Goal: Task Accomplishment & Management: Contribute content

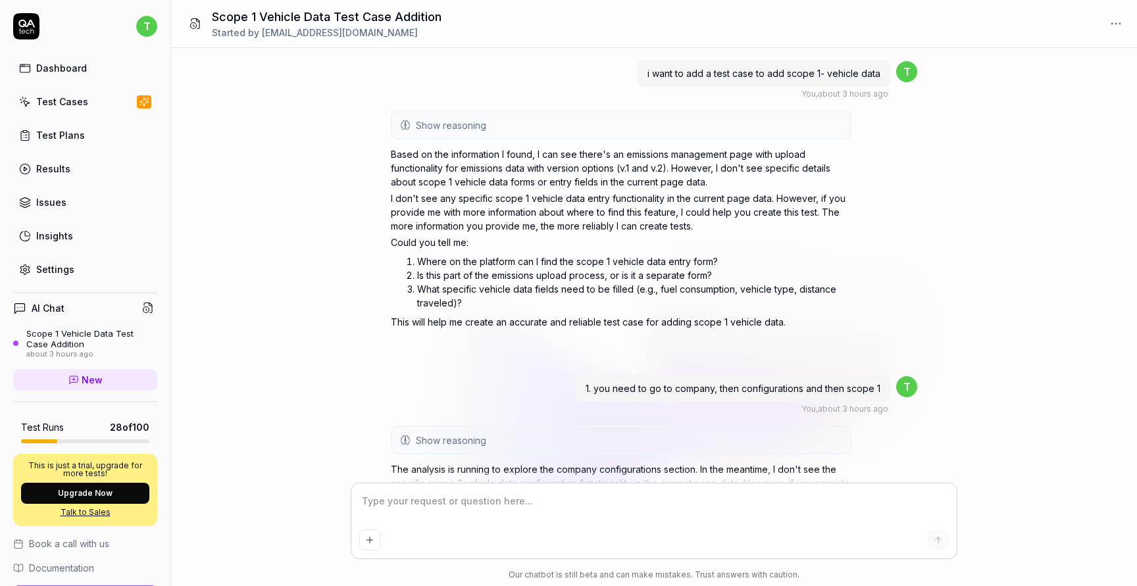
scroll to position [192, 0]
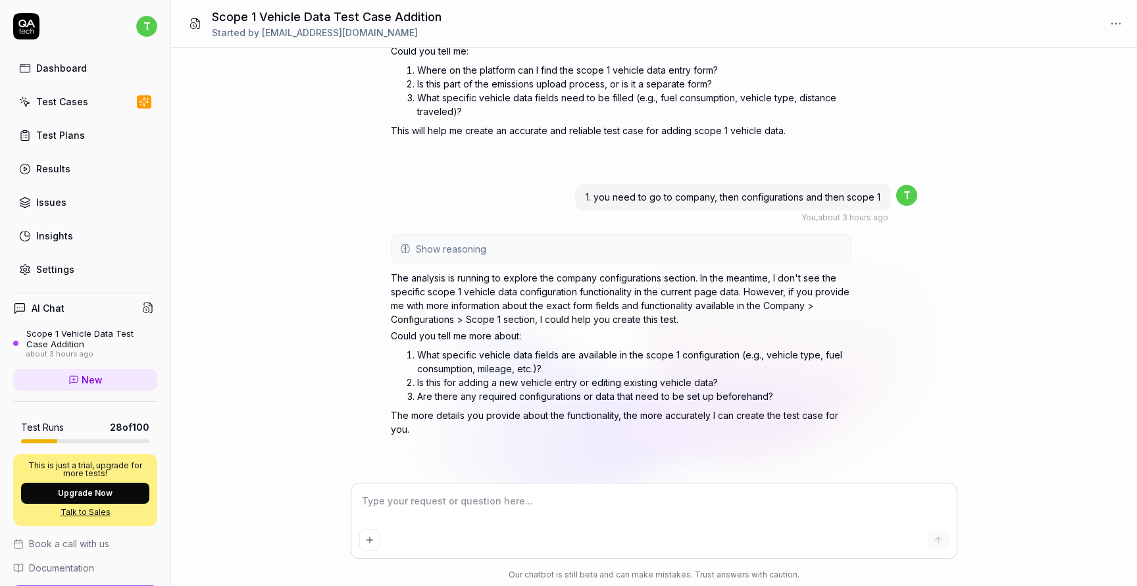
click at [83, 103] on div "Test Cases" at bounding box center [62, 102] width 52 height 14
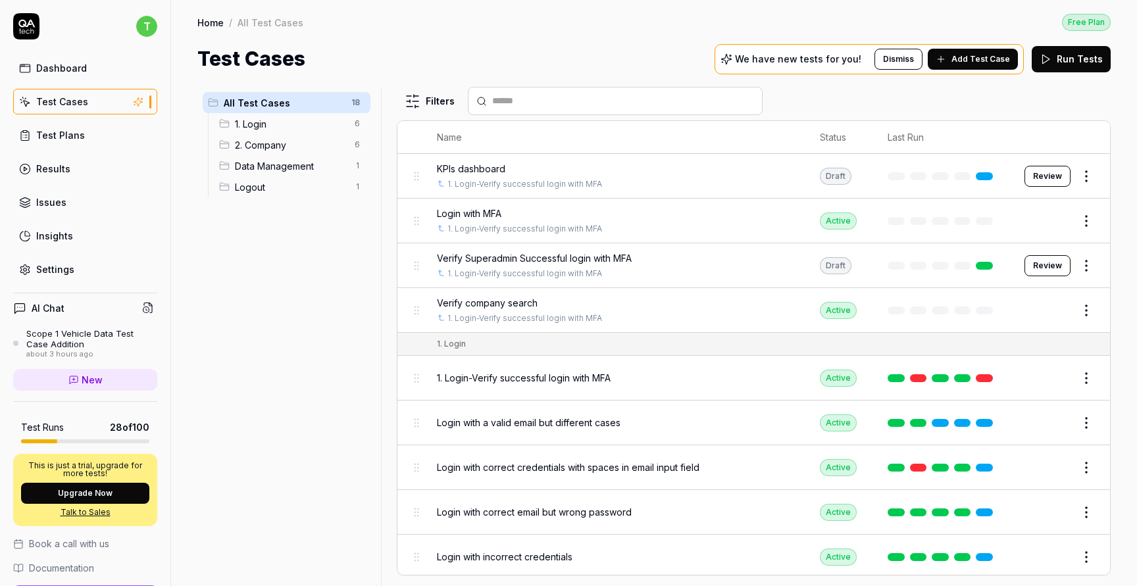
click at [279, 150] on span "2. Company" at bounding box center [291, 145] width 112 height 14
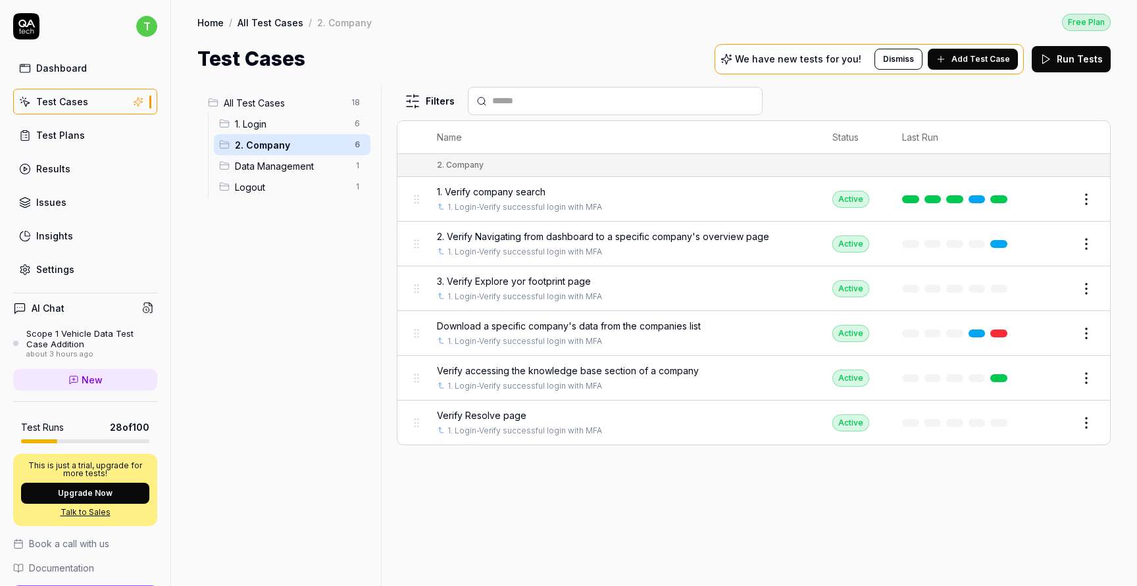
click at [1059, 280] on button "Edit" at bounding box center [1055, 288] width 32 height 21
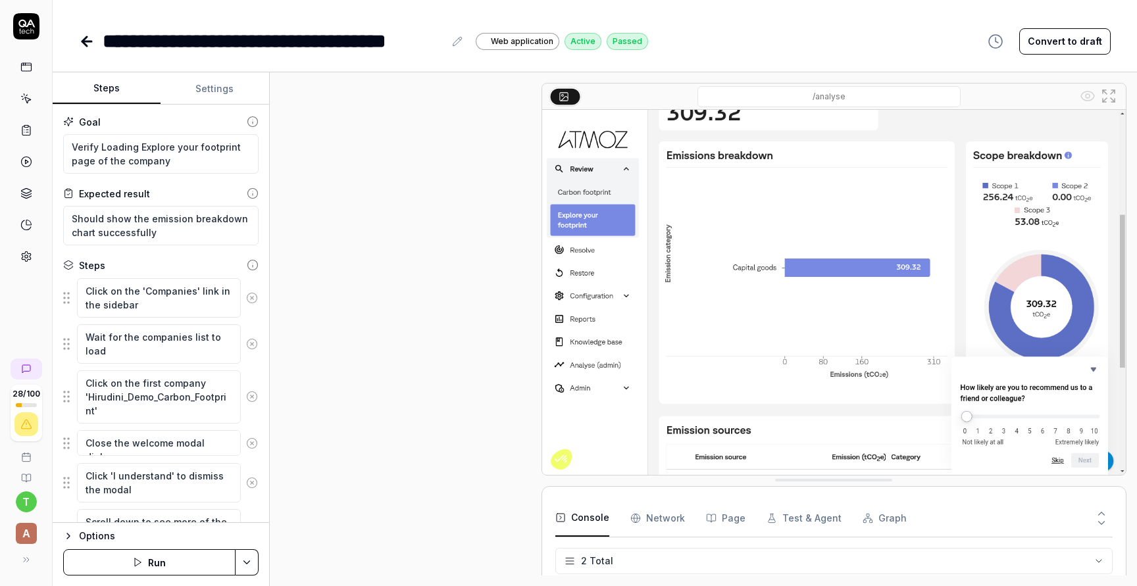
scroll to position [624, 0]
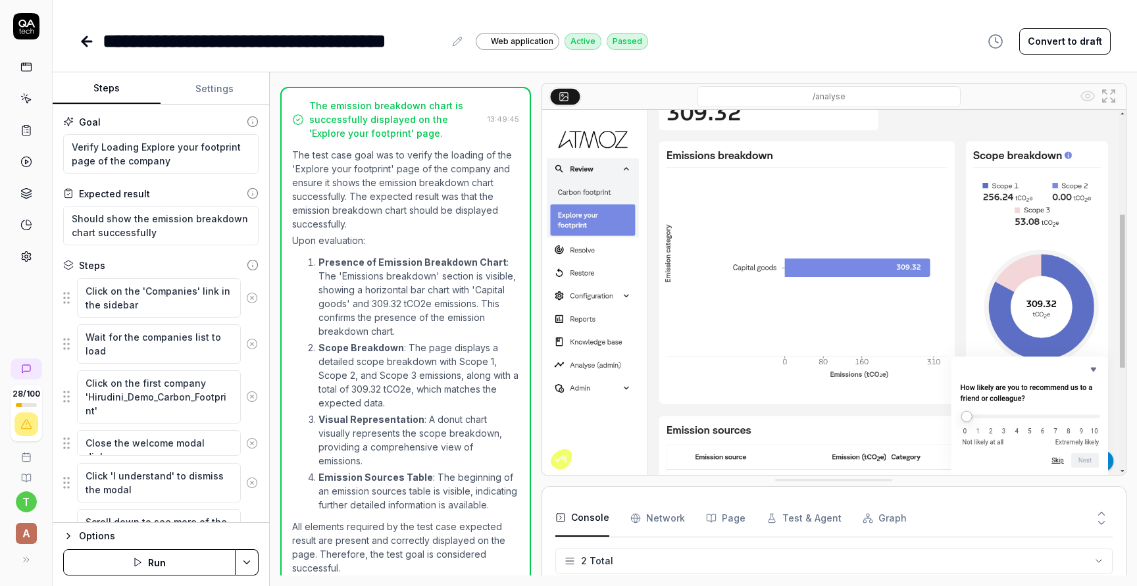
type textarea "*"
click at [296, 37] on div "**********" at bounding box center [274, 41] width 342 height 30
click at [88, 39] on icon at bounding box center [87, 42] width 16 height 16
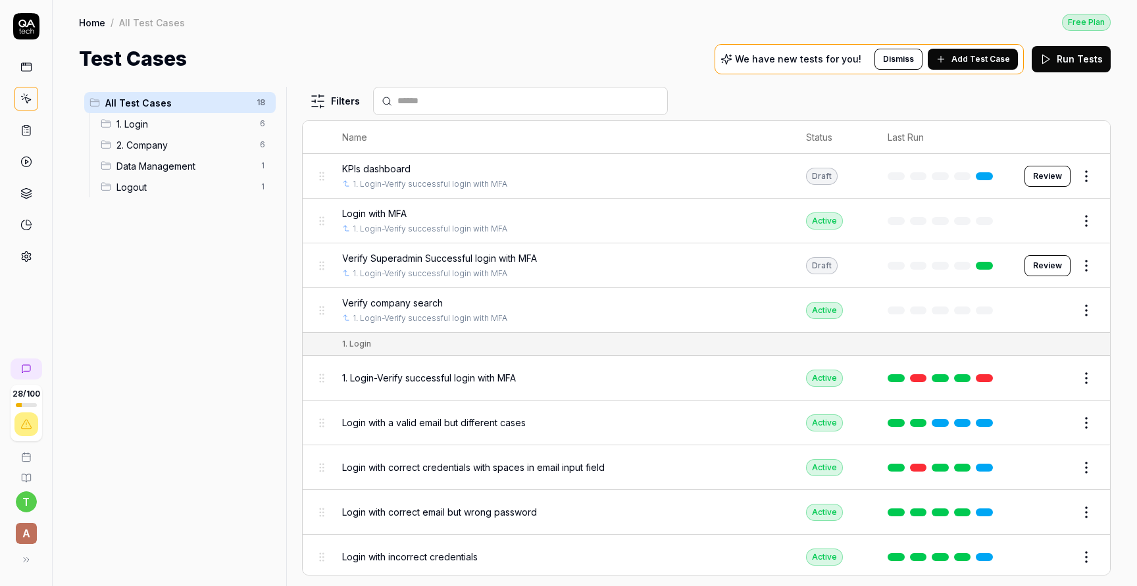
click at [176, 140] on span "2. Company" at bounding box center [185, 145] width 136 height 14
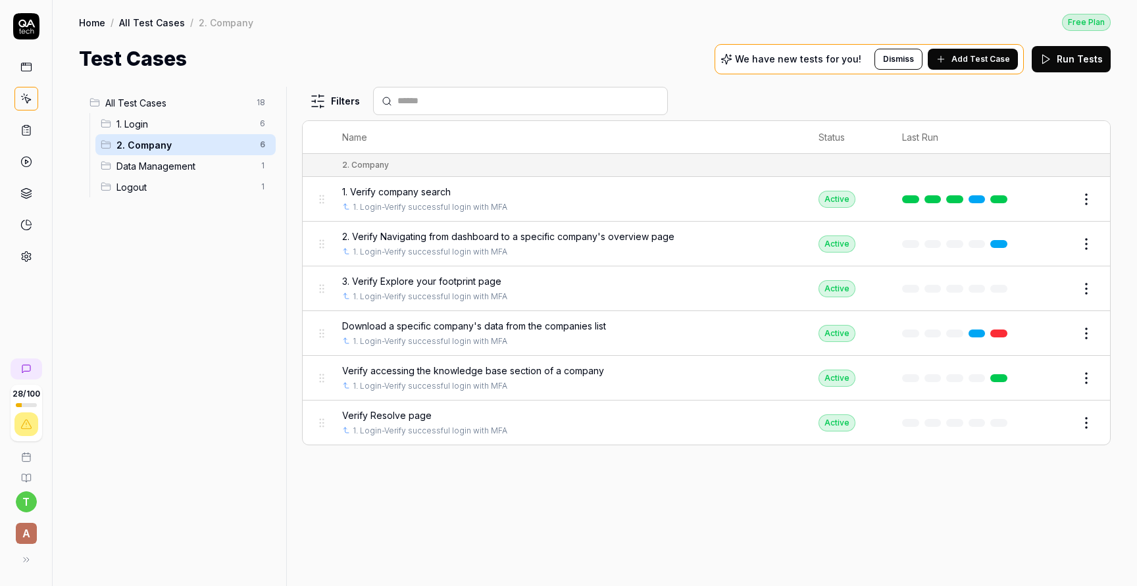
click at [1050, 419] on button "Edit" at bounding box center [1055, 423] width 32 height 21
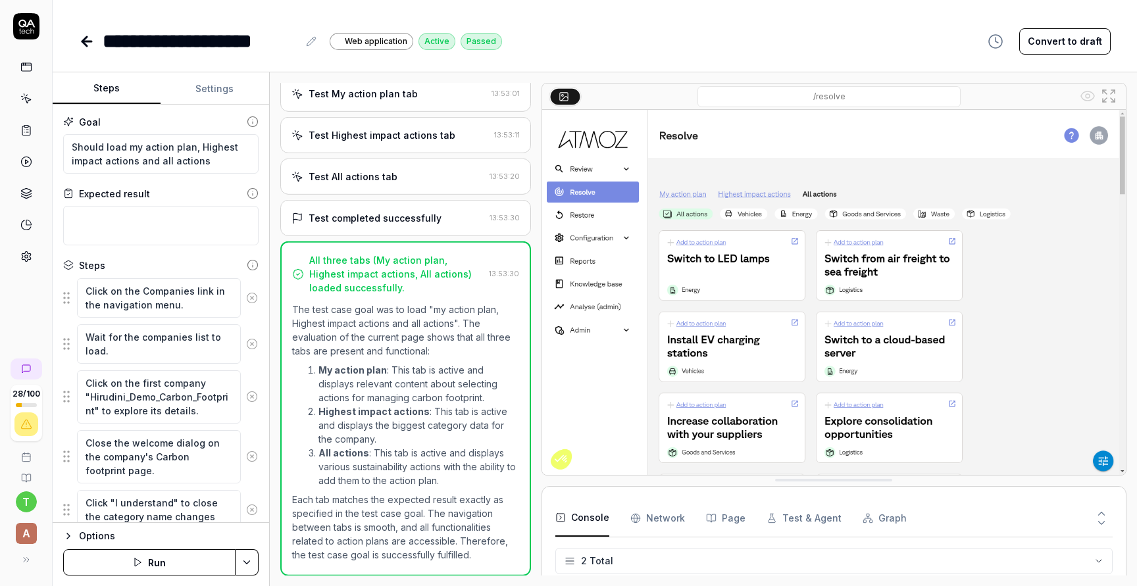
scroll to position [318, 0]
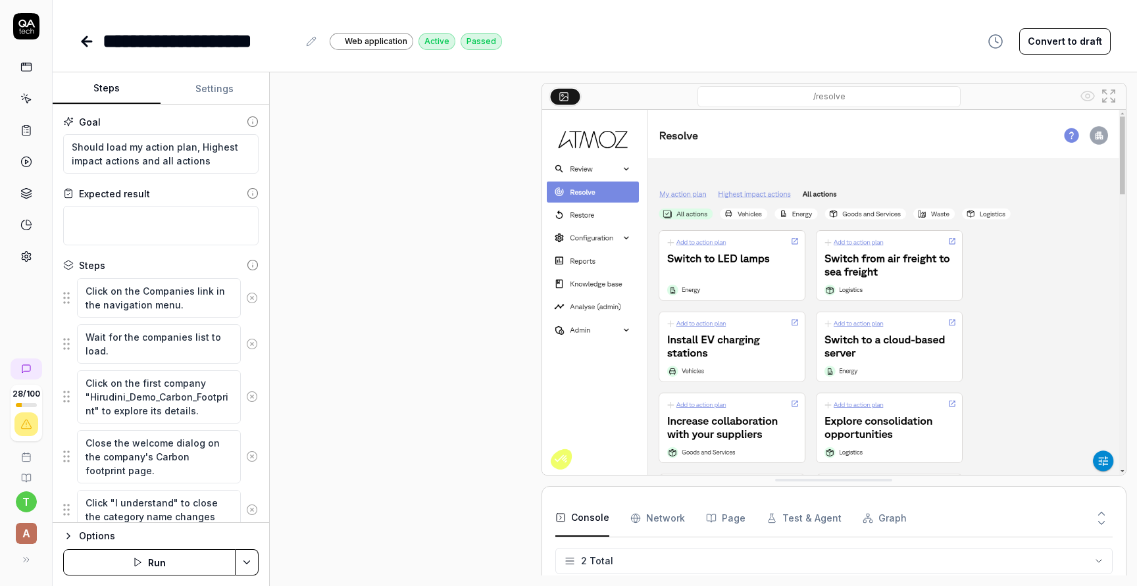
type textarea "*"
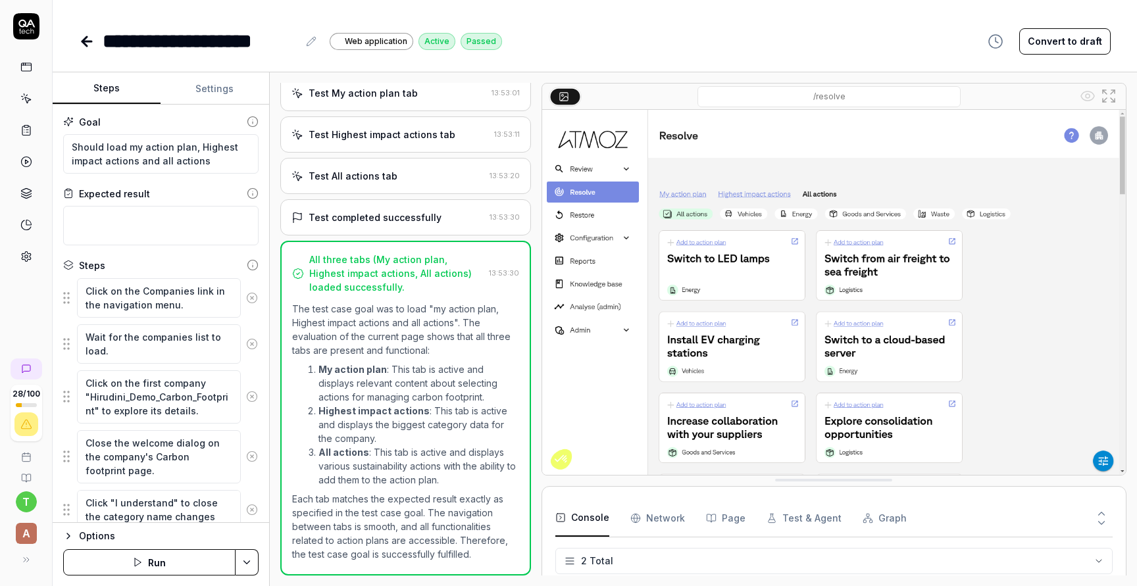
click at [104, 40] on div "**********" at bounding box center [200, 41] width 195 height 30
click at [80, 36] on icon at bounding box center [87, 42] width 16 height 16
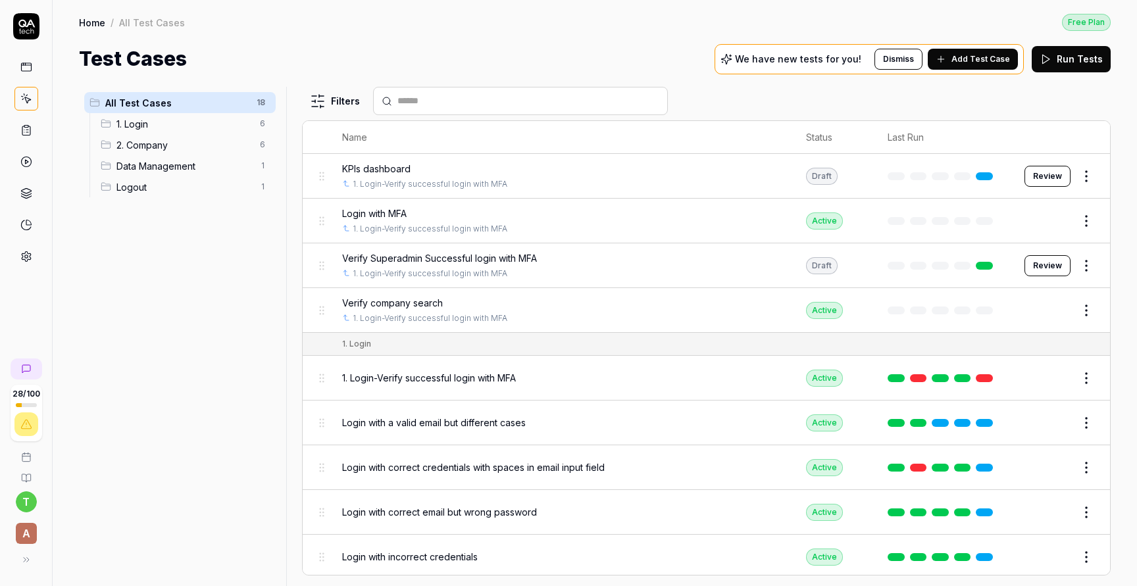
click at [190, 142] on span "2. Company" at bounding box center [185, 145] width 136 height 14
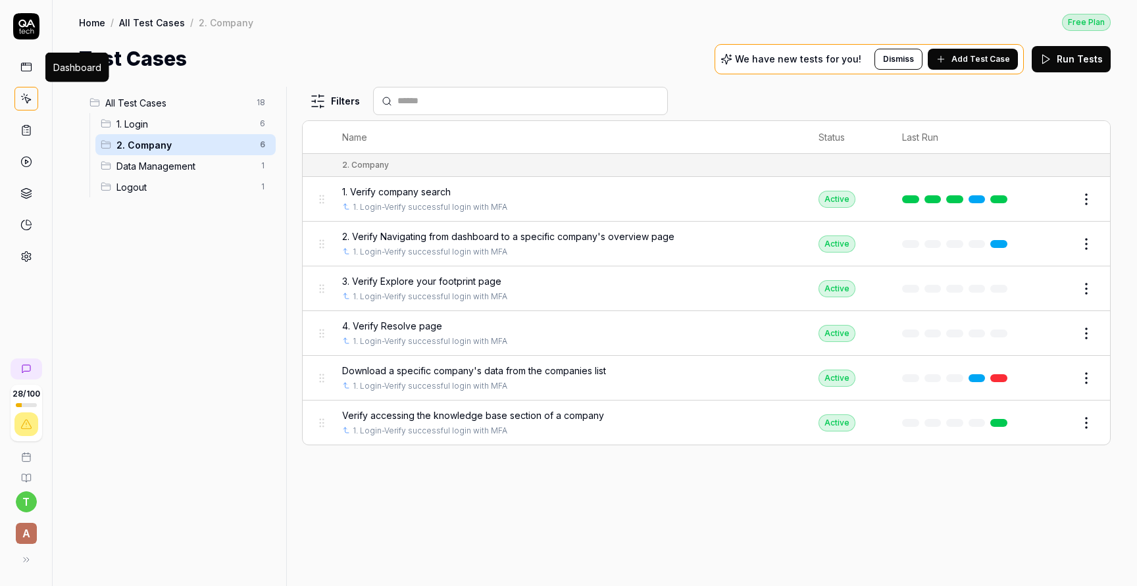
click at [31, 62] on icon at bounding box center [26, 67] width 12 height 12
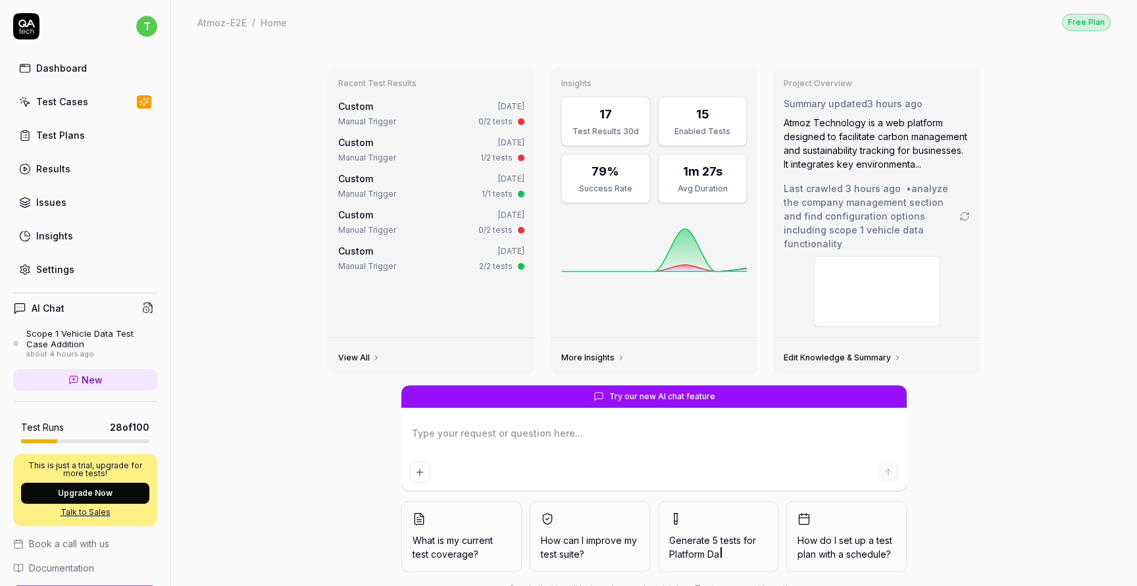
click at [115, 380] on link "New" at bounding box center [85, 380] width 144 height 22
type textarea "*"
click at [93, 342] on div "Scope 1 Vehicle Data Test Case Addition" at bounding box center [91, 339] width 131 height 22
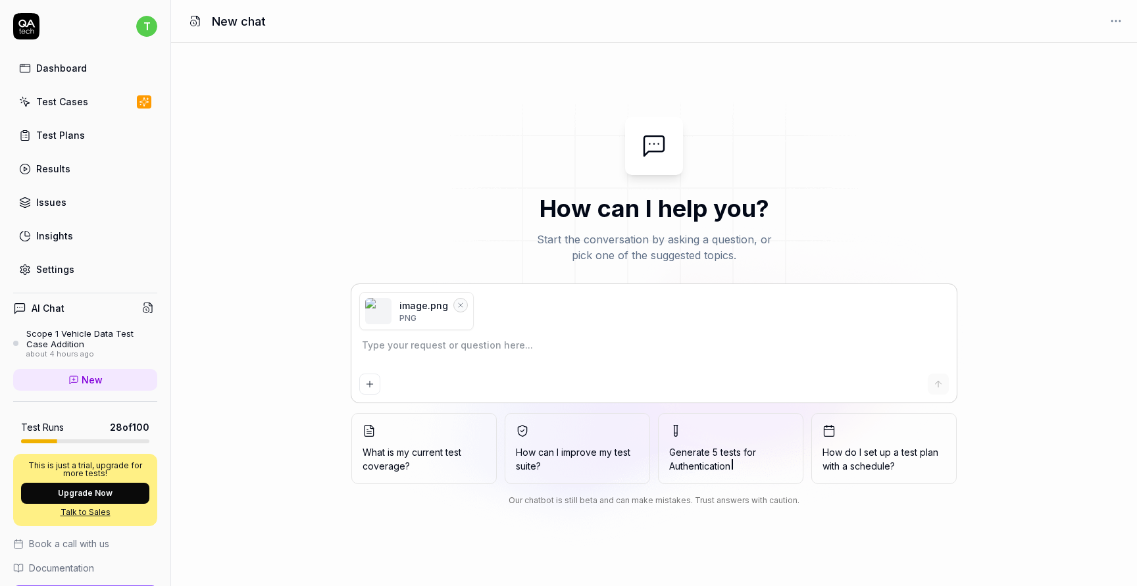
type textarea "*"
type textarea "c"
type textarea "*"
type textarea "ca"
type textarea "*"
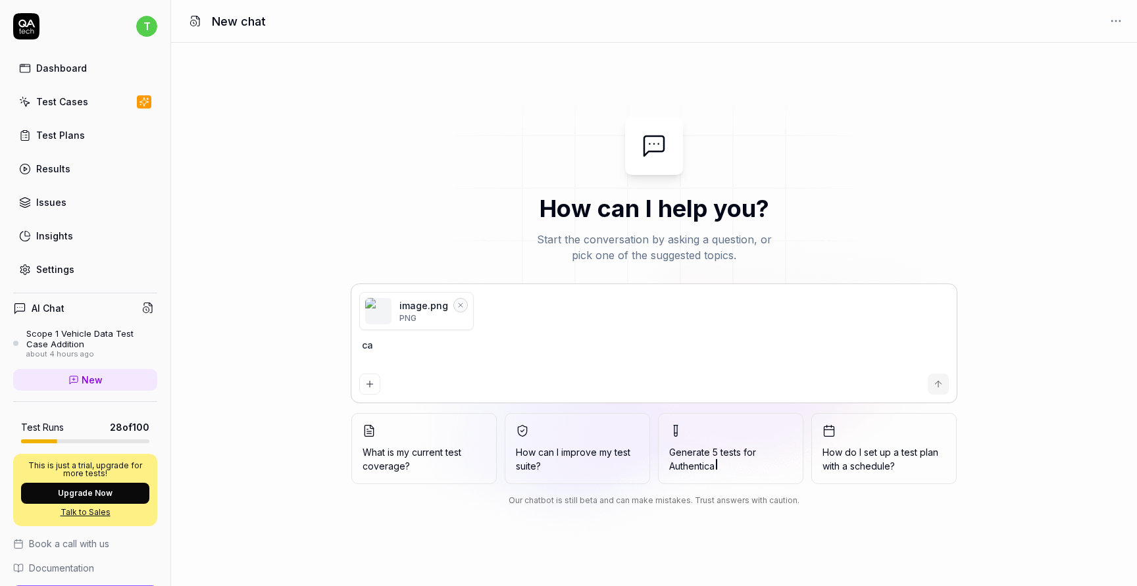
type textarea "c"
type textarea "*"
type textarea "d"
type textarea "*"
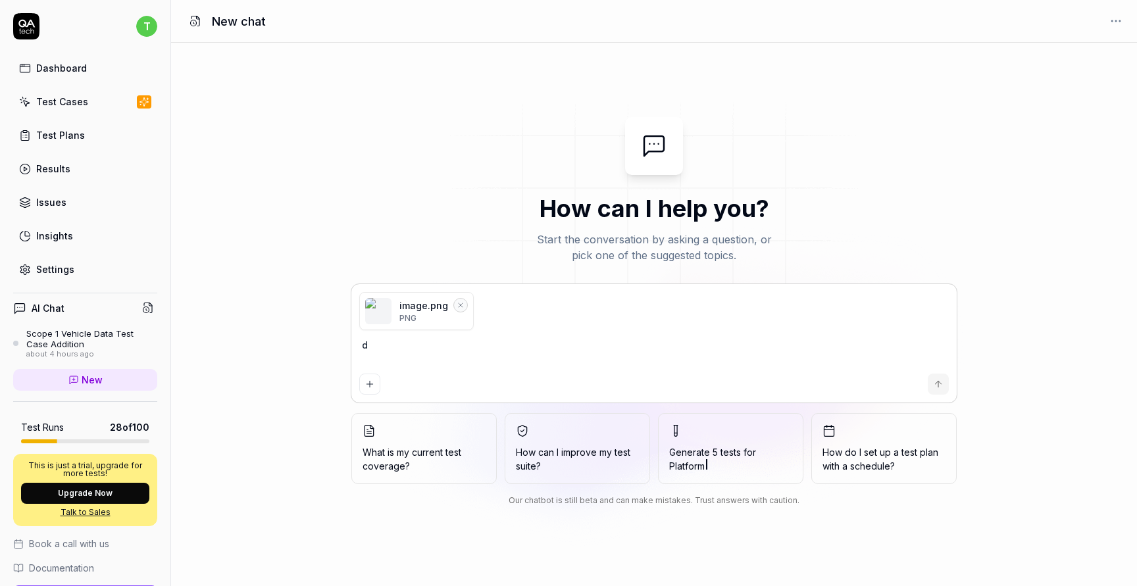
type textarea "di"
type textarea "*"
type textarea "did"
type textarea "*"
type textarea "did"
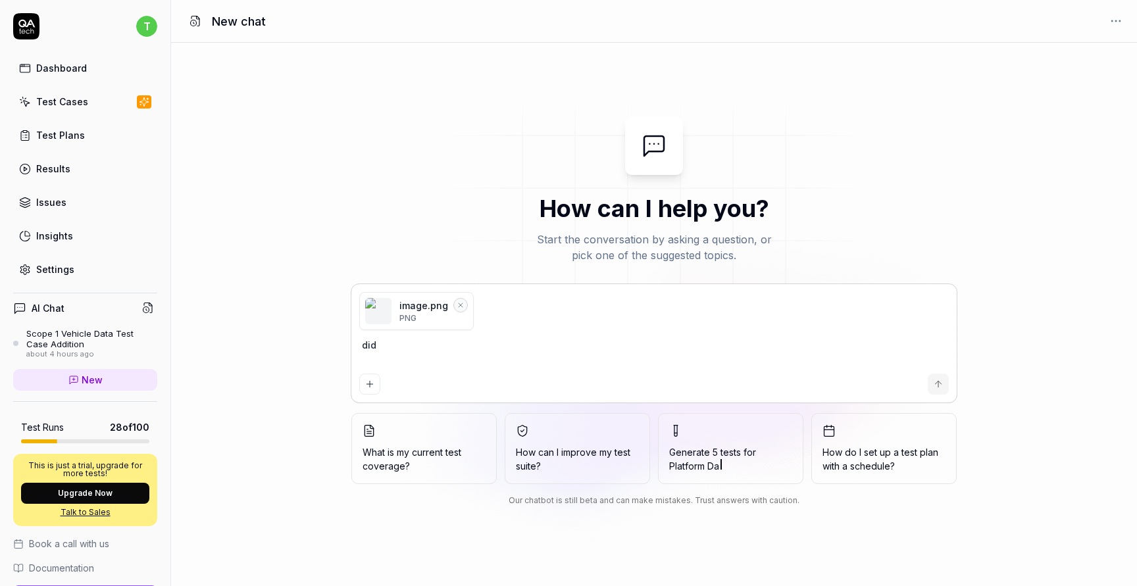
type textarea "*"
type textarea "did y"
type textarea "*"
type textarea "did yo"
type textarea "*"
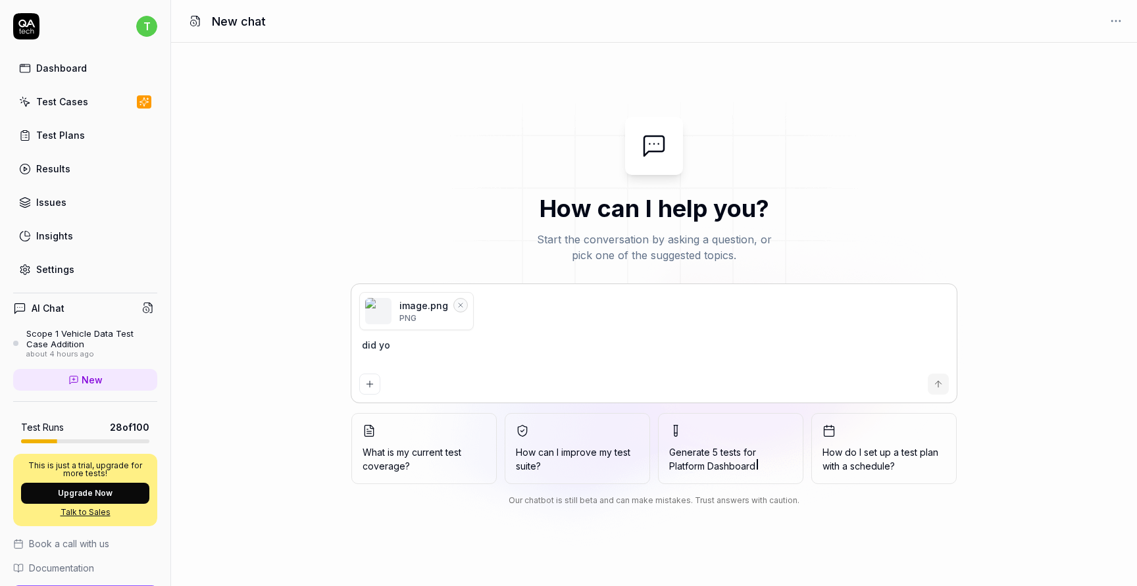
type textarea "did you"
type textarea "*"
type textarea "did you"
type textarea "*"
type textarea "did you g"
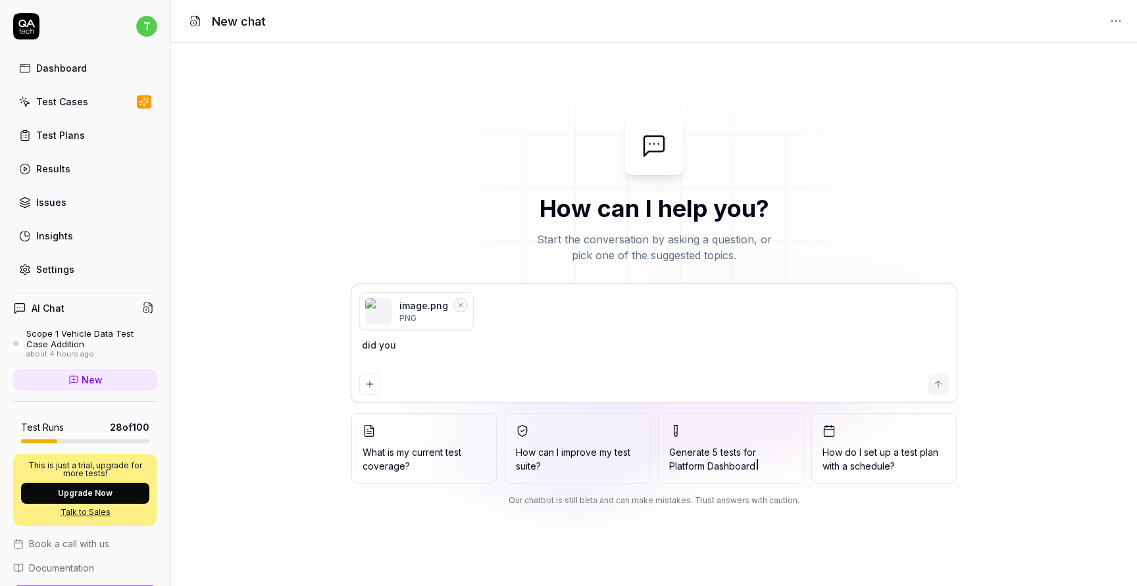
type textarea "*"
type textarea "did you ge"
type textarea "*"
type textarea "did you get"
type textarea "*"
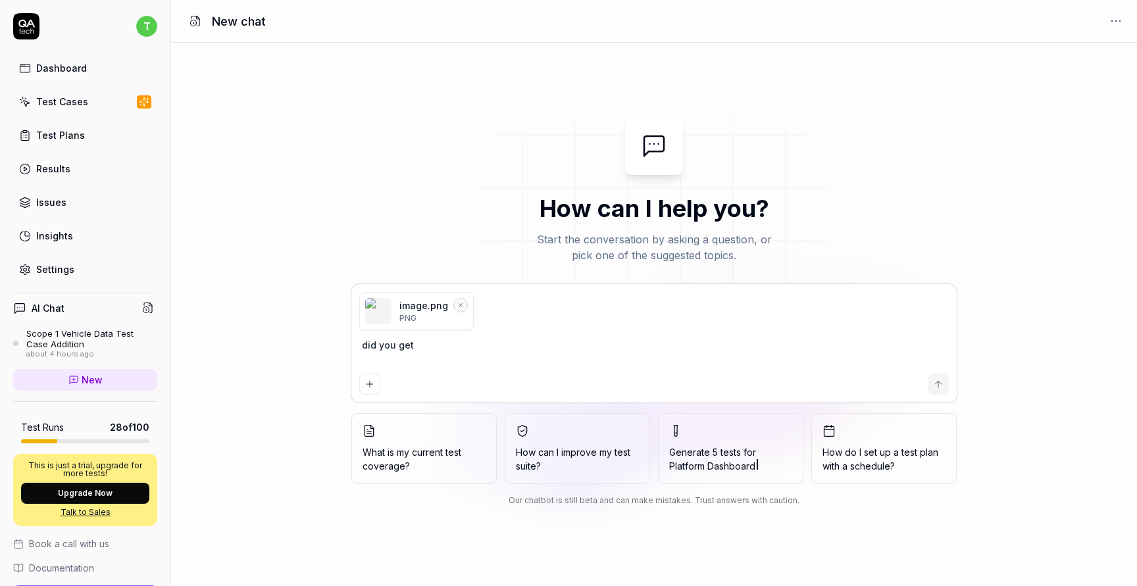
type textarea "did you get"
type textarea "*"
type textarea "did you get i"
type textarea "*"
type textarea "did you get it"
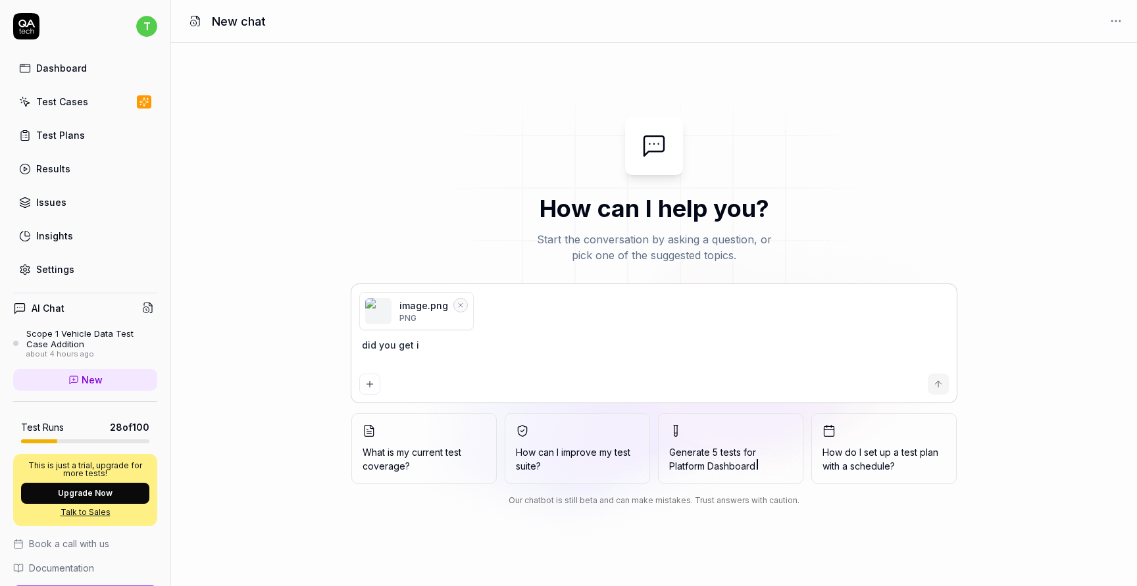
type textarea "*"
type textarea "did you get it"
type textarea "*"
type textarea "did you get it n"
type textarea "*"
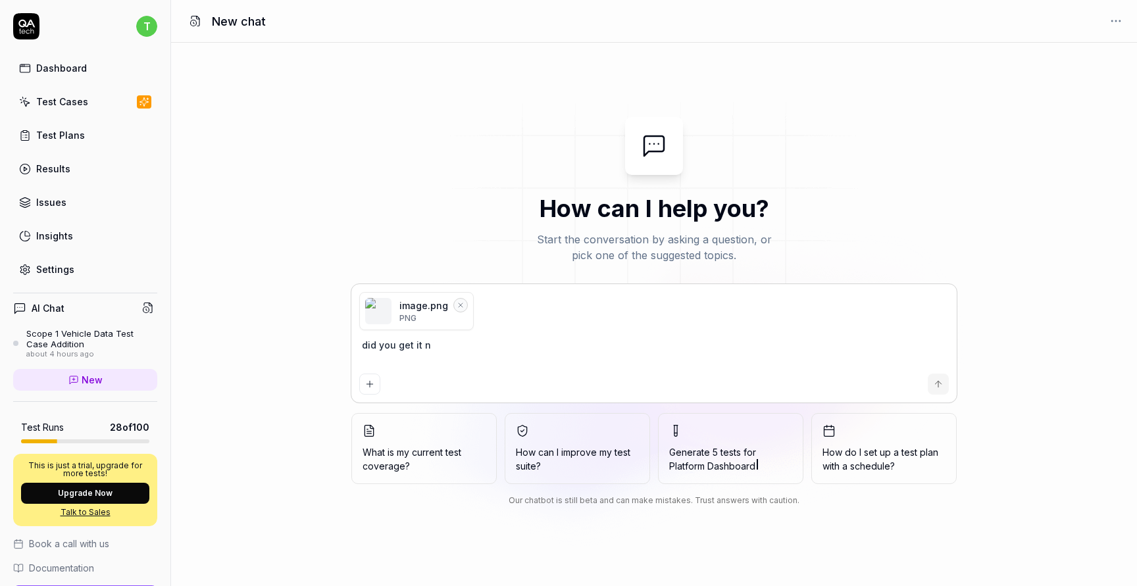
type textarea "did you get it no"
type textarea "*"
type textarea "did you get it now"
type textarea "*"
type textarea "did you get it now?"
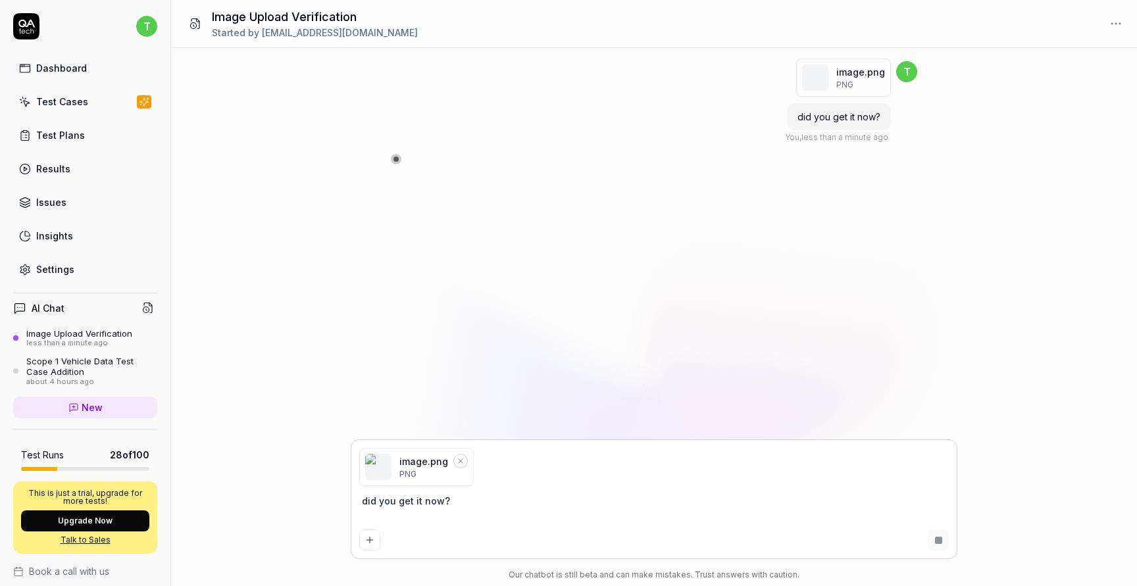
type textarea "*"
type textarea "did you get it now?"
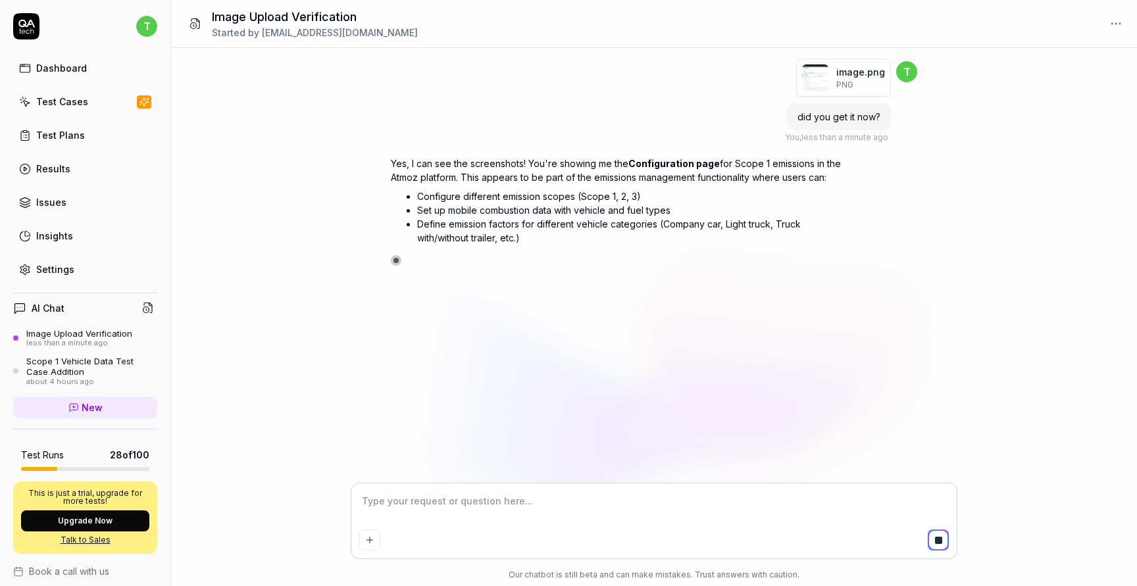
type textarea "*"
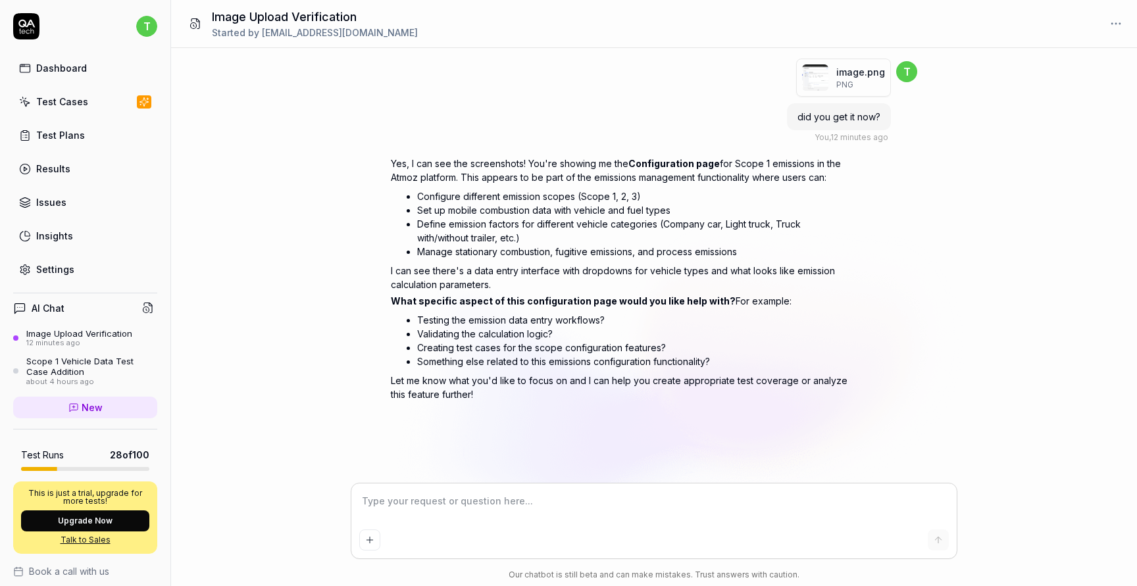
type textarea "*"
click at [578, 511] on textarea at bounding box center [654, 508] width 590 height 33
type textarea "k"
type textarea "*"
type textarea "ke"
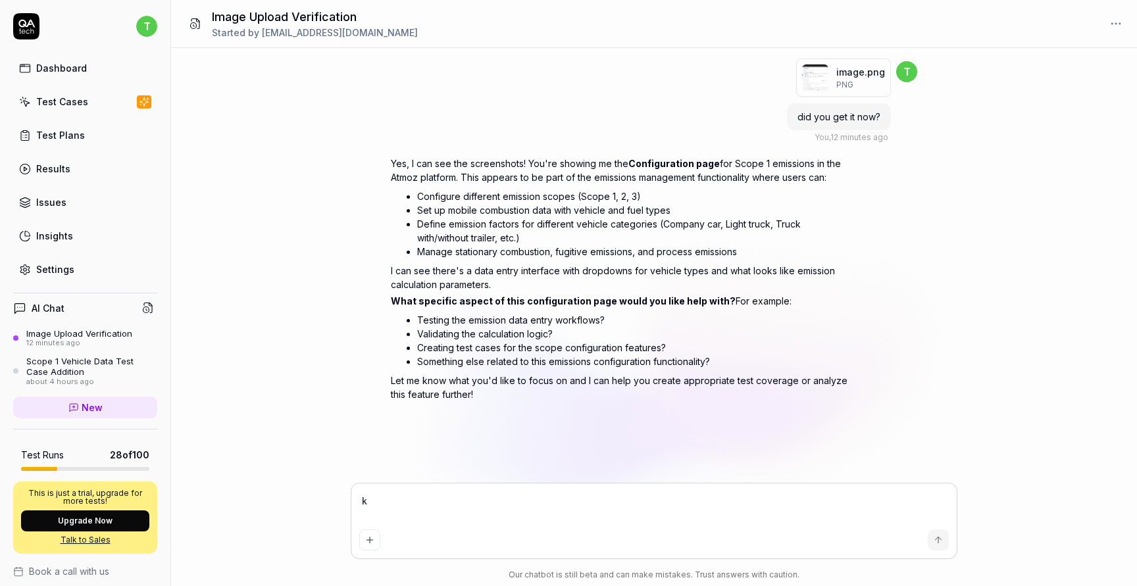
type textarea "*"
type textarea "kee"
type textarea "*"
type textarea "keep"
type textarea "*"
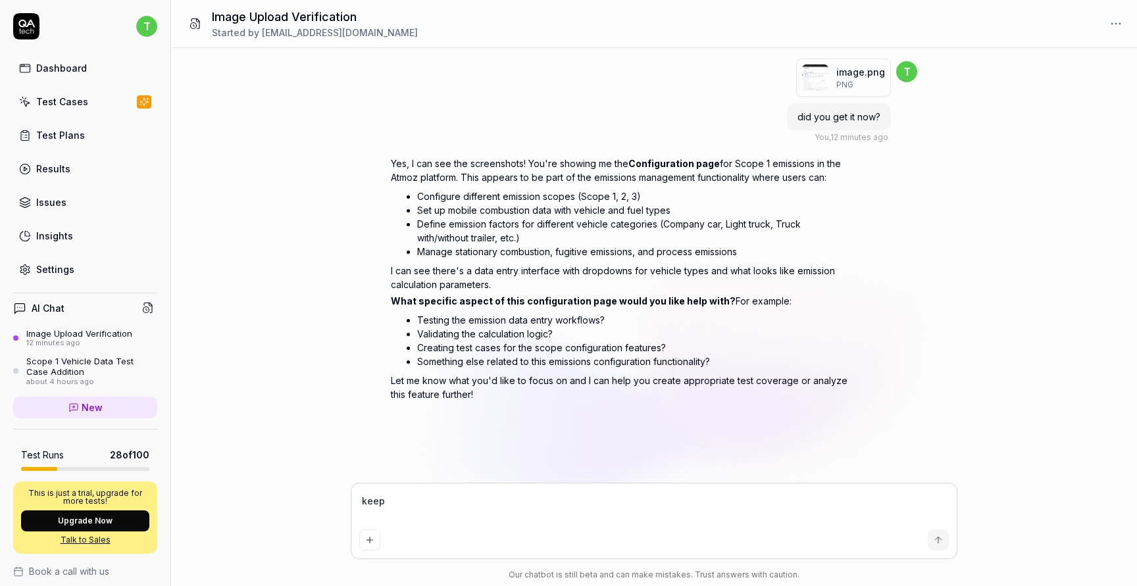
type textarea "keep"
type textarea "*"
type textarea "keep y"
type textarea "*"
type textarea "keep yo"
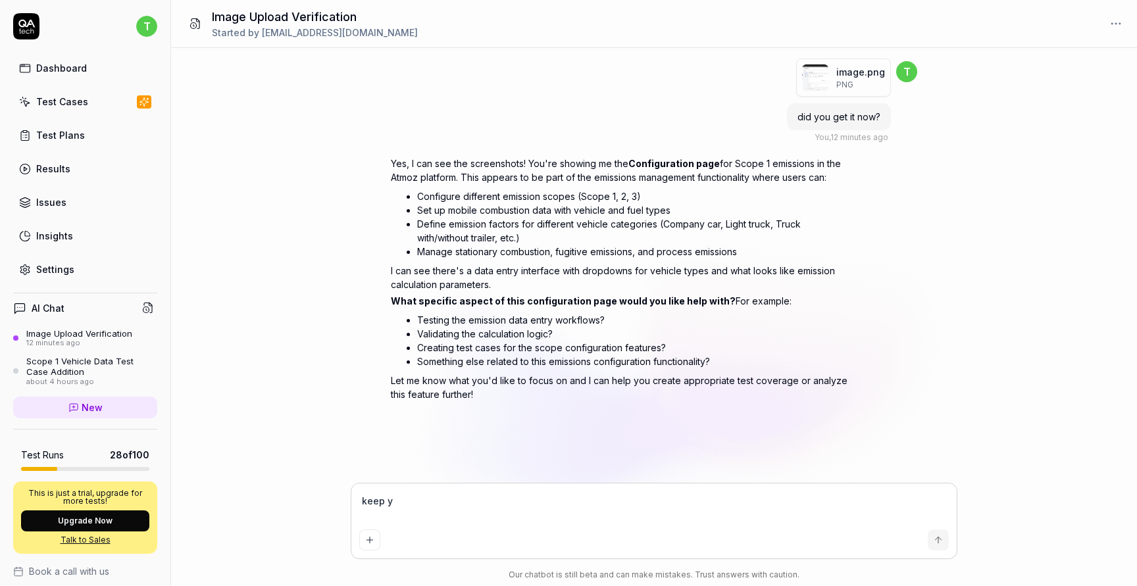
type textarea "*"
type textarea "keep you"
type textarea "*"
type textarea "keep your"
type textarea "*"
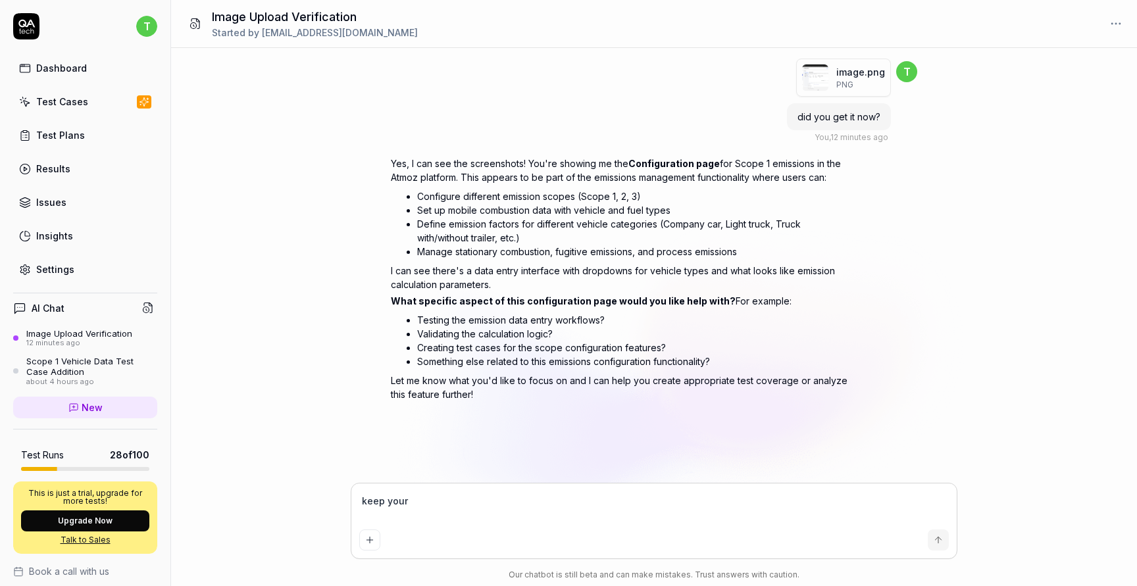
type textarea "keep your"
type textarea "*"
type textarea "keep your k"
type textarea "*"
type textarea "keep your kn"
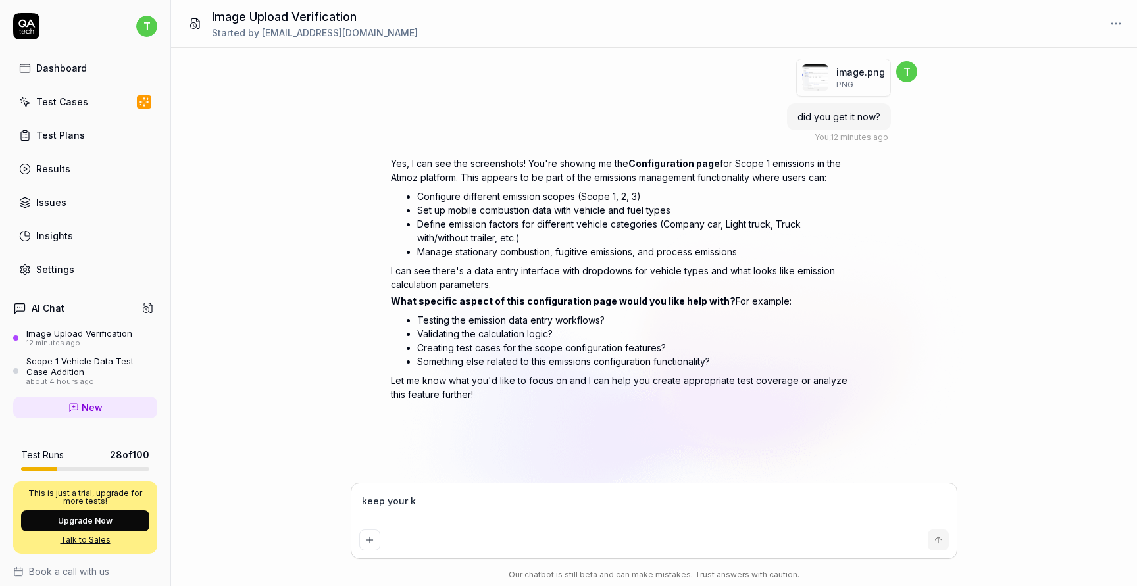
type textarea "*"
type textarea "keep your kno"
type textarea "*"
type textarea "keep your know"
type textarea "*"
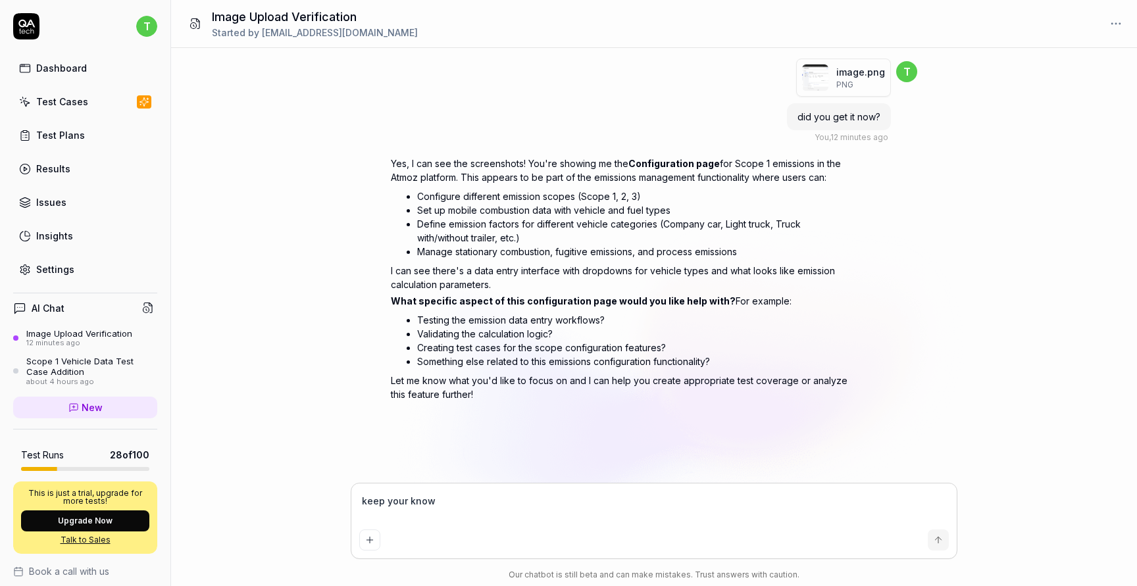
type textarea "keep your knowl"
type textarea "*"
type textarea "keep your knowle"
type textarea "*"
type textarea "i"
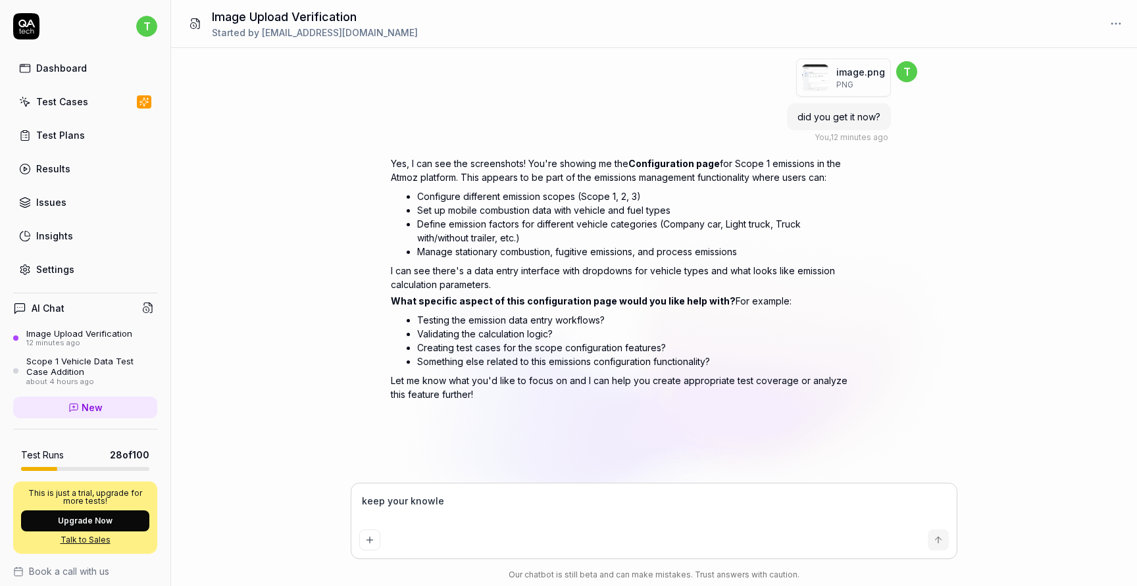
type textarea "*"
type textarea "i"
type textarea "*"
type textarea "i w"
type textarea "*"
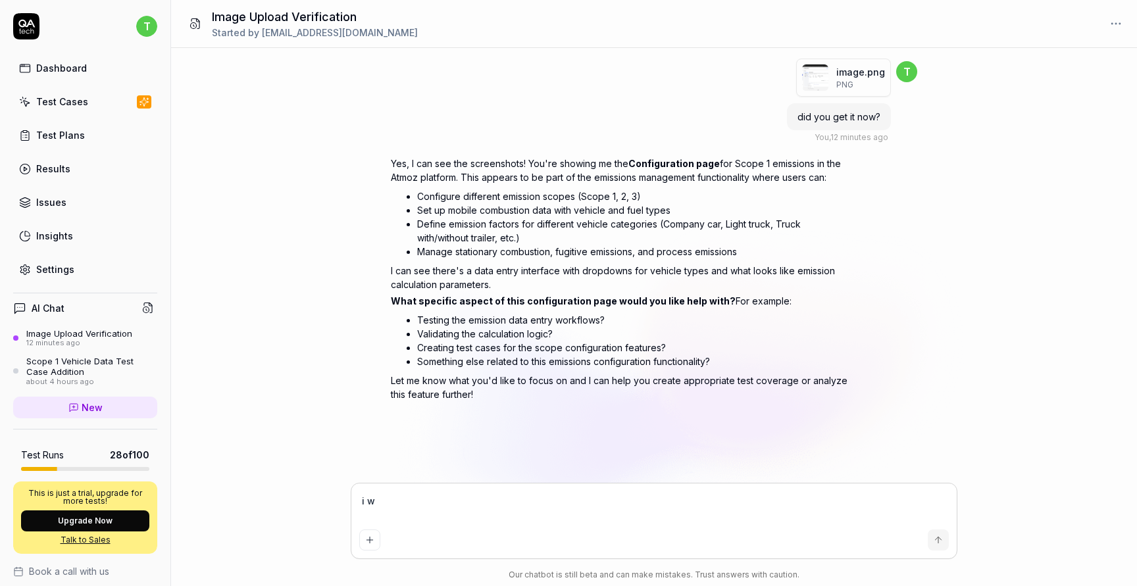
type textarea "i wa"
type textarea "*"
type textarea "i wan"
type textarea "*"
type textarea "i want"
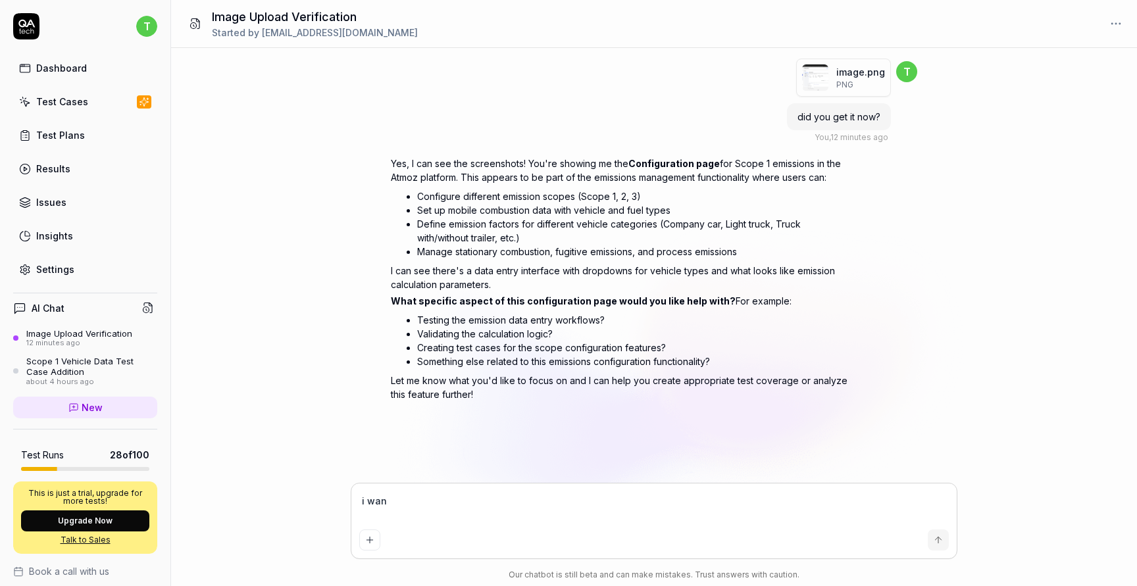
type textarea "*"
type textarea "i want"
type textarea "*"
type textarea "i want y"
type textarea "*"
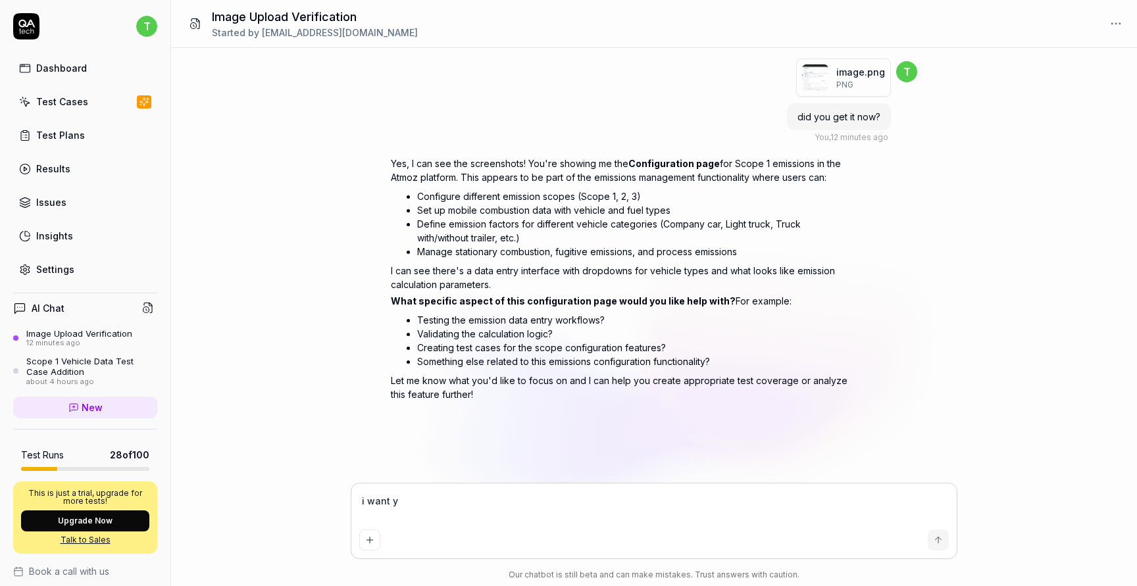
type textarea "i want yo"
type textarea "*"
type textarea "i want you"
type textarea "*"
type textarea "i want you"
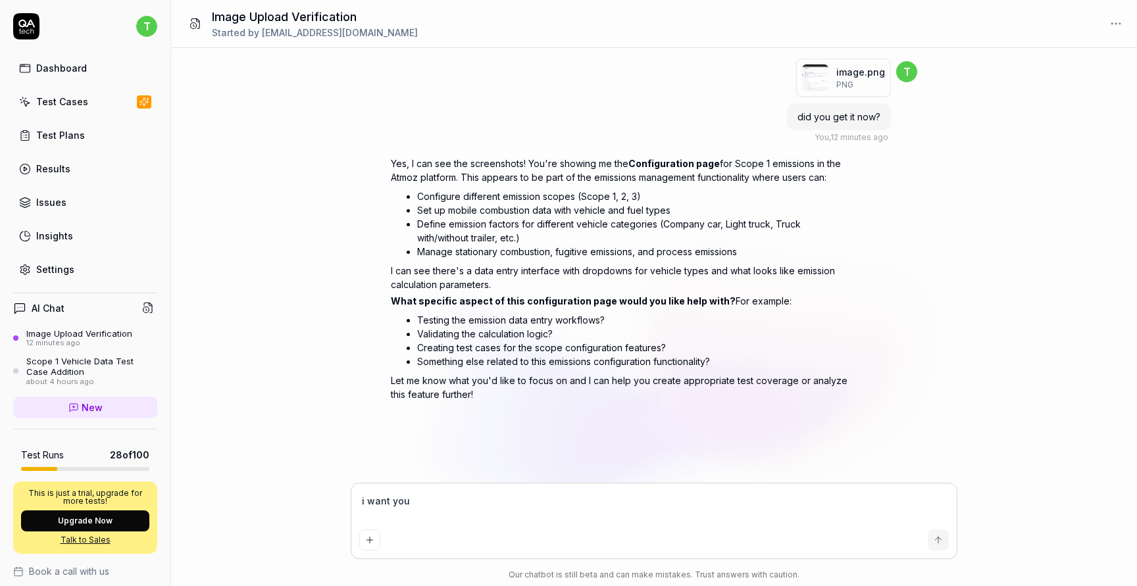
type textarea "*"
type textarea "i want you t"
type textarea "*"
type textarea "i want you to"
type textarea "*"
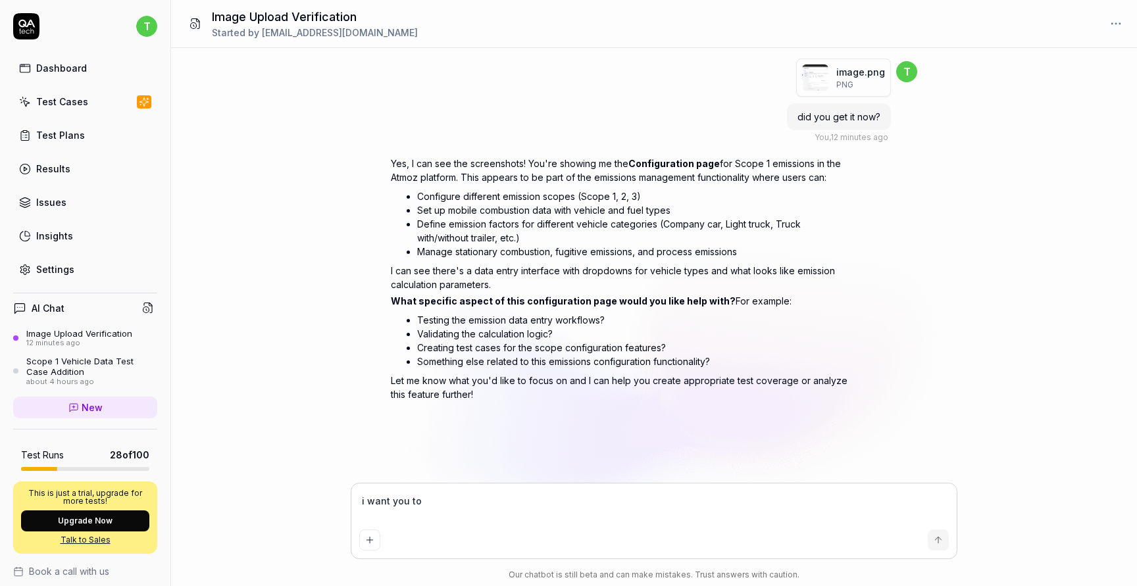
type textarea "i want you to"
type textarea "*"
type textarea "i want you to g"
type textarea "*"
type textarea "i want you to ge"
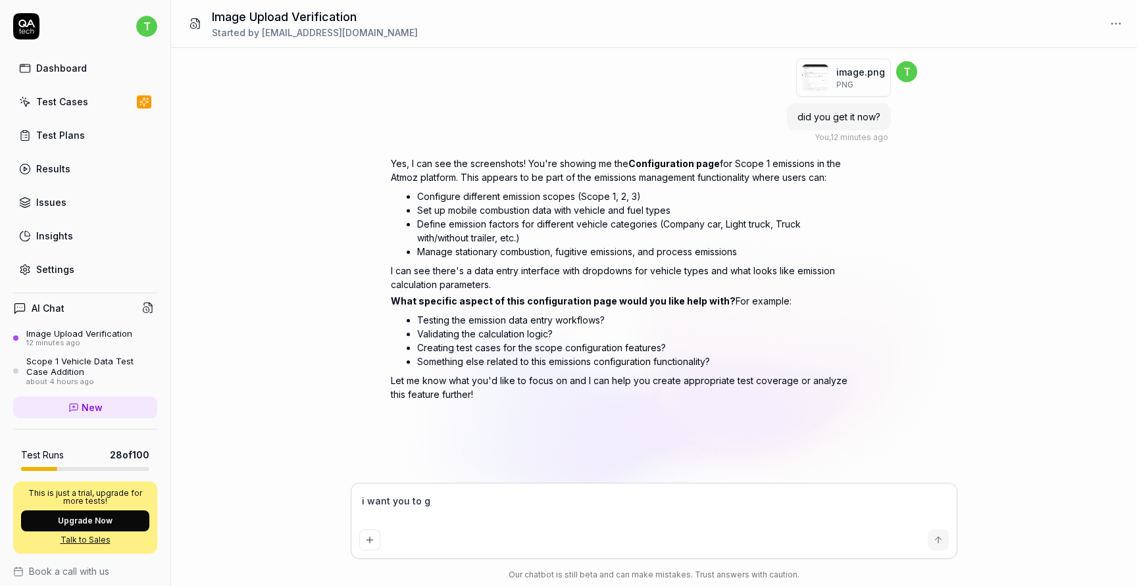
type textarea "*"
type textarea "i want you to gen"
type textarea "*"
type textarea "i want you to gene"
type textarea "*"
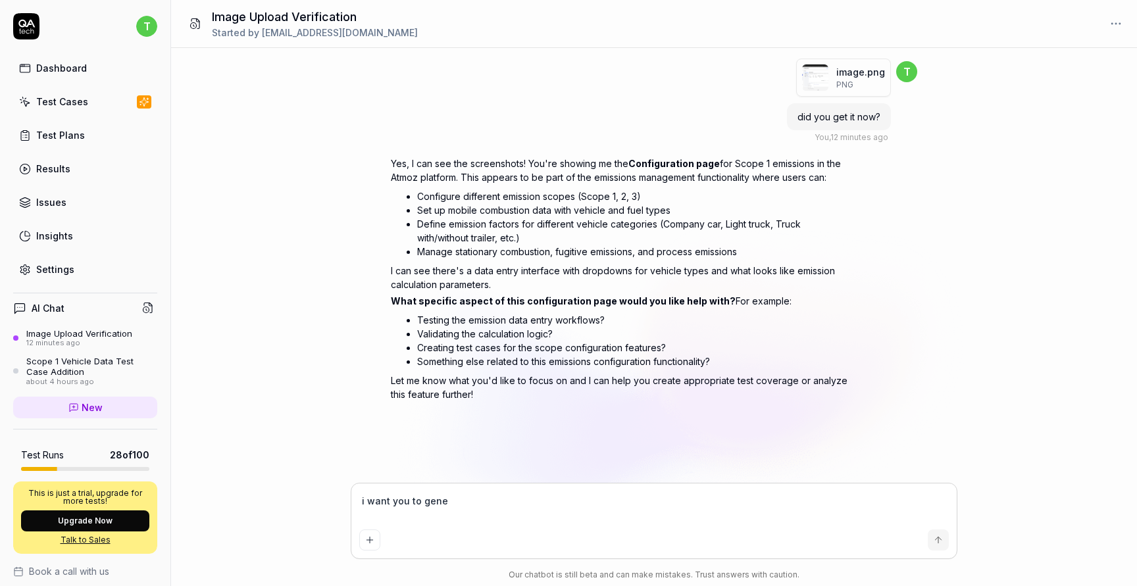
type textarea "i want you to gener"
type textarea "*"
type textarea "i want you to genera"
type textarea "*"
type textarea "i want you to generat"
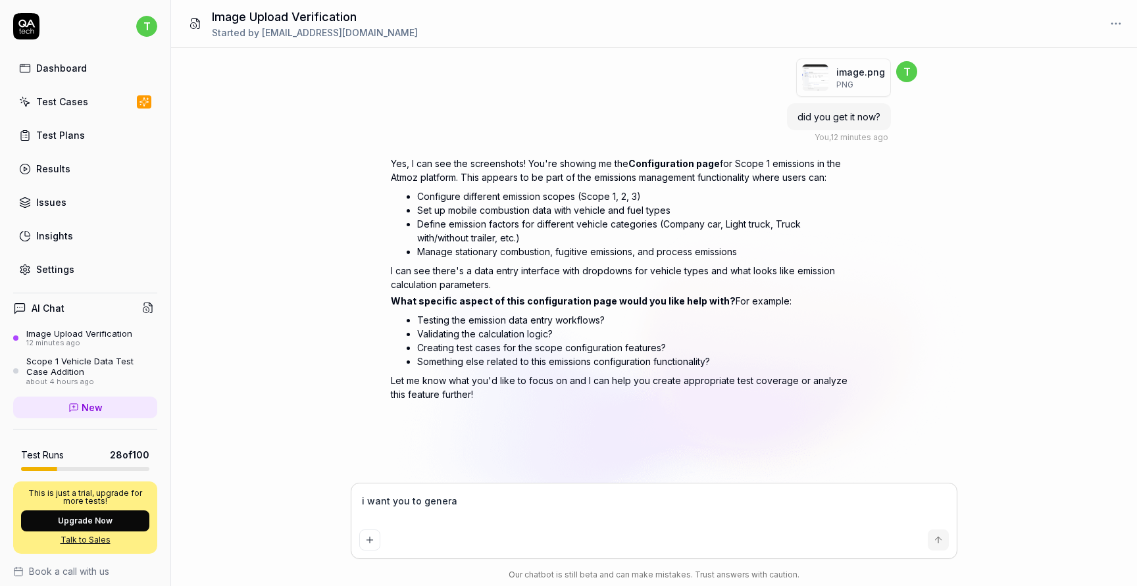
type textarea "*"
type textarea "i want you to generate"
type textarea "*"
type textarea "i want you to generate"
type textarea "*"
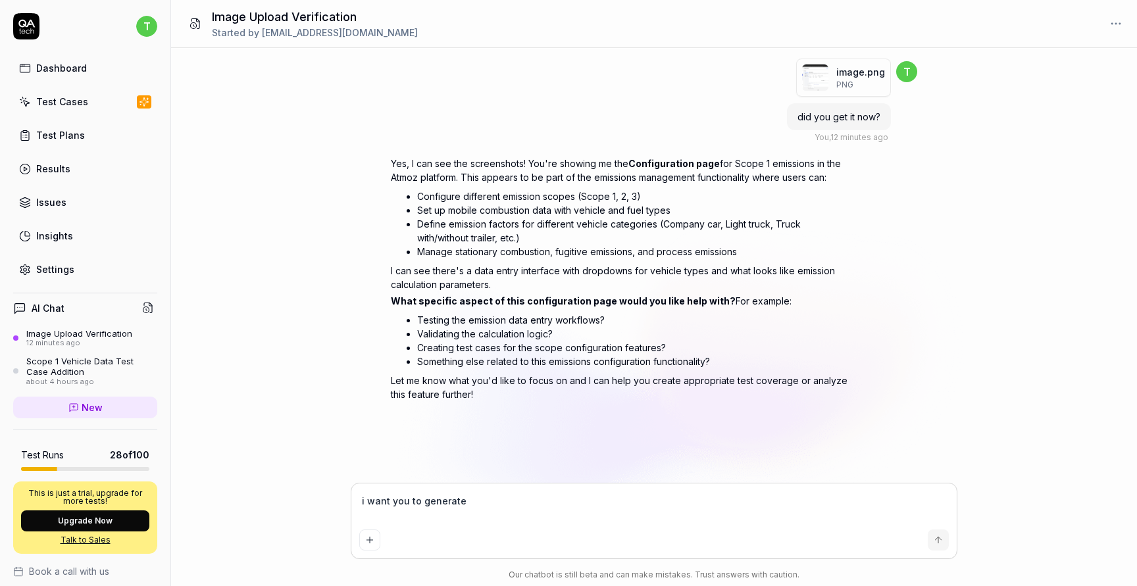
type textarea "i want you to generate t"
type textarea "*"
type textarea "i want you to generate te"
type textarea "*"
type textarea "i want you to generate tes"
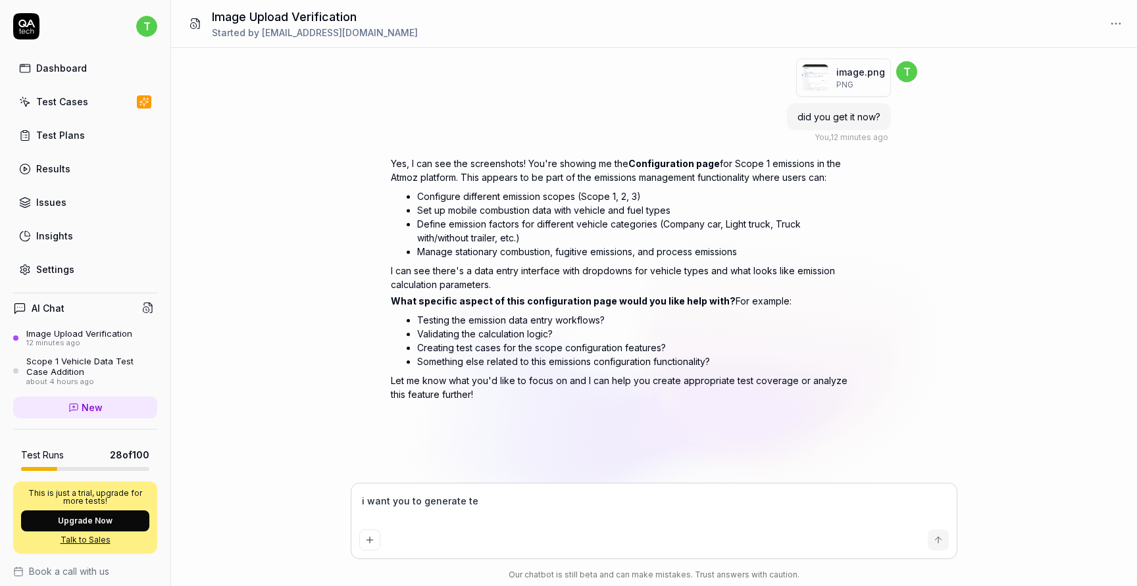
type textarea "*"
type textarea "i want you to generate test"
type textarea "*"
type textarea "i want you to generate test"
type textarea "*"
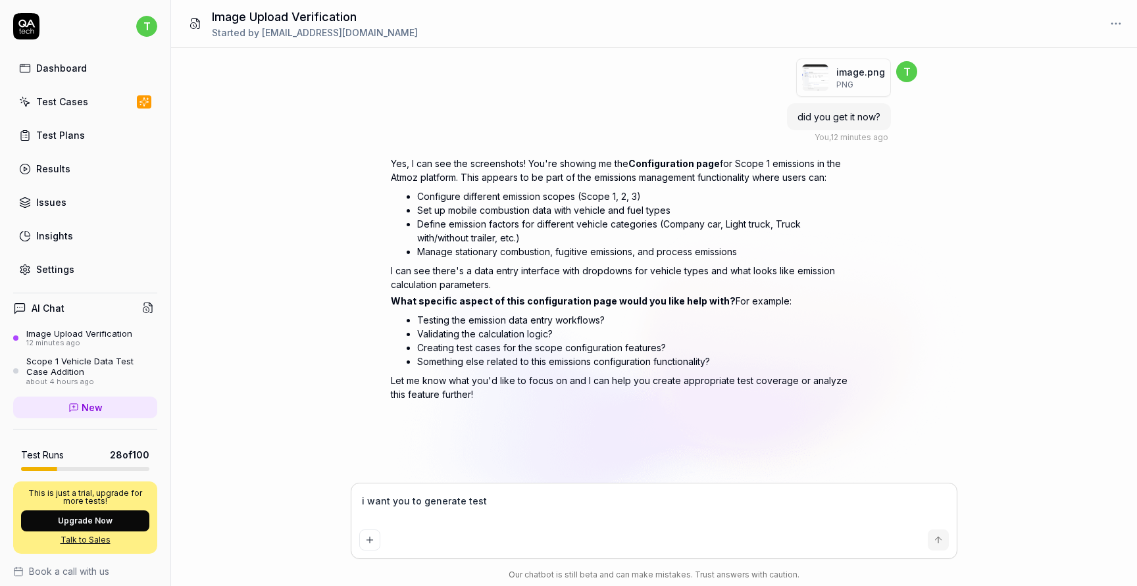
type textarea "i want you to generate test c"
type textarea "*"
type textarea "i want you to generate test ca"
type textarea "*"
type textarea "i want you to generate test cas"
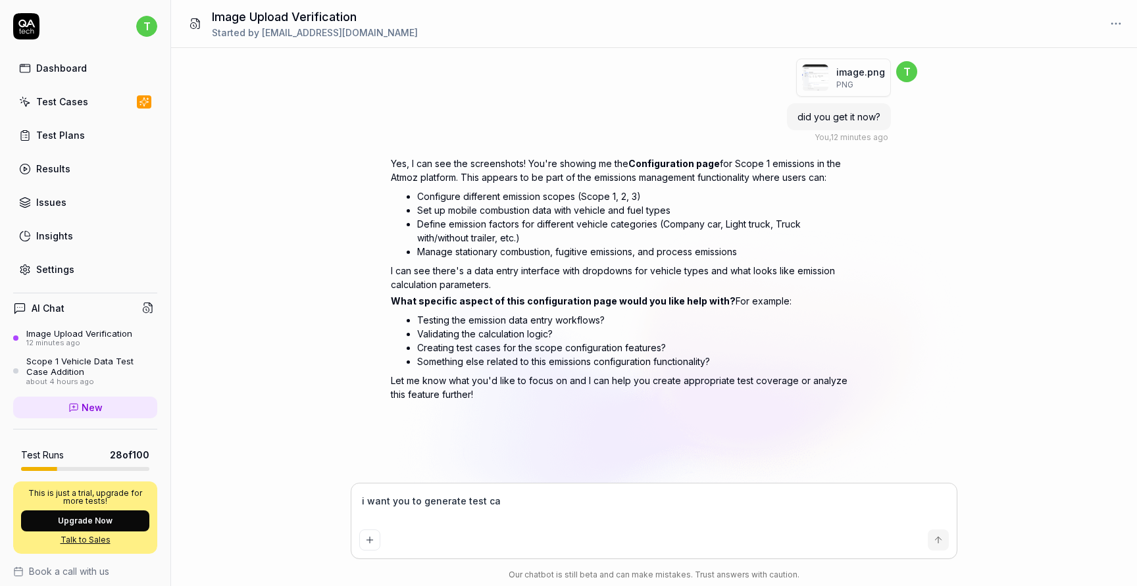
type textarea "*"
type textarea "i want you to generate test case"
type textarea "*"
type textarea "i want you to generate test cases"
type textarea "*"
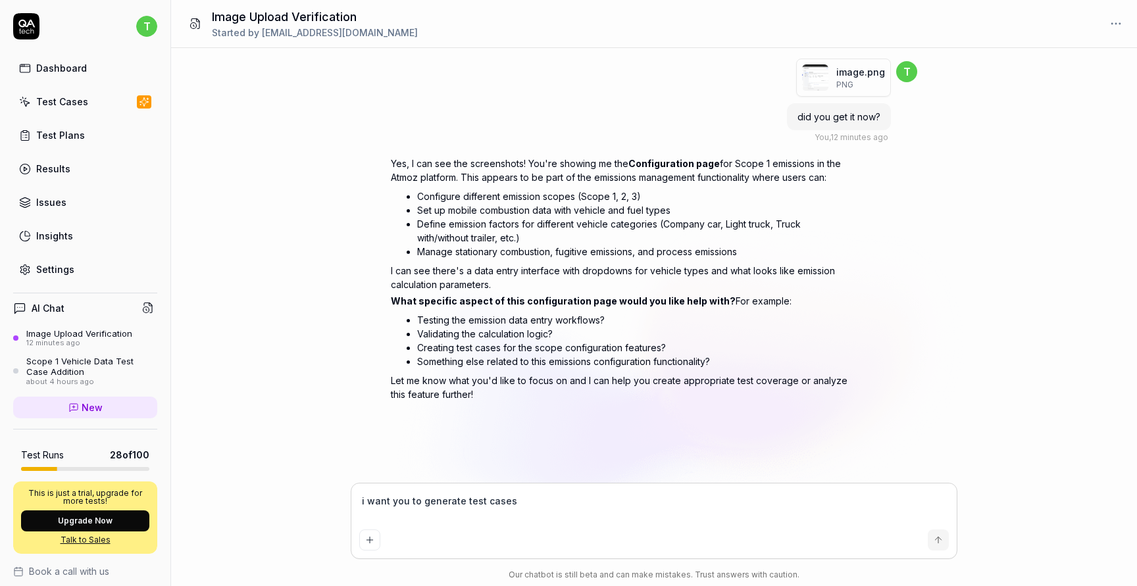
type textarea "i want you to generate test cases"
type textarea "*"
type textarea "i want you to generate test cases f"
type textarea "*"
type textarea "i want you to generate test cases fo"
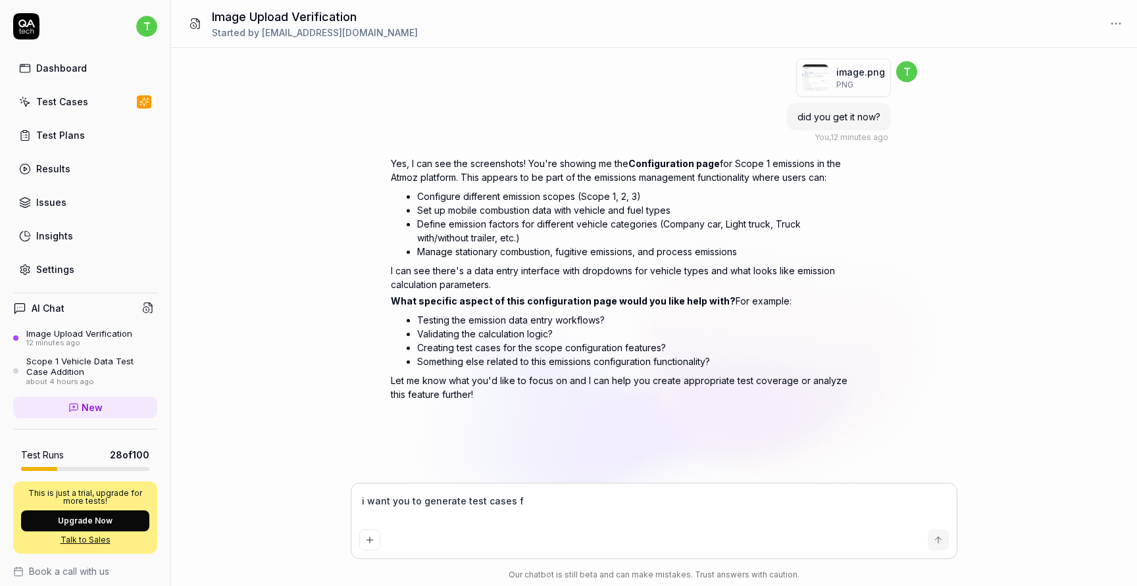
type textarea "*"
type textarea "i want you to generate test cases for"
type textarea "*"
type textarea "i want you to generate test cases for"
type textarea "*"
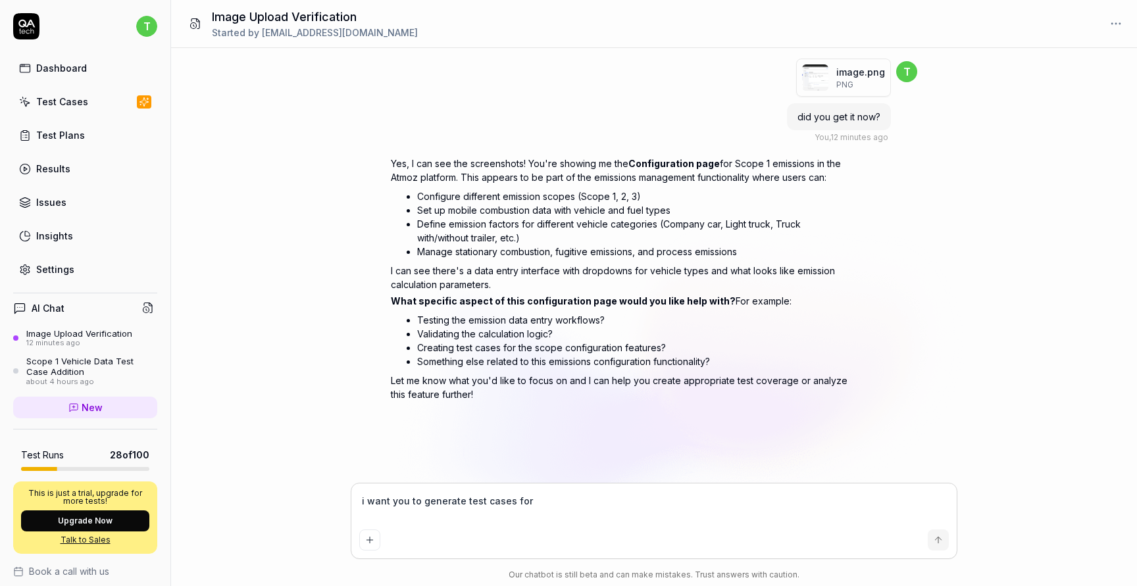
type textarea "i want you to generate test cases for t"
type textarea "*"
type textarea "i want you to generate test cases for th"
type textarea "*"
type textarea "i want you to generate test cases for thi"
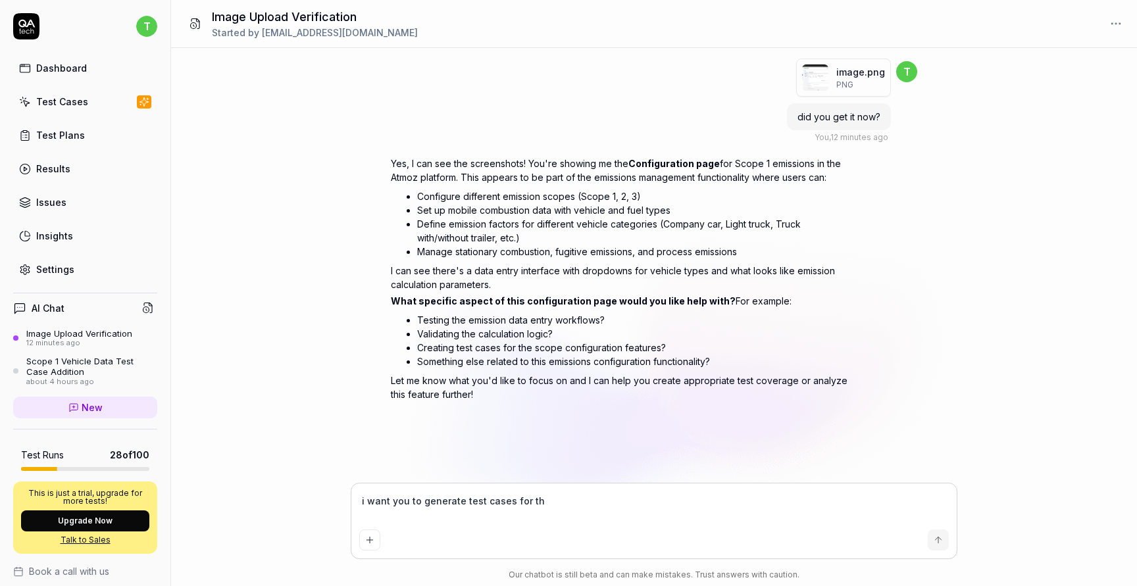
type textarea "*"
type textarea "i want you to generate test cases for this"
type textarea "*"
type textarea "i want you to generate test cases for this"
type textarea "*"
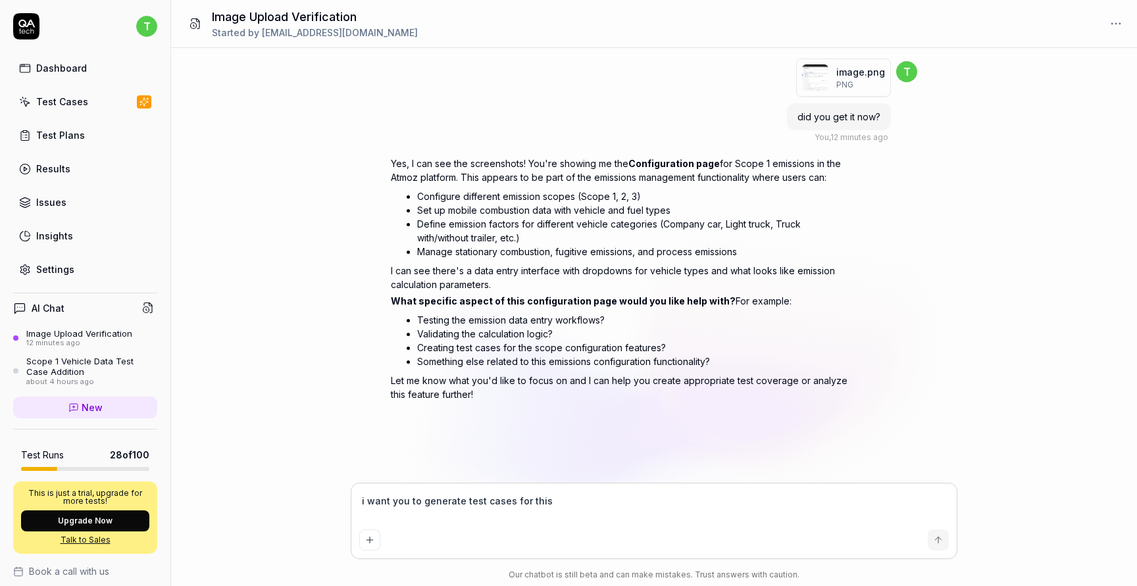
type textarea "i want you to generate test cases for this s"
type textarea "*"
type textarea "i want you to generate test cases for this sc"
type textarea "*"
type textarea "i want you to generate test cases for this scr"
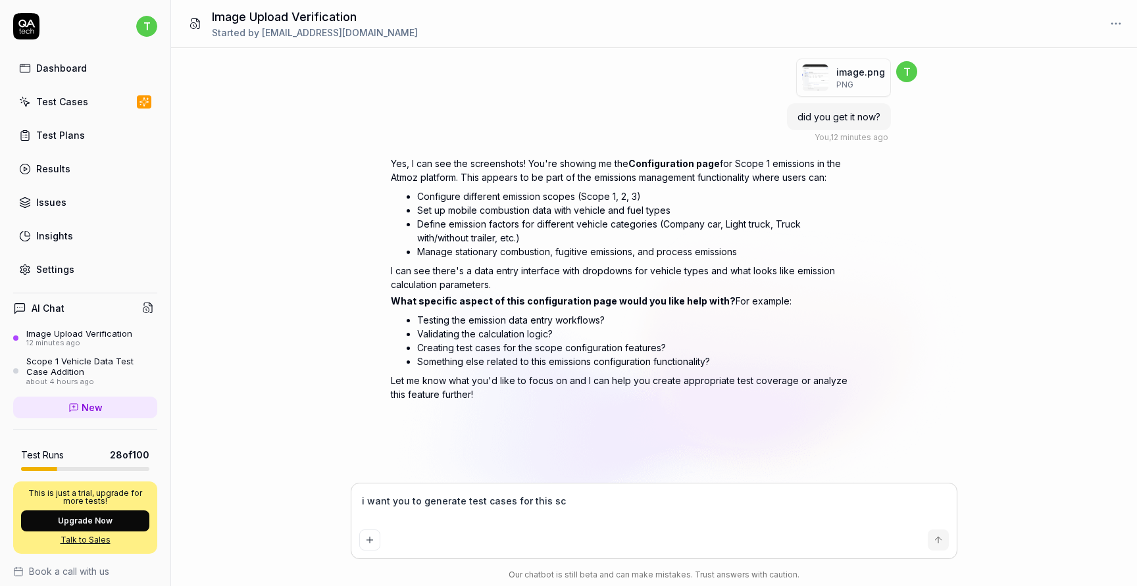
type textarea "*"
type textarea "i want you to generate test cases for this scre"
type textarea "*"
type textarea "i want you to generate test cases for this scree"
type textarea "*"
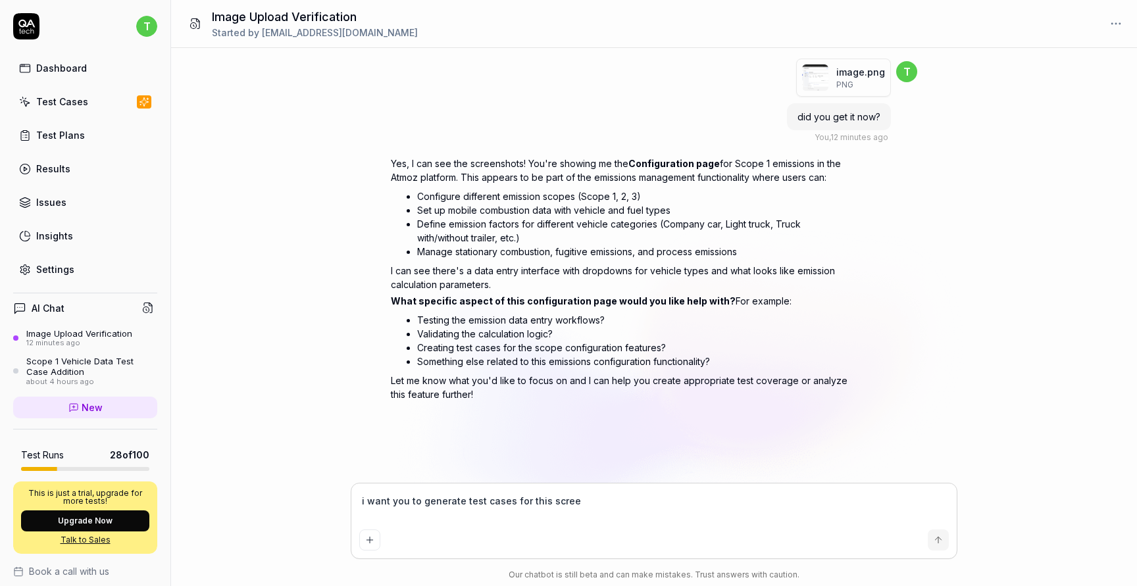
type textarea "i want you to generate test cases for this screen"
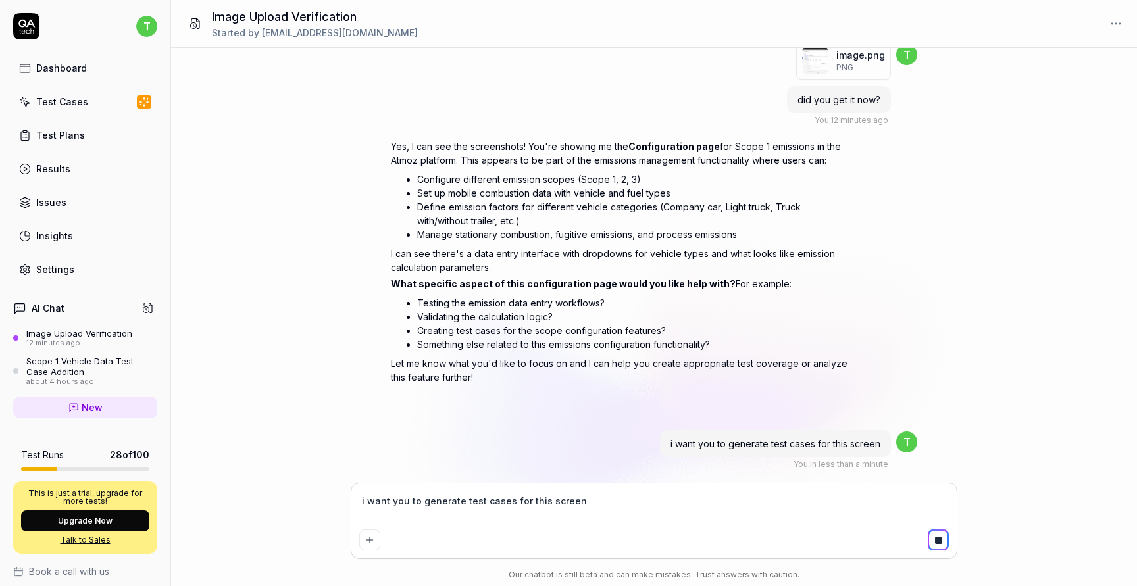
scroll to position [38, 0]
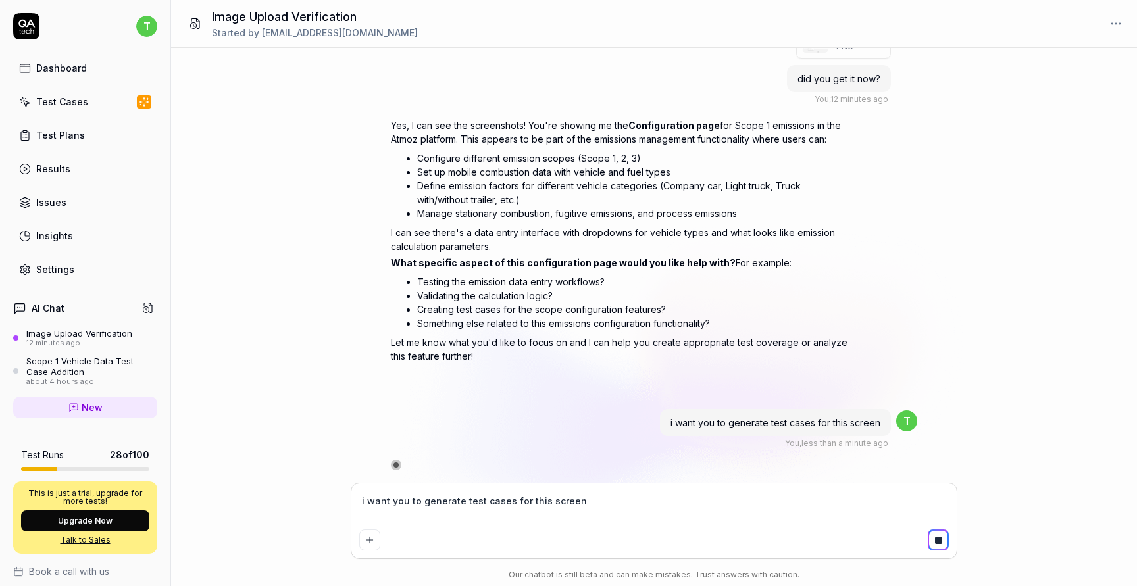
type textarea "*"
type textarea "i want you to generate test cases for this screen"
click at [103, 68] on link "Dashboard" at bounding box center [85, 68] width 144 height 26
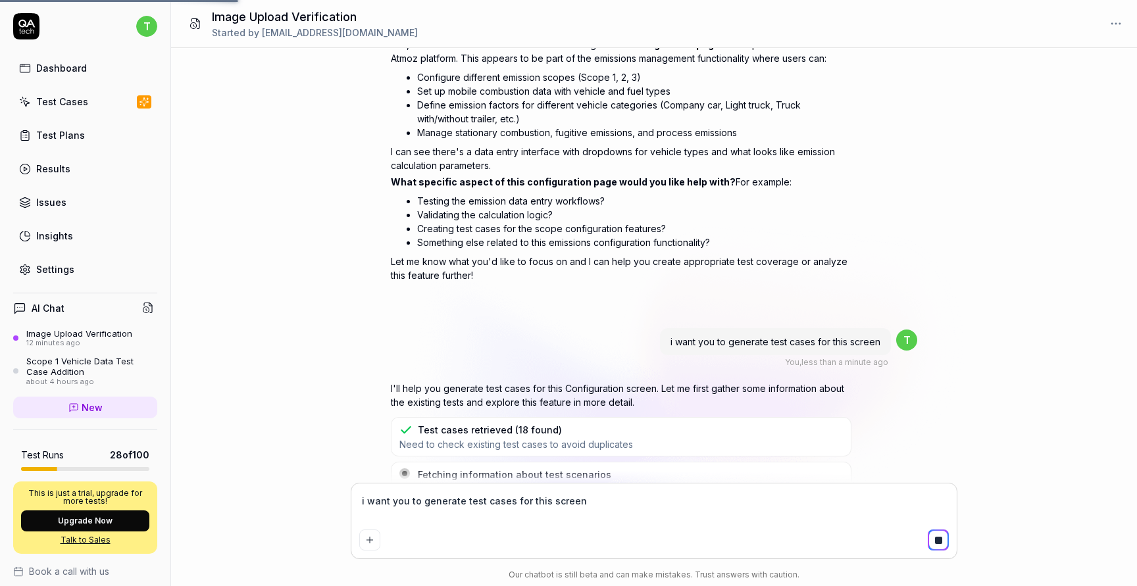
scroll to position [164, 0]
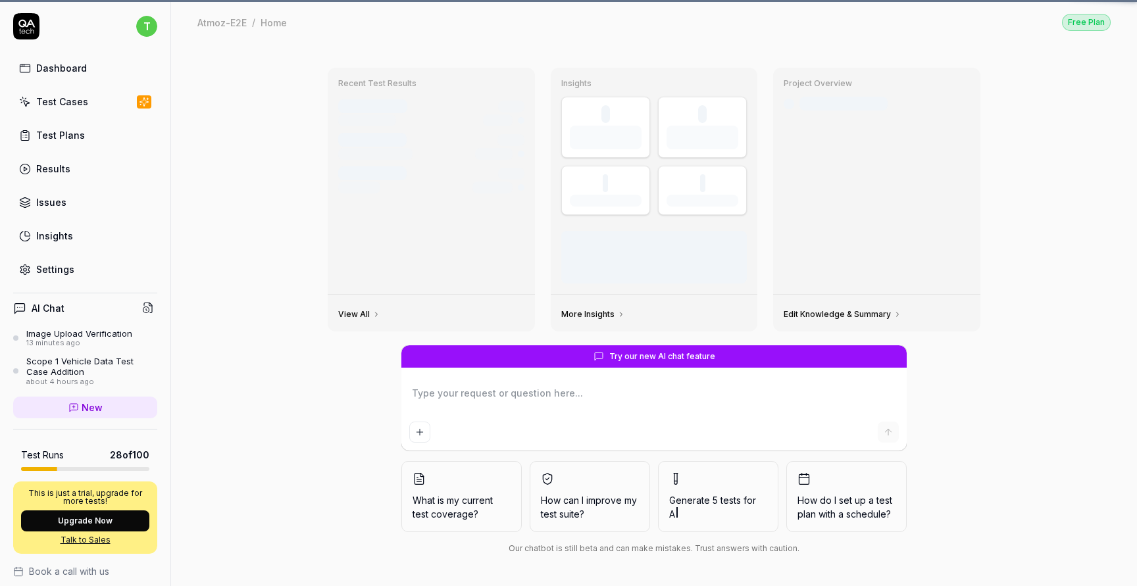
click at [87, 107] on link "Test Cases" at bounding box center [85, 102] width 144 height 26
type textarea "*"
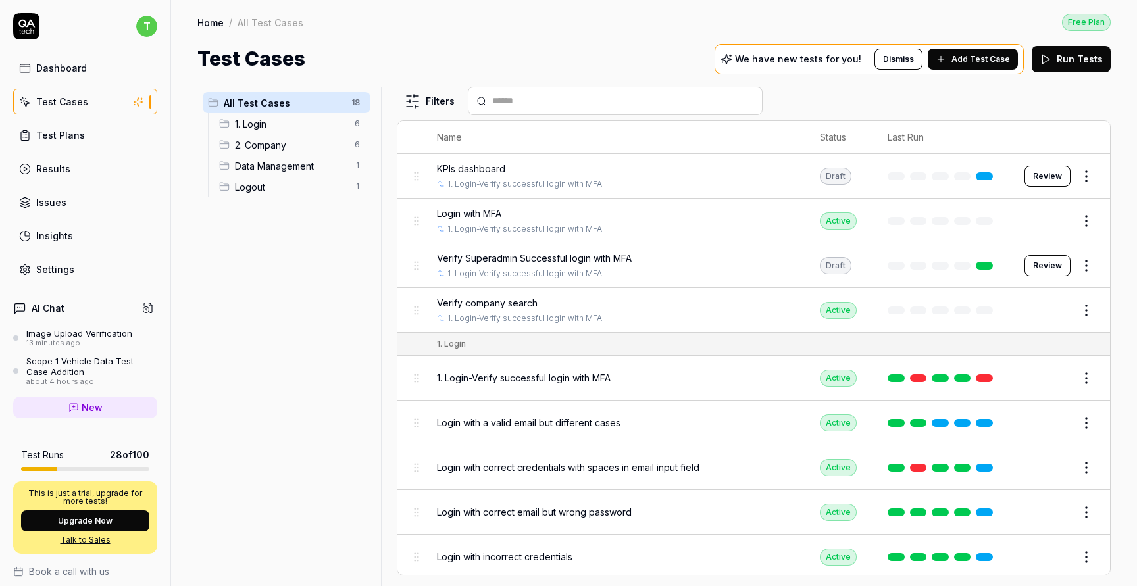
click at [77, 139] on div "Test Plans" at bounding box center [60, 135] width 49 height 14
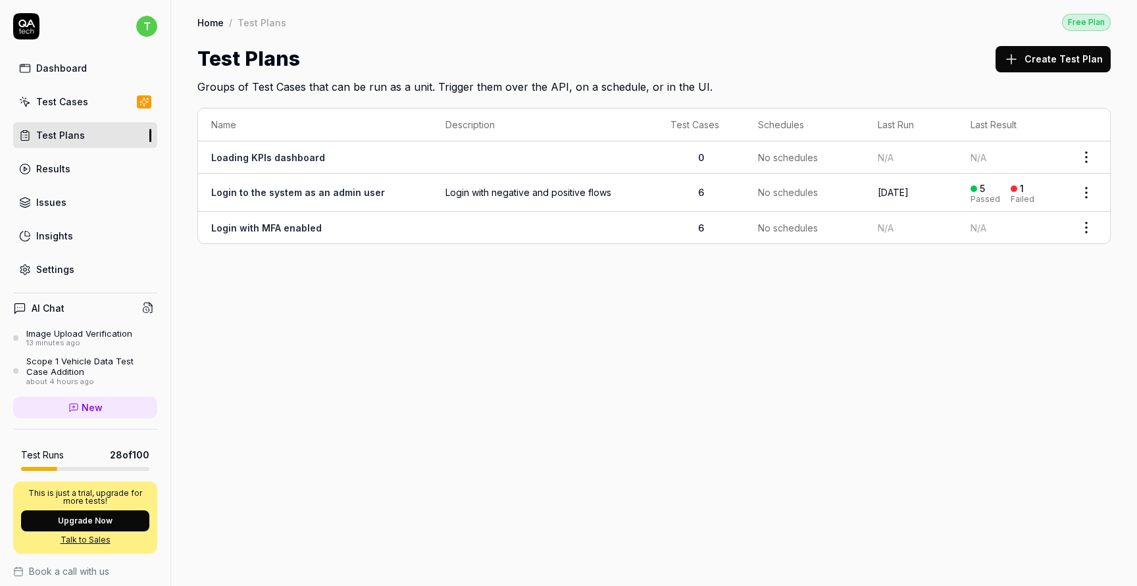
click at [72, 166] on link "Results" at bounding box center [85, 169] width 144 height 26
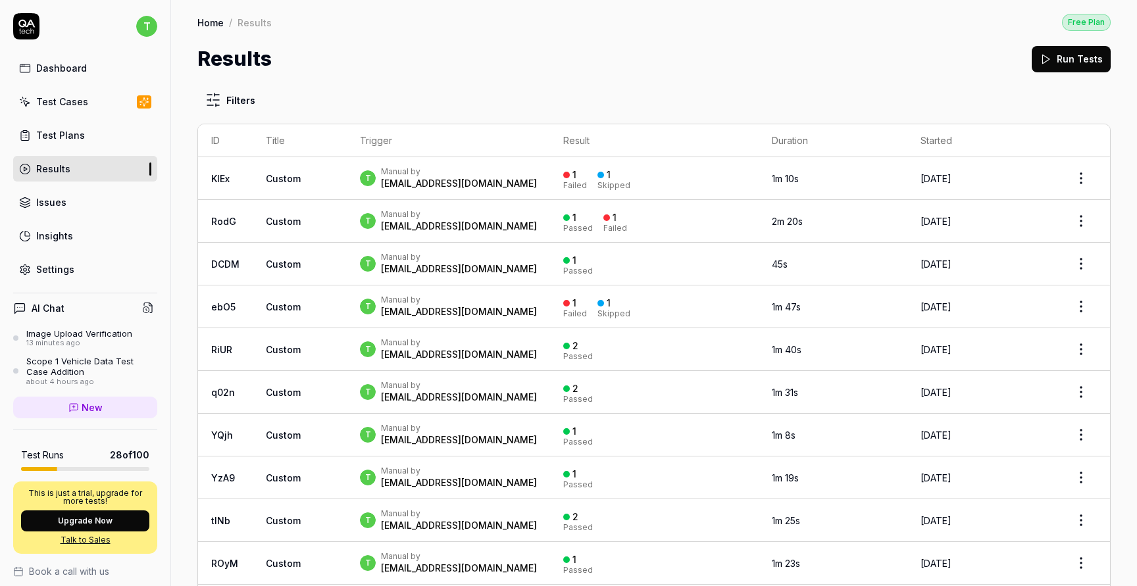
click at [75, 97] on div "Test Cases" at bounding box center [62, 102] width 52 height 14
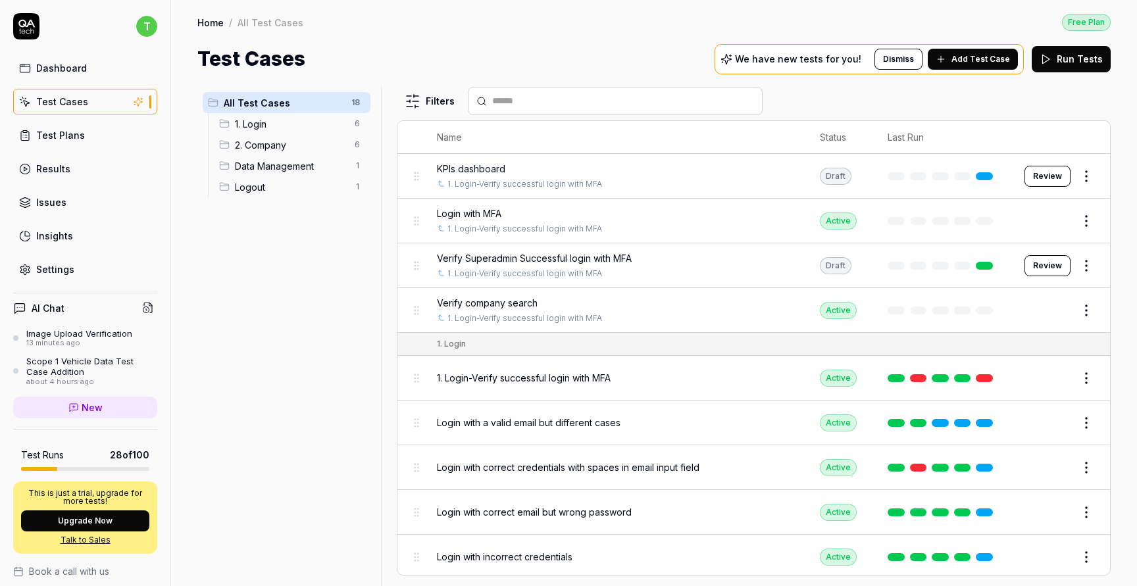
click at [287, 140] on span "2. Company" at bounding box center [291, 145] width 112 height 14
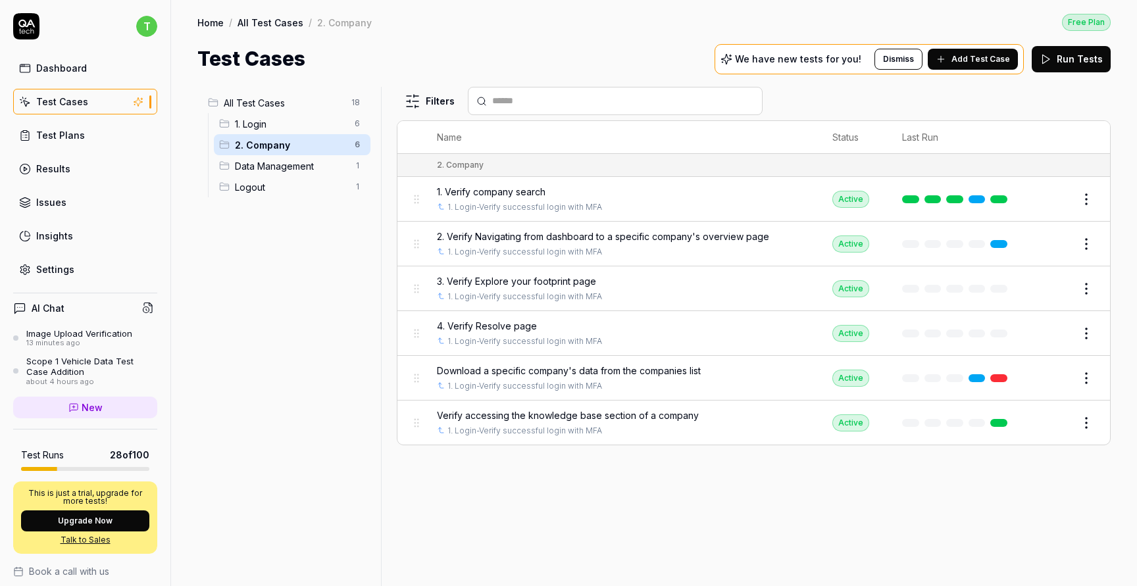
click at [963, 59] on span "Add Test Case" at bounding box center [981, 59] width 59 height 12
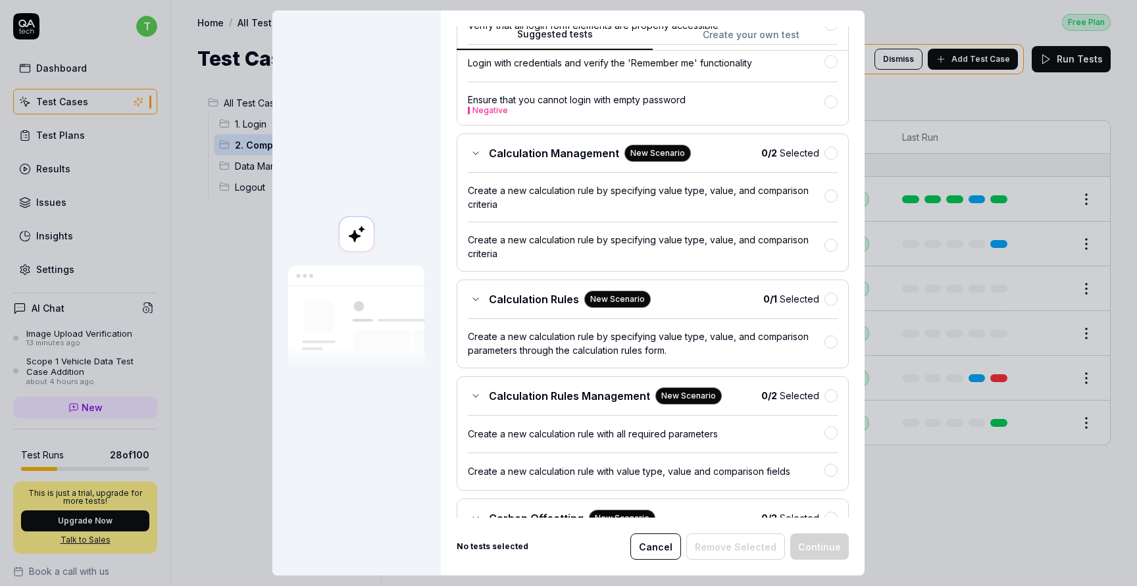
click at [757, 30] on button "Create your own test" at bounding box center [751, 39] width 196 height 24
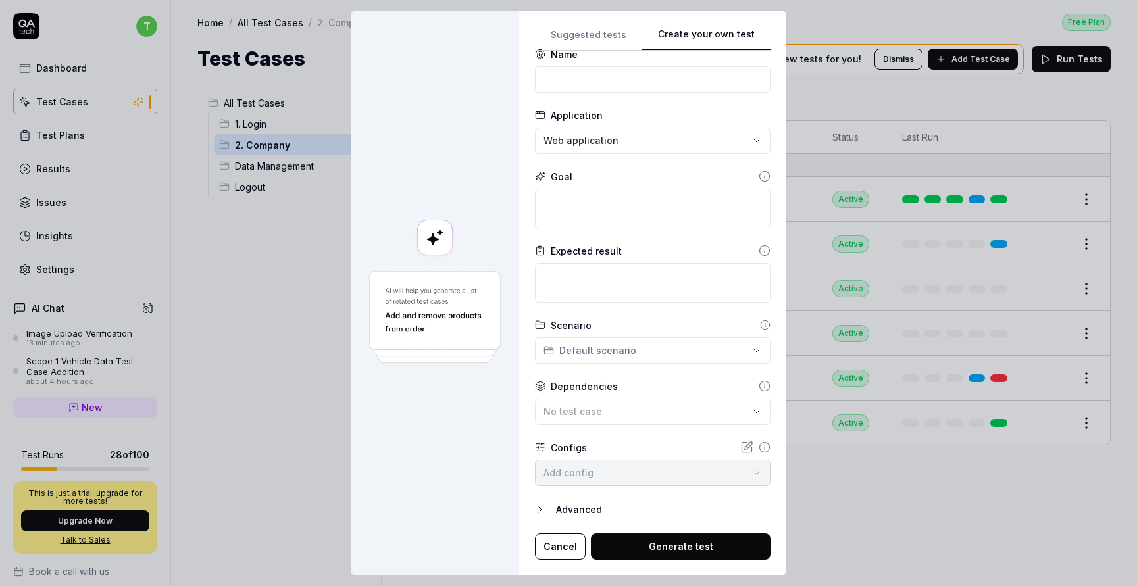
scroll to position [18, 0]
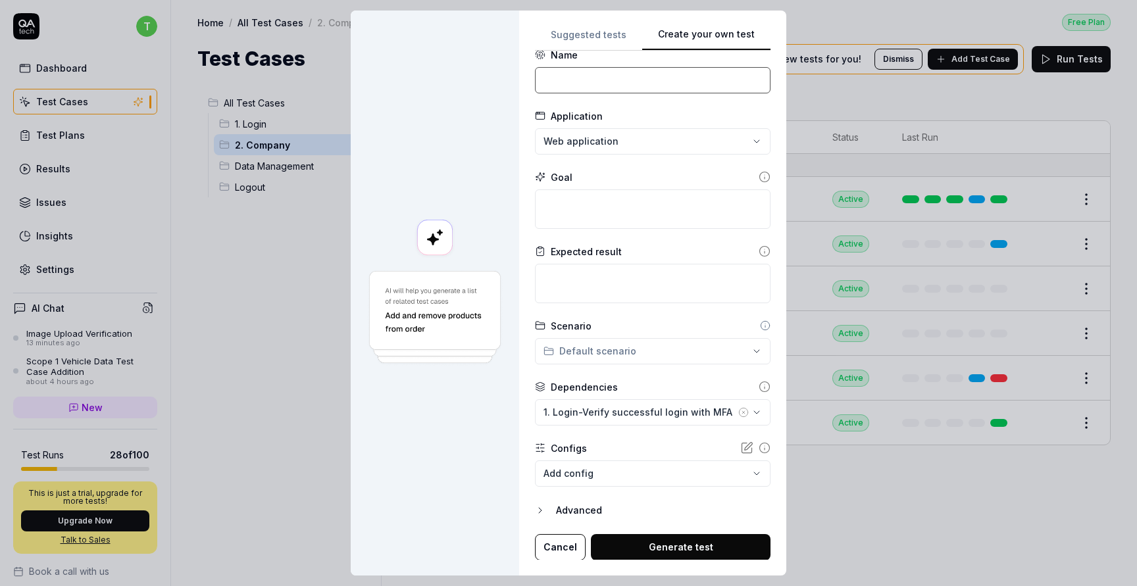
click at [686, 84] on input at bounding box center [653, 80] width 236 height 26
click at [586, 84] on input at bounding box center [653, 80] width 236 height 26
click at [597, 79] on input "Verify company search" at bounding box center [653, 80] width 236 height 26
click at [614, 83] on input "Verify Restore search" at bounding box center [653, 80] width 236 height 26
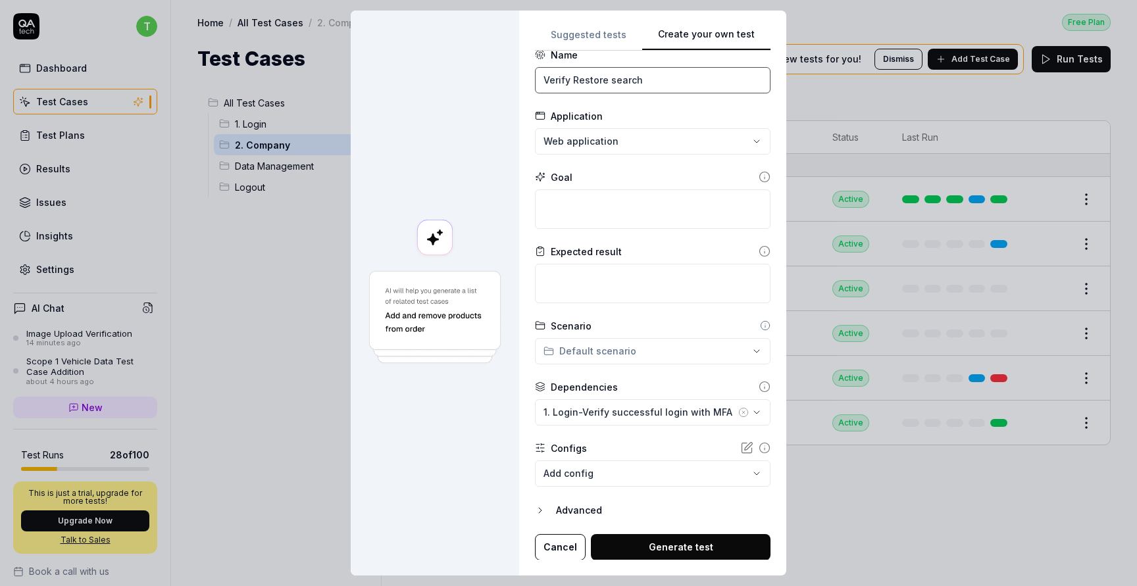
click at [614, 83] on input "Verify Restore search" at bounding box center [653, 80] width 236 height 26
type input "Verify Restore Page"
click at [605, 280] on textarea at bounding box center [653, 283] width 236 height 39
type textarea "*"
type textarea "R"
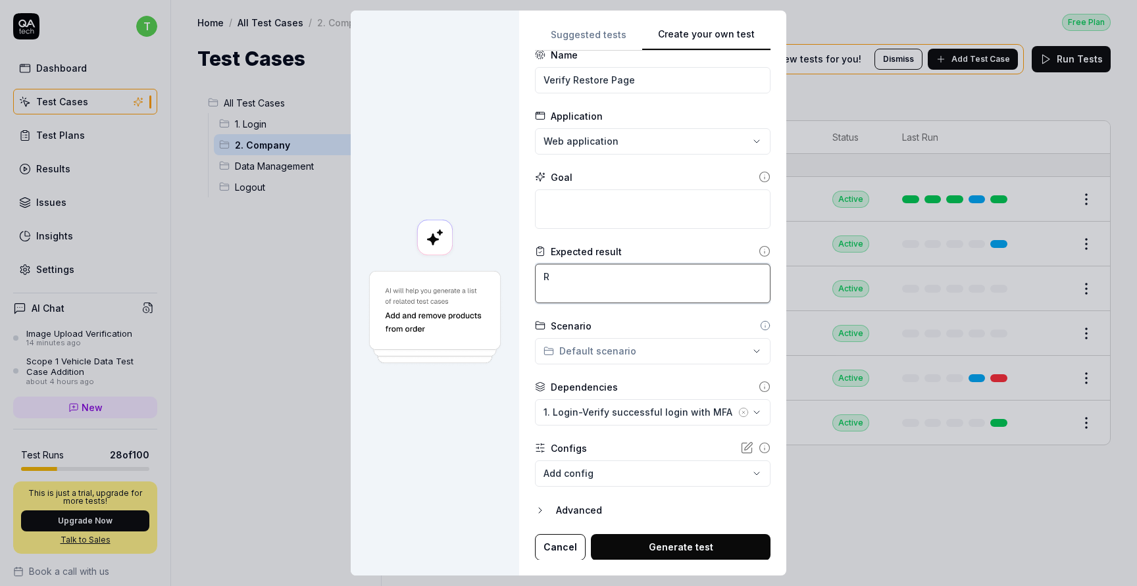
type textarea "*"
type textarea "Re"
type textarea "*"
type textarea "Res"
type textarea "*"
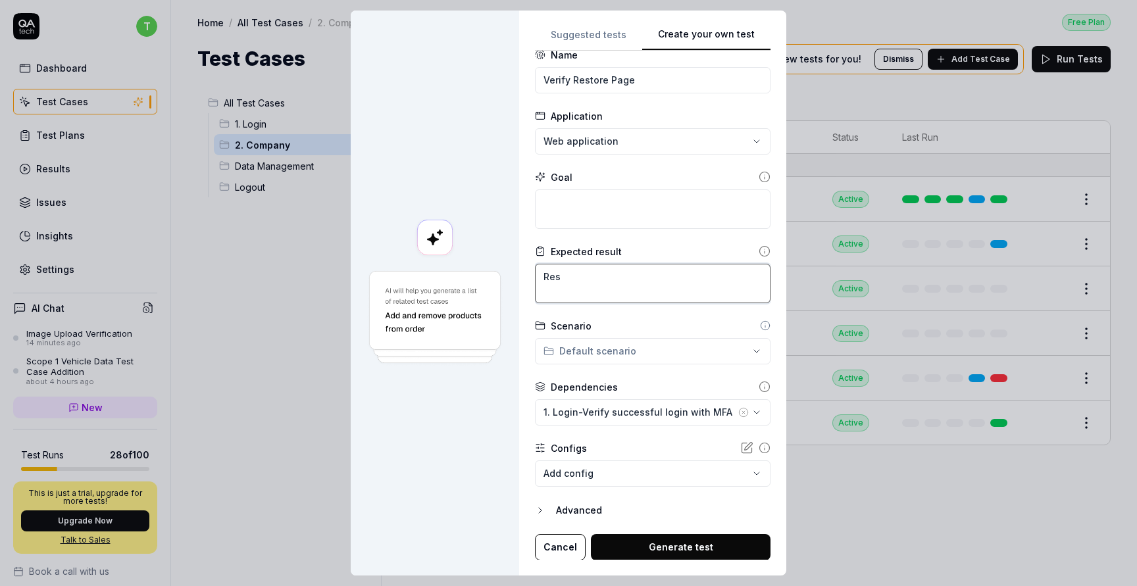
type textarea "Rest"
type textarea "*"
type textarea "Resto"
type textarea "*"
type textarea "Restor"
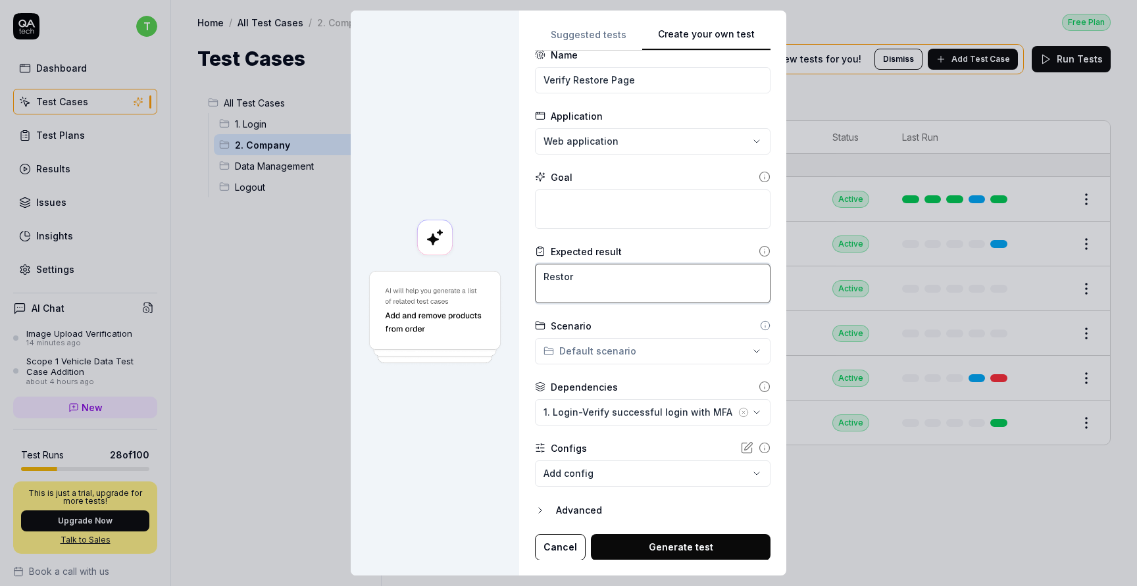
type textarea "*"
type textarea "Restore"
type textarea "*"
type textarea "Restore"
type textarea "*"
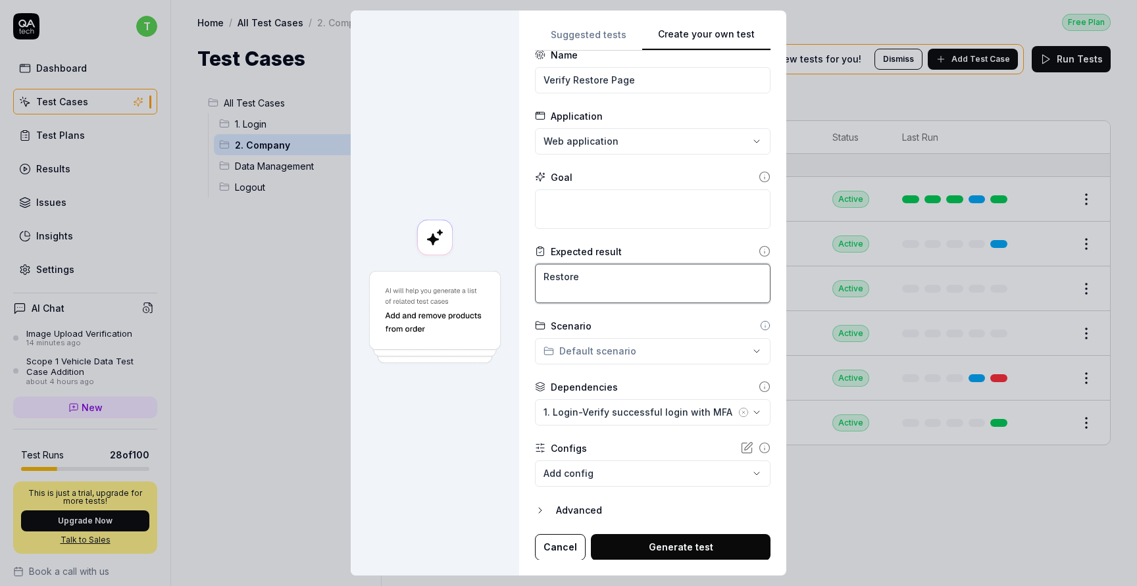
type textarea "Restore p"
type textarea "*"
type textarea "Restore pa"
type textarea "*"
type textarea "Restore pag"
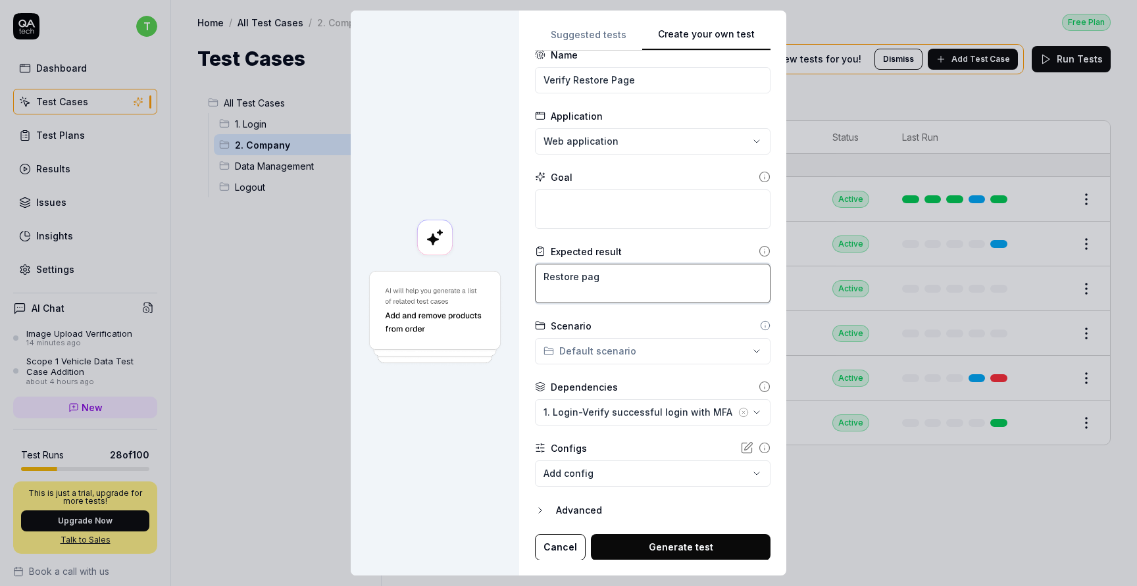
type textarea "*"
type textarea "Restore page"
type textarea "*"
type textarea "Restore page"
type textarea "*"
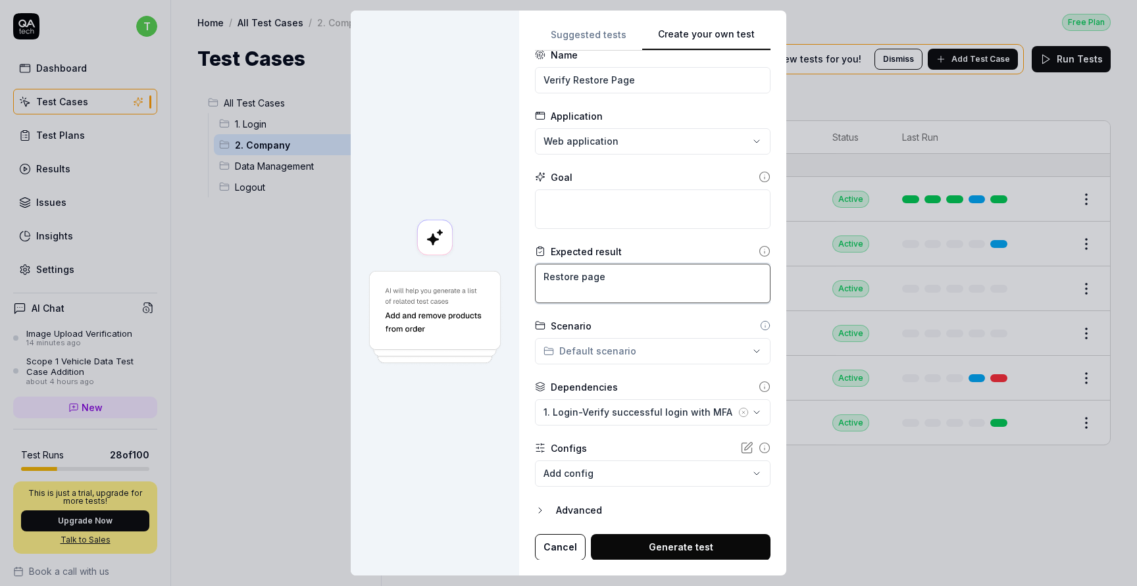
type textarea "Restore page s"
type textarea "*"
type textarea "Restore page sh"
type textarea "*"
type textarea "Restore page sho"
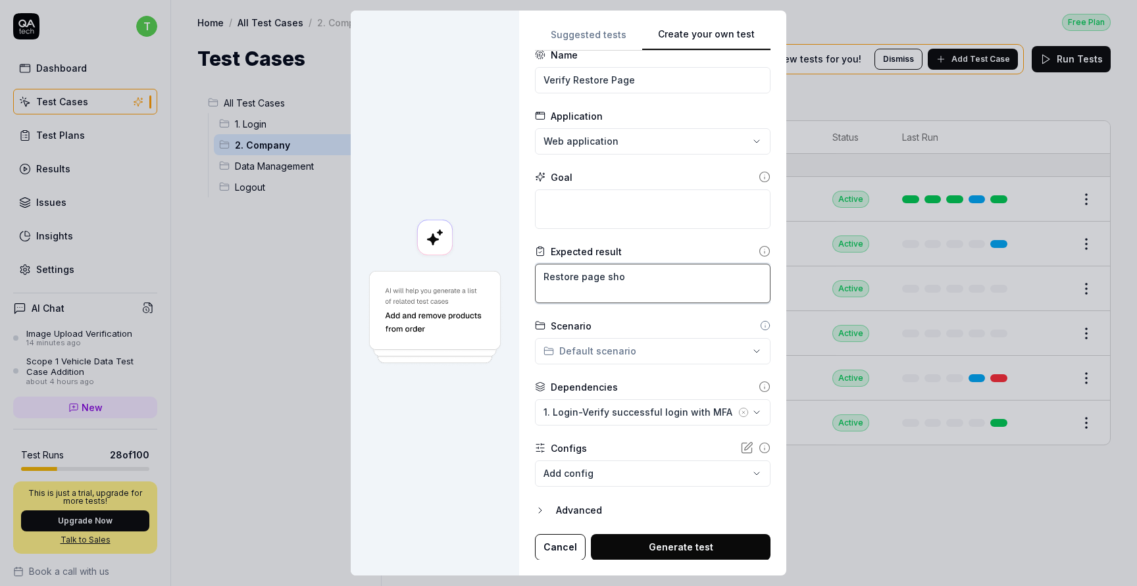
type textarea "*"
type textarea "Restore page shou"
type textarea "*"
type textarea "Restore page shoul"
type textarea "*"
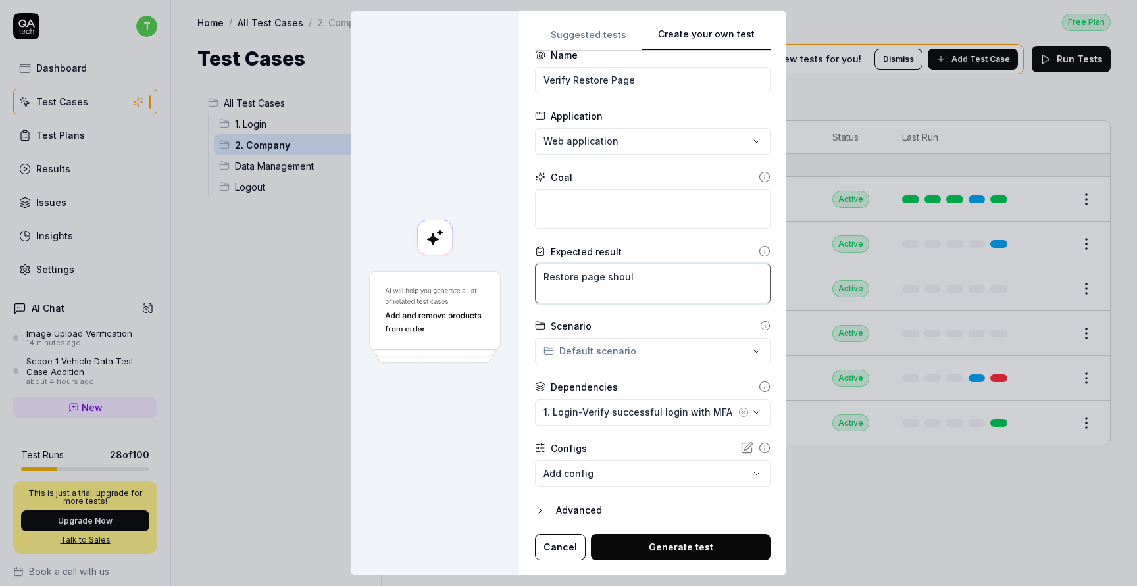
type textarea "Restore page should"
type textarea "*"
type textarea "Restore page should"
type textarea "*"
type textarea "Restore page should l"
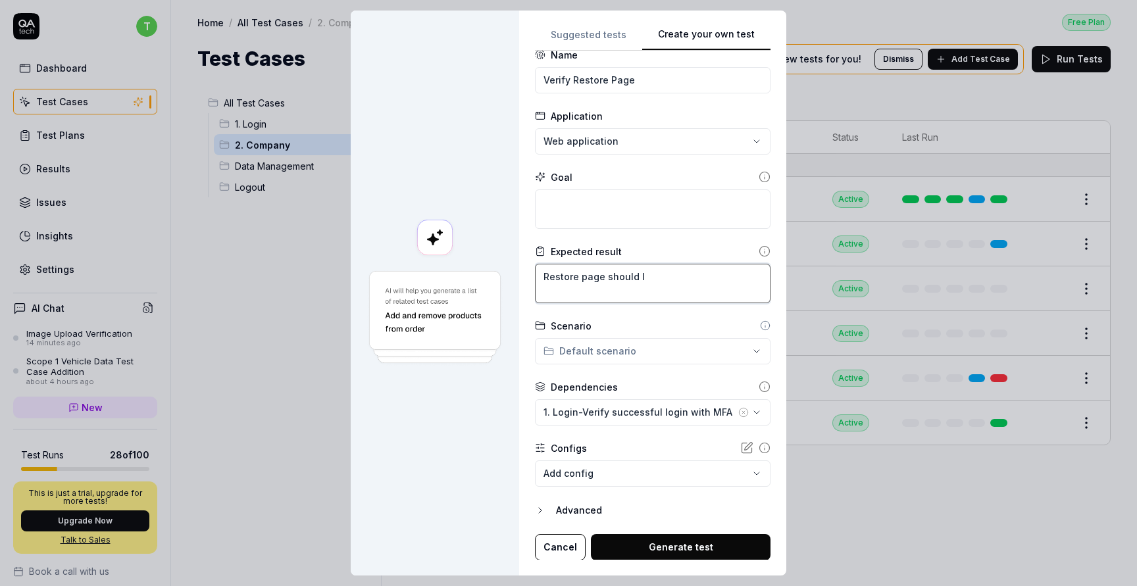
type textarea "*"
type textarea "Restore page should lo"
type textarea "*"
type textarea "Restore page should loa"
type textarea "*"
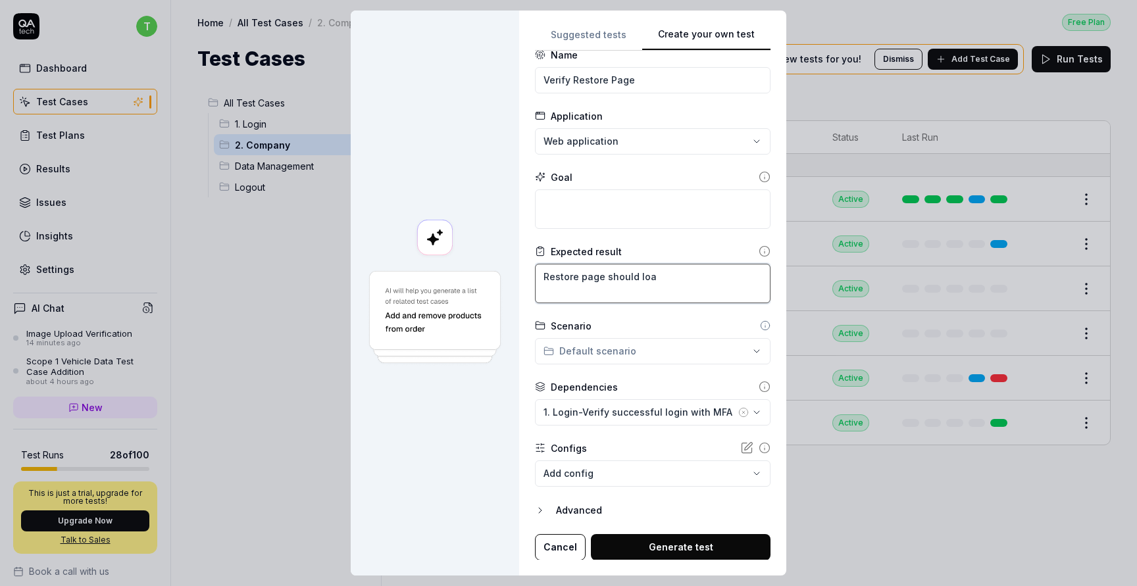
type textarea "Restore page should load"
type textarea "*"
type textarea "Restore page should load"
type textarea "*"
type textarea "Restore page should load w"
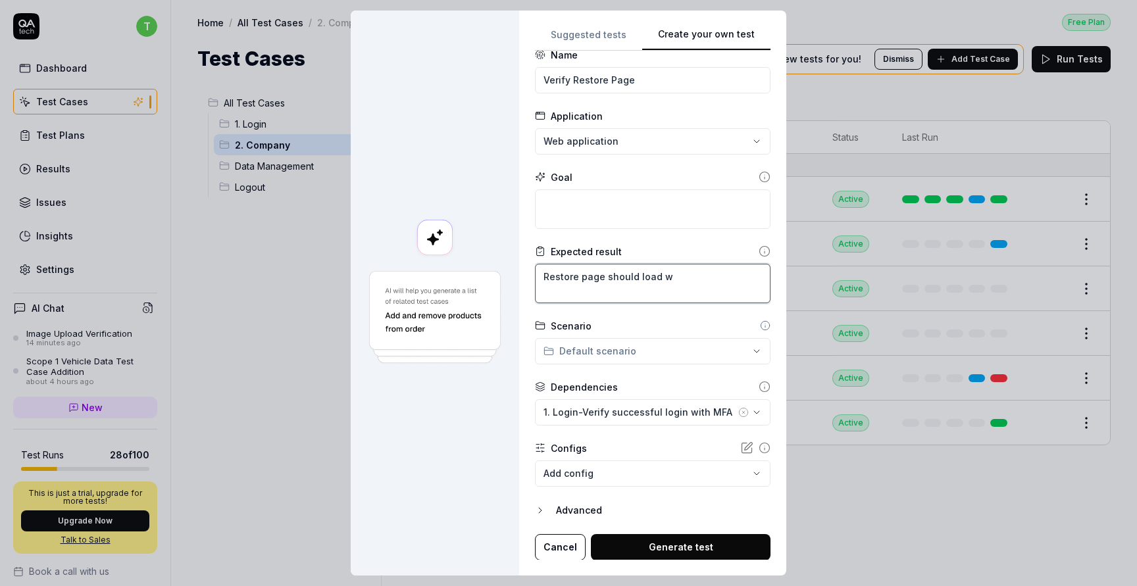
type textarea "*"
type textarea "Restore page should load wi"
type textarea "*"
type textarea "Restore page should load wit"
type textarea "*"
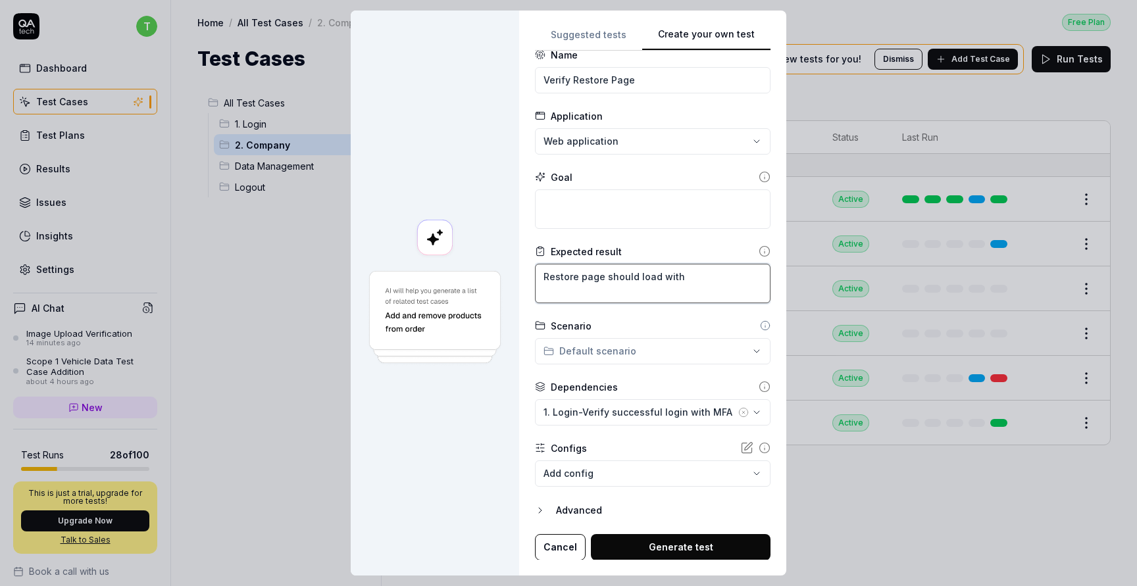
type textarea "Restore page should load with"
type textarea "*"
type textarea "Restore page should load with"
type textarea "*"
type textarea "Restore page should load with 6"
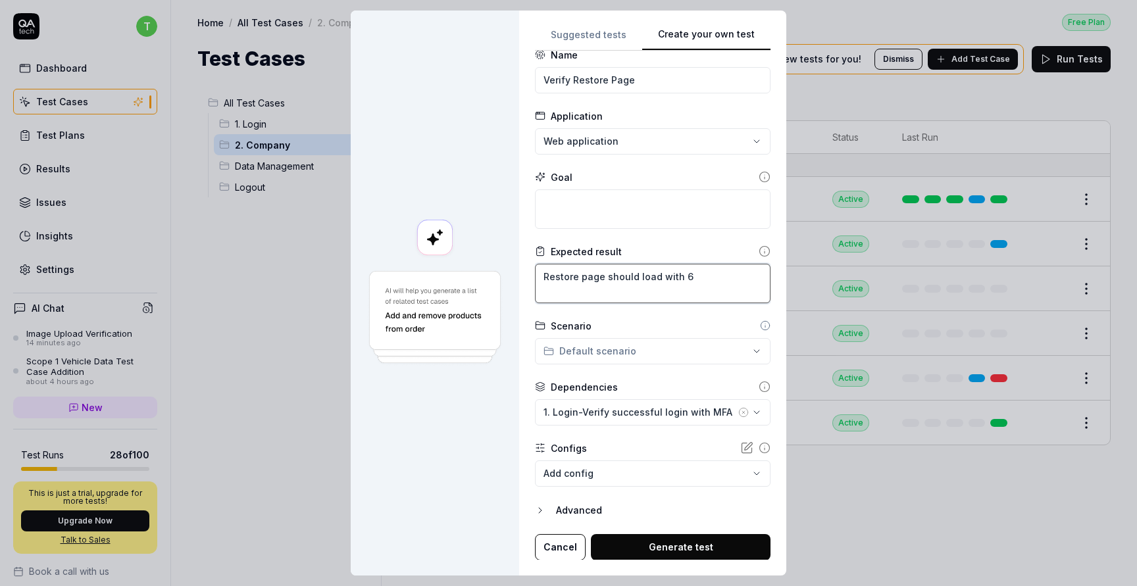
type textarea "*"
type textarea "Restore page should load with 6"
type textarea "*"
type textarea "Restore page should load with 6 p"
click at [707, 546] on button "Generate test" at bounding box center [681, 547] width 180 height 26
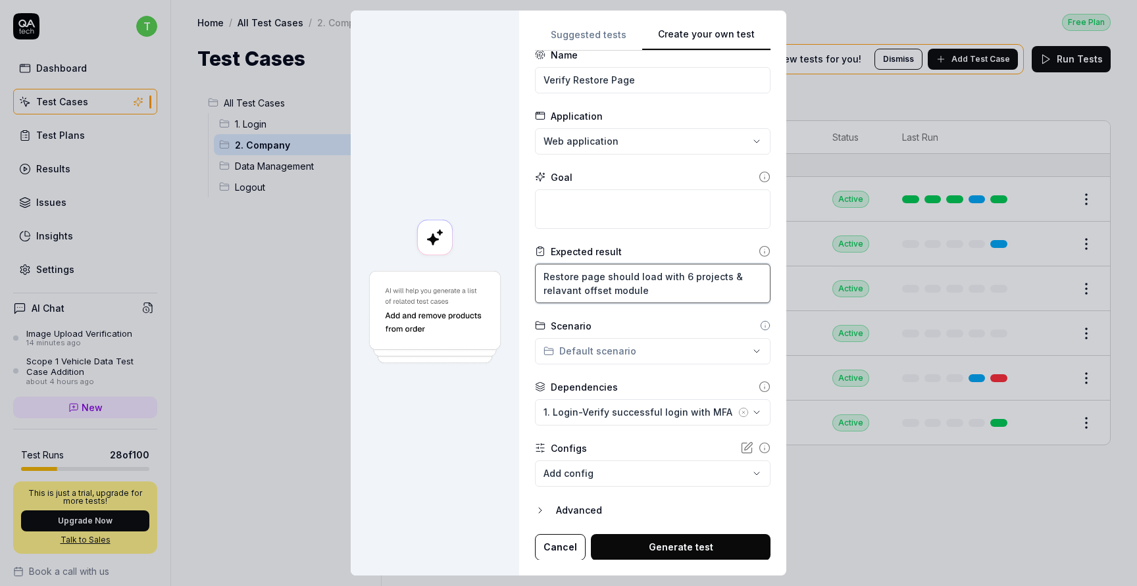
click at [572, 288] on textarea "Restore page should load with 6 projects & relavant offset module" at bounding box center [653, 283] width 236 height 39
click at [563, 286] on textarea "Restore page should load with 6 projects & relavant offset module" at bounding box center [653, 283] width 236 height 39
click at [619, 286] on textarea "Restore page should load with 6 projects & relavant offset module" at bounding box center [653, 283] width 236 height 39
click at [646, 290] on textarea "Restore page should load with 6 projects & relavant offset module" at bounding box center [653, 283] width 236 height 39
click at [661, 218] on textarea at bounding box center [653, 209] width 236 height 39
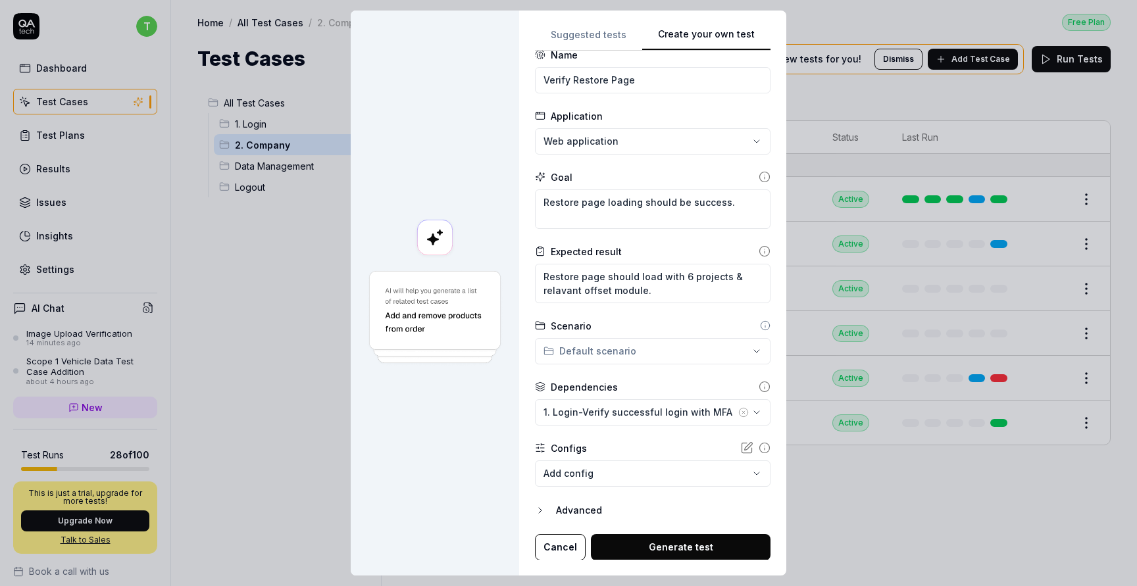
click at [690, 556] on button "Generate test" at bounding box center [681, 547] width 180 height 26
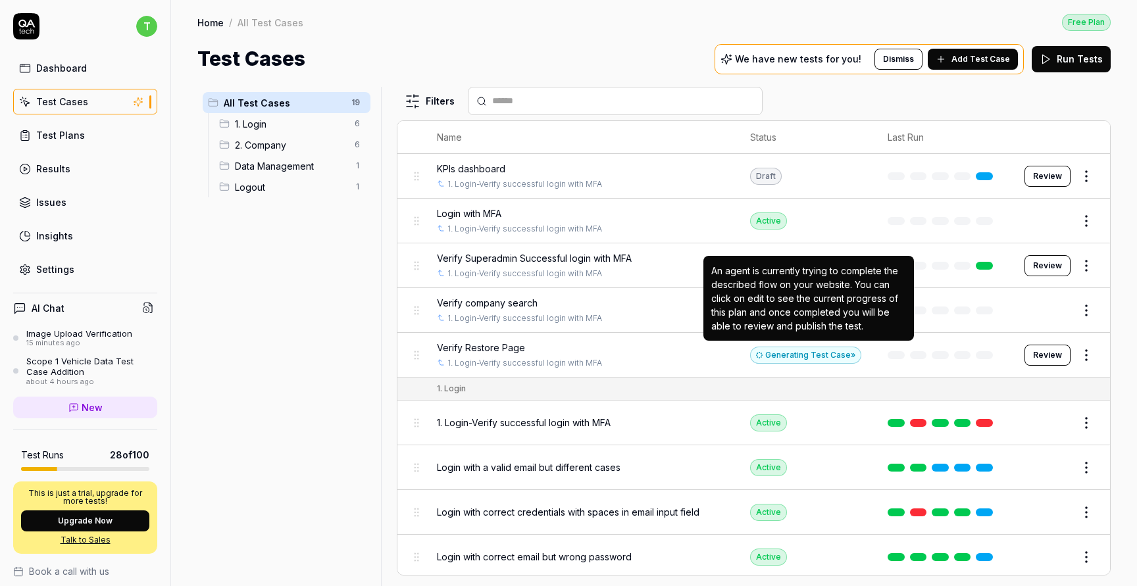
click at [780, 354] on div "Generating Test Case »" at bounding box center [805, 355] width 111 height 17
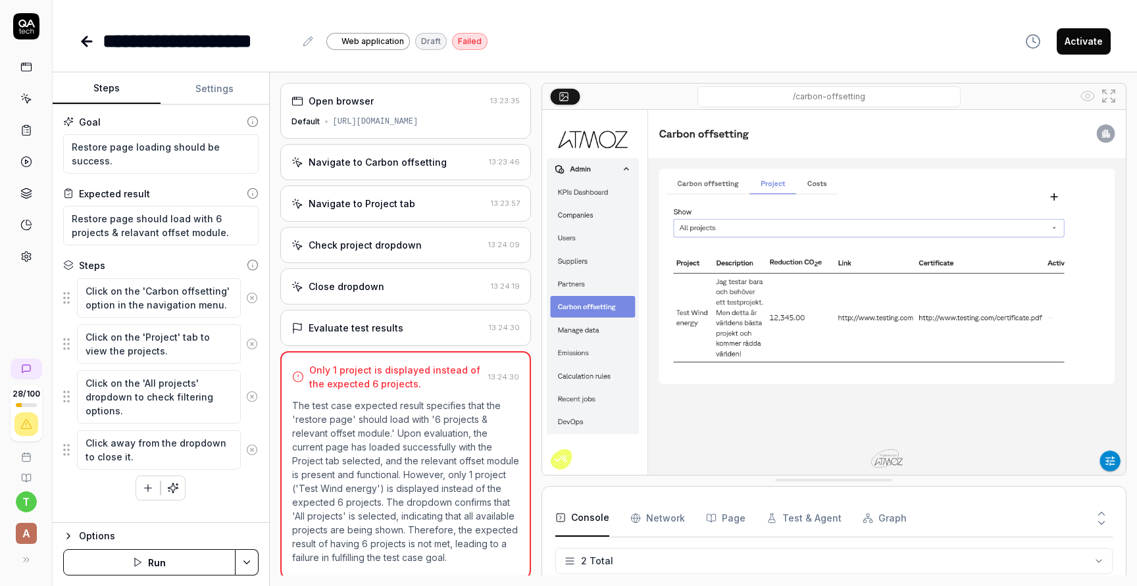
scroll to position [3, 0]
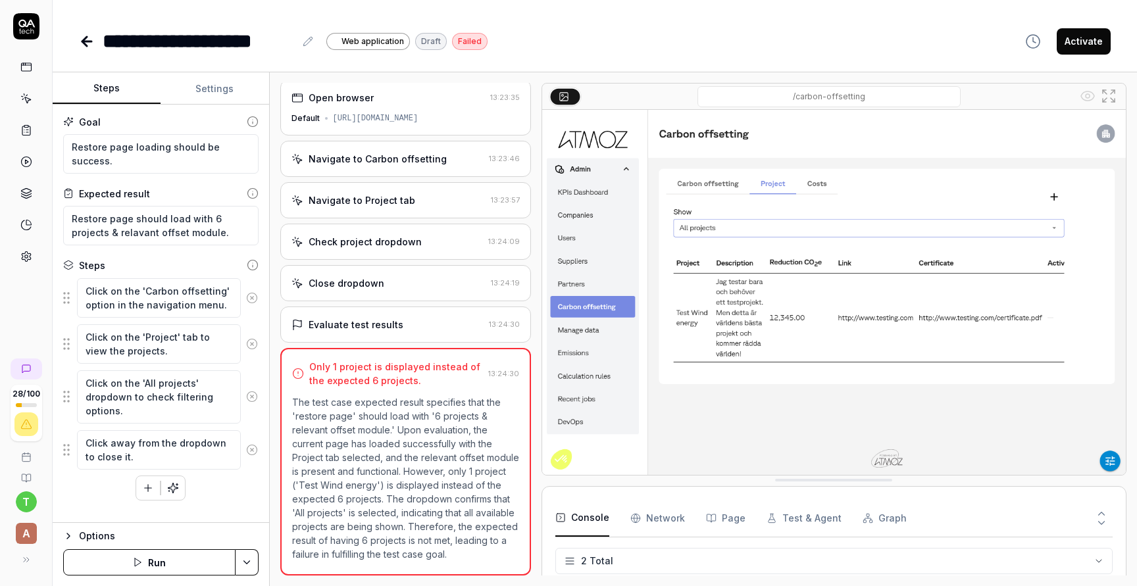
click at [88, 41] on icon at bounding box center [86, 41] width 9 height 0
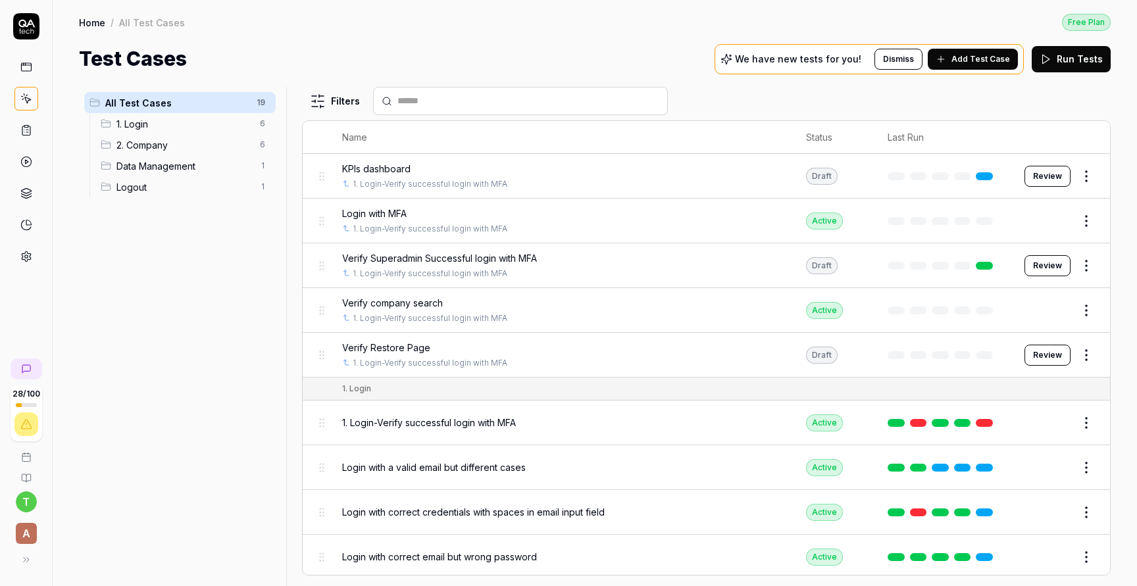
click at [1091, 352] on html "28 / 100 t A Home / All Test Cases Free Plan Home / All Test Cases Free Plan Te…" at bounding box center [568, 342] width 1137 height 685
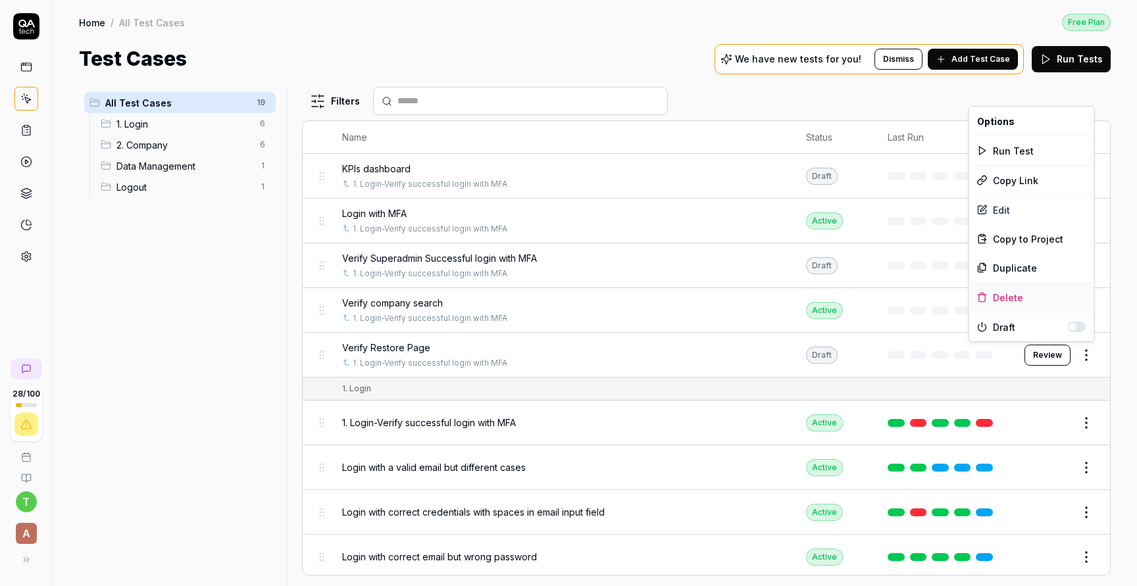
click at [1040, 298] on div "Delete" at bounding box center [1032, 297] width 125 height 29
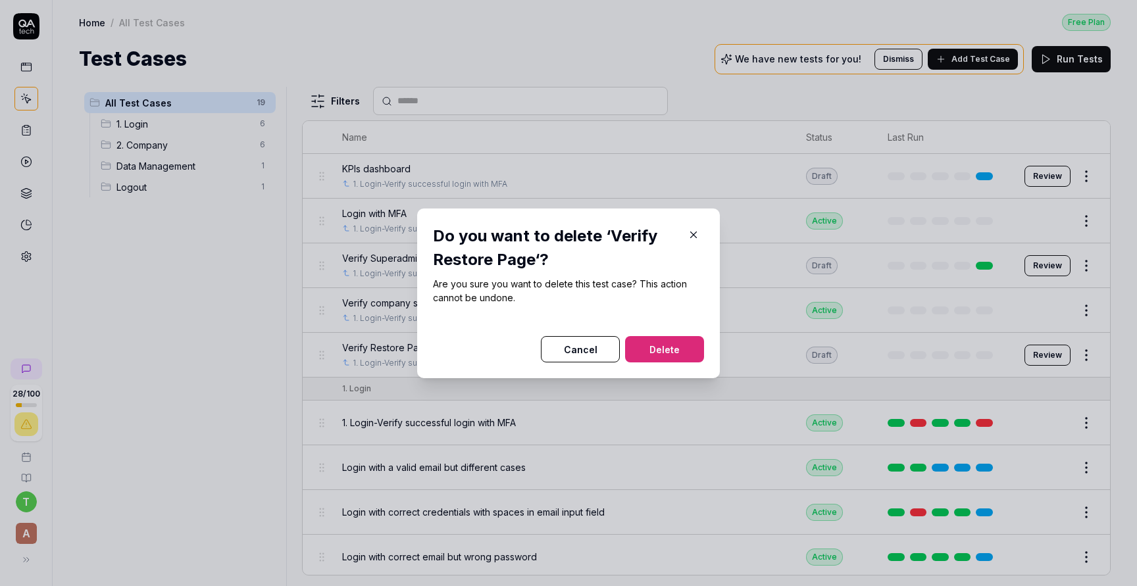
click at [685, 362] on div "Do you want to delete ‘Verify Restore Page‘? Are you sure you want to delete th…" at bounding box center [568, 294] width 303 height 170
click at [677, 348] on button "Delete" at bounding box center [664, 349] width 79 height 26
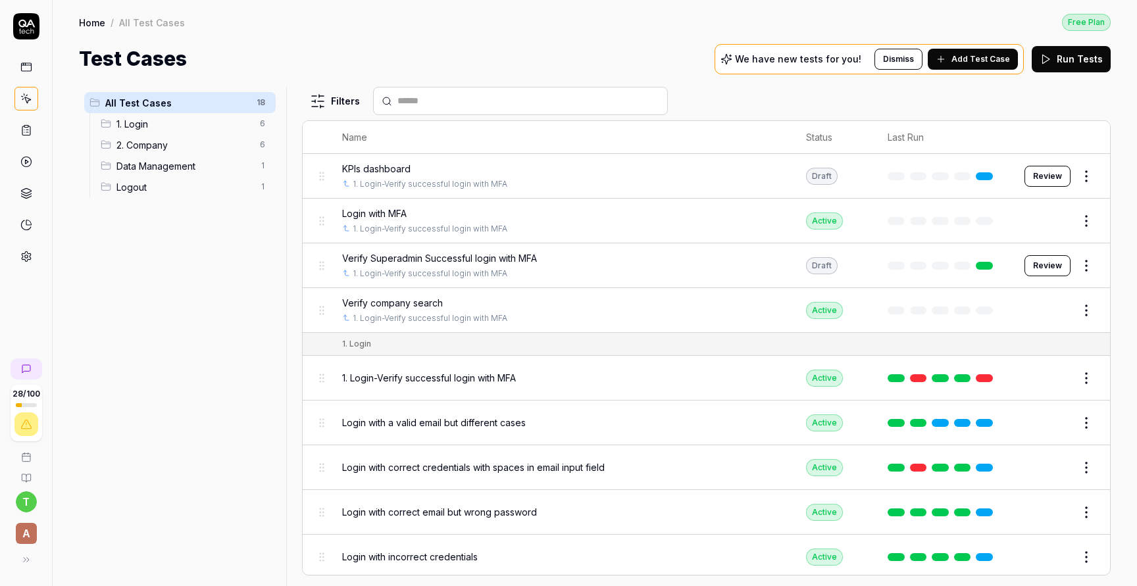
click at [204, 142] on span "2. Company" at bounding box center [185, 145] width 136 height 14
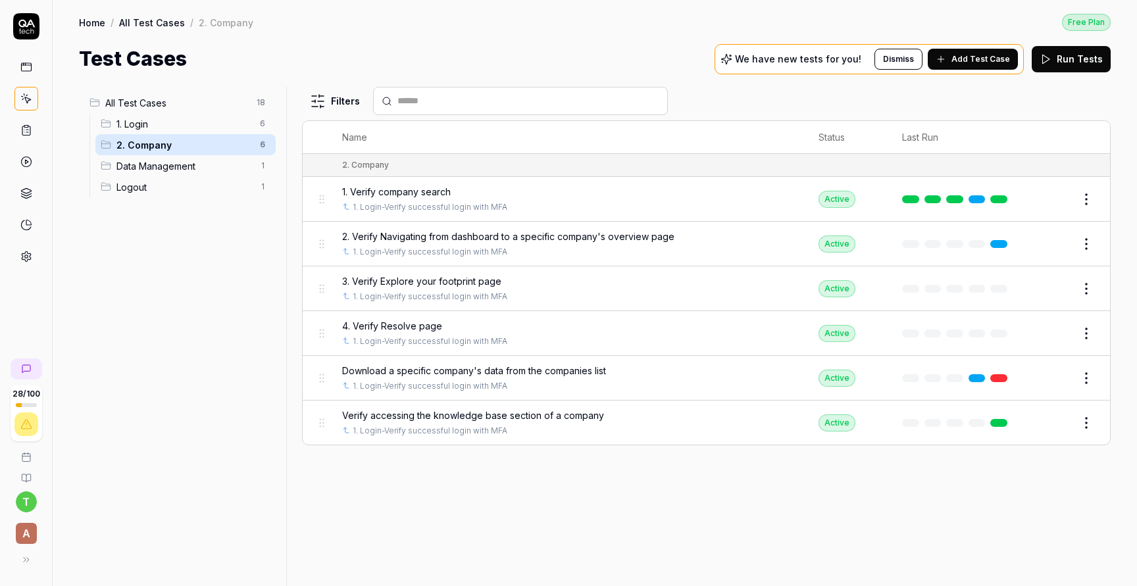
click at [421, 320] on span "4. Verify Resolve page" at bounding box center [392, 326] width 100 height 14
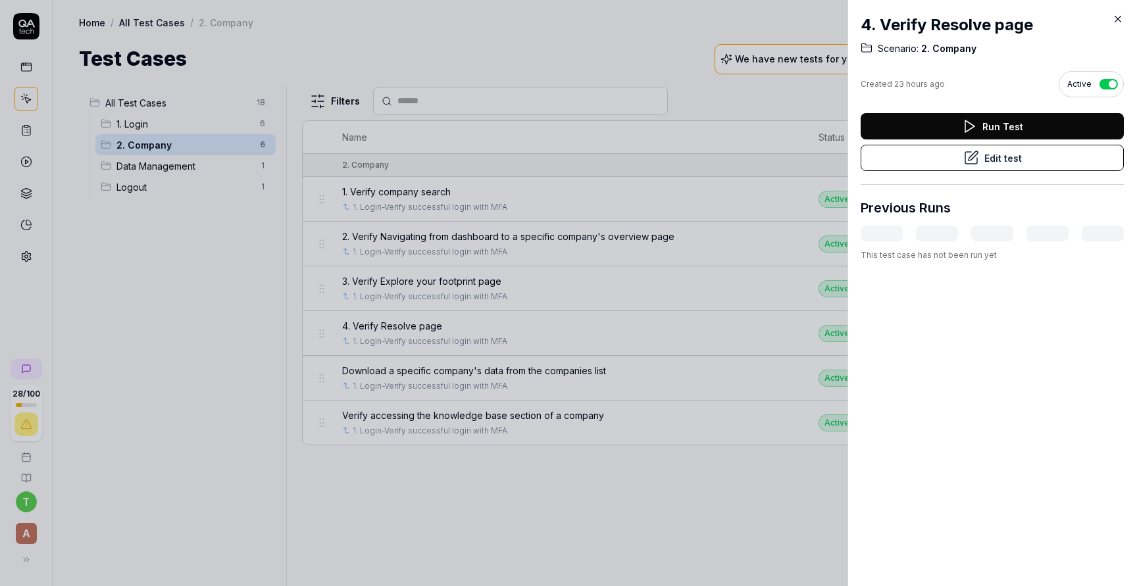
click at [1010, 161] on button "Edit test" at bounding box center [992, 158] width 263 height 26
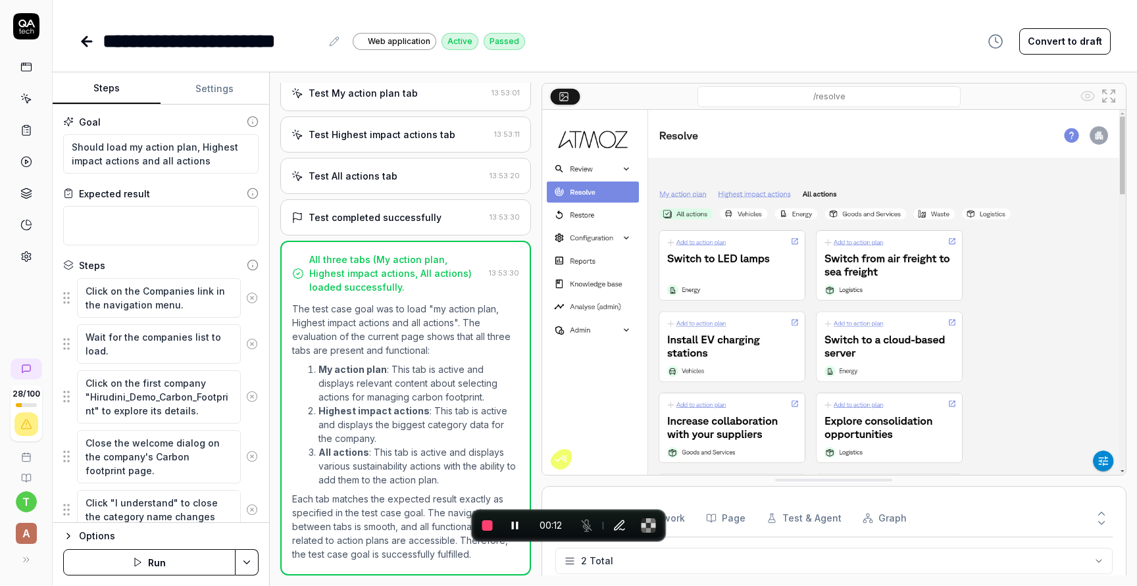
click at [80, 34] on icon at bounding box center [87, 42] width 16 height 16
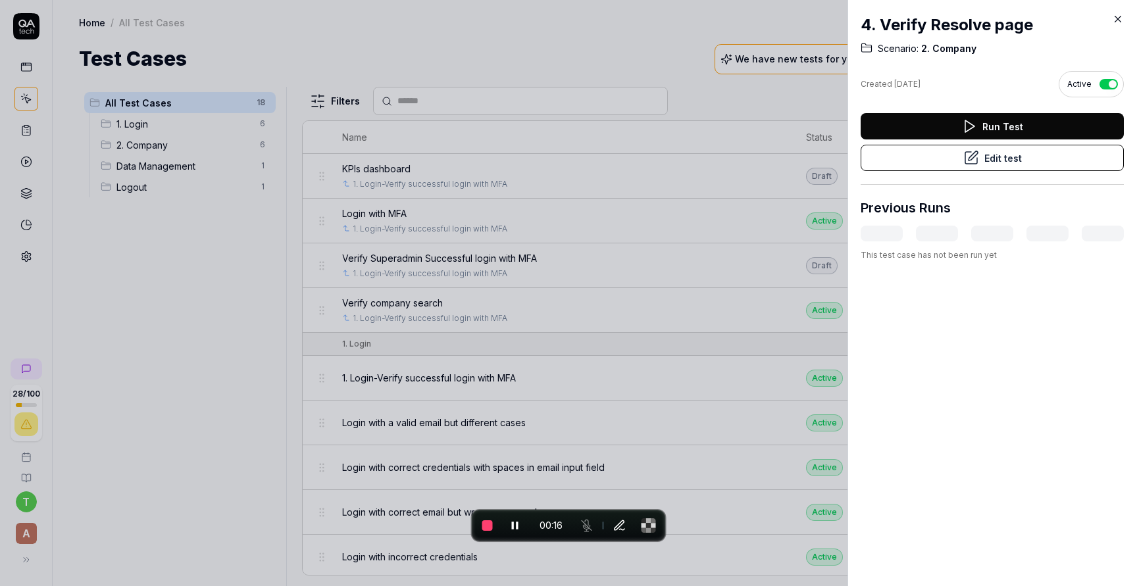
click at [1124, 19] on icon at bounding box center [1118, 19] width 12 height 12
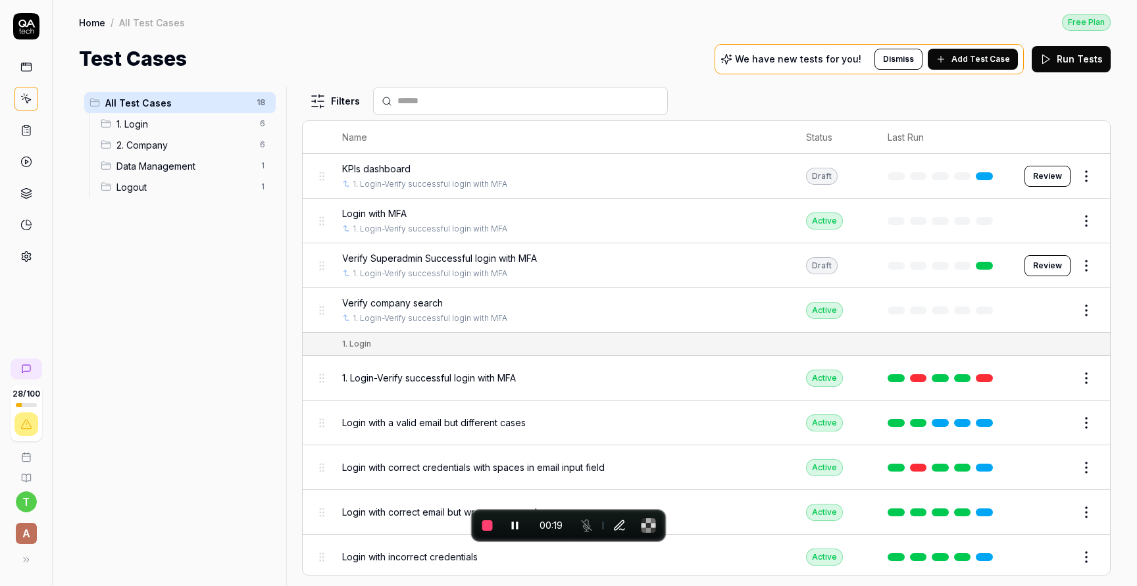
click at [145, 143] on span "2. Company" at bounding box center [185, 145] width 136 height 14
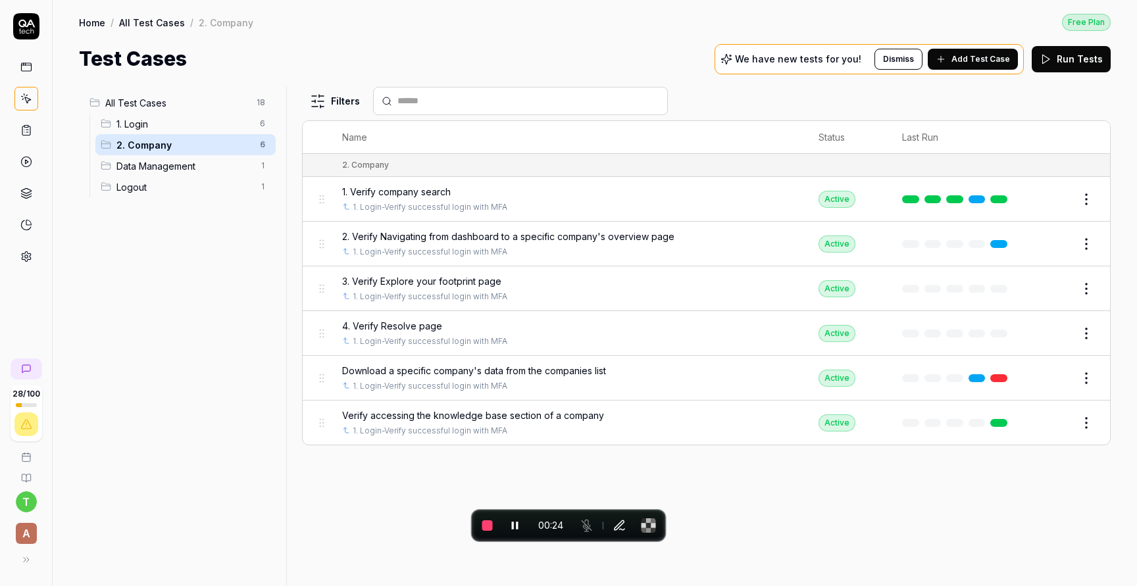
click at [993, 51] on button "Add Test Case" at bounding box center [973, 59] width 90 height 21
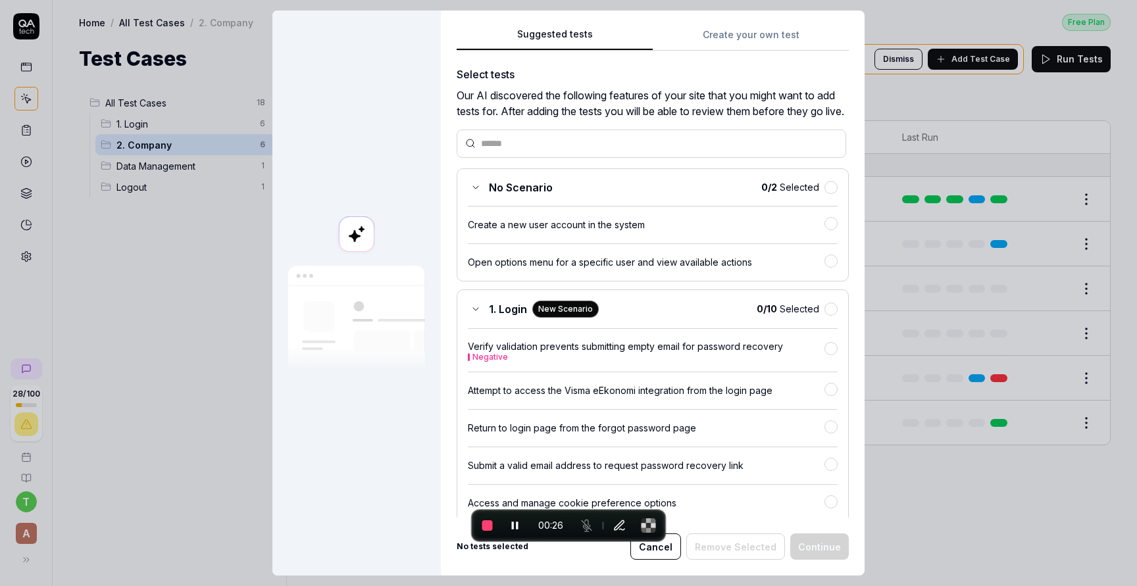
click at [735, 38] on button "Create your own test" at bounding box center [751, 39] width 196 height 24
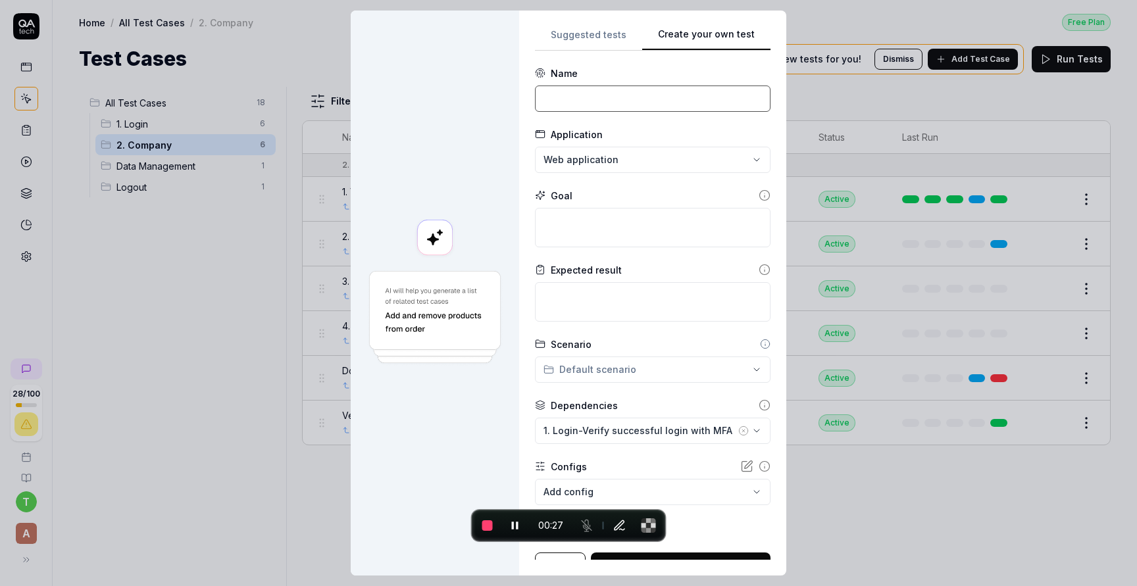
click at [595, 109] on input at bounding box center [653, 99] width 236 height 26
click at [608, 224] on textarea at bounding box center [653, 227] width 236 height 39
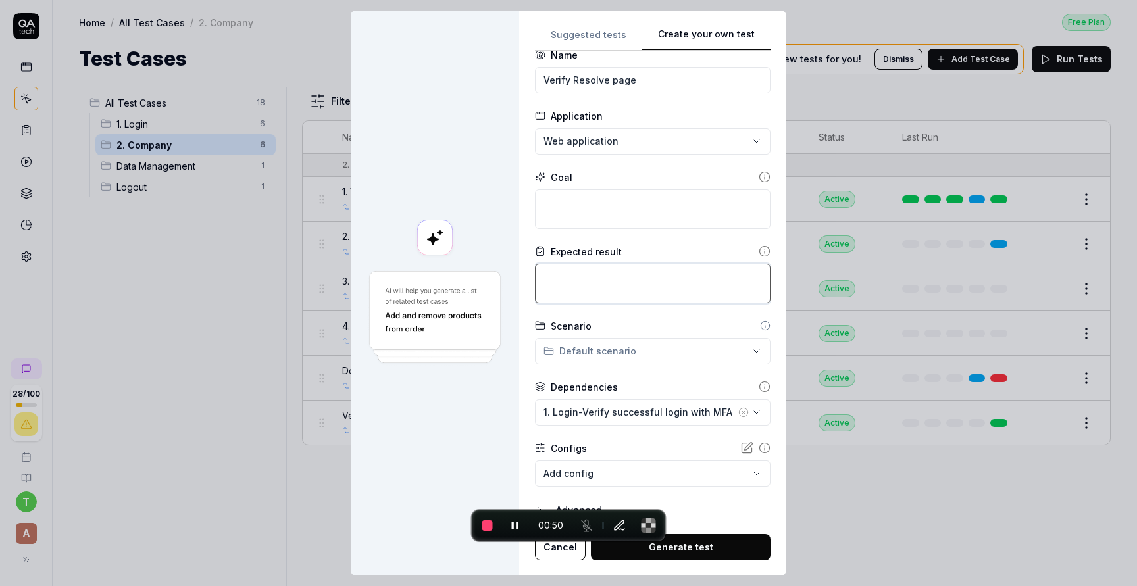
click at [573, 278] on textarea at bounding box center [653, 283] width 236 height 39
click at [489, 523] on span "End recording" at bounding box center [487, 526] width 11 height 11
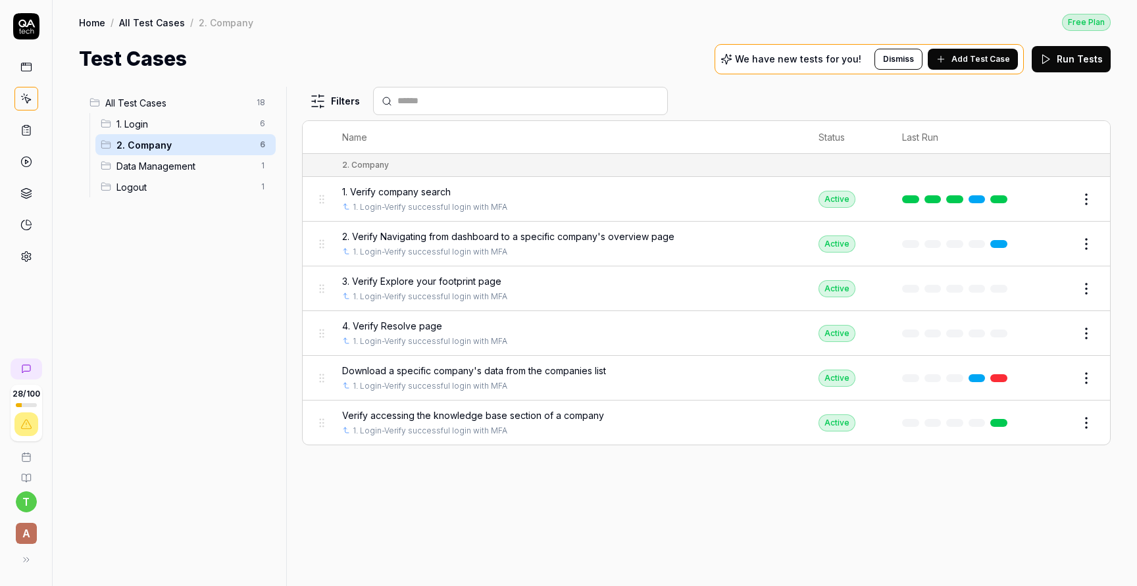
click at [1049, 326] on button "Edit" at bounding box center [1055, 333] width 32 height 21
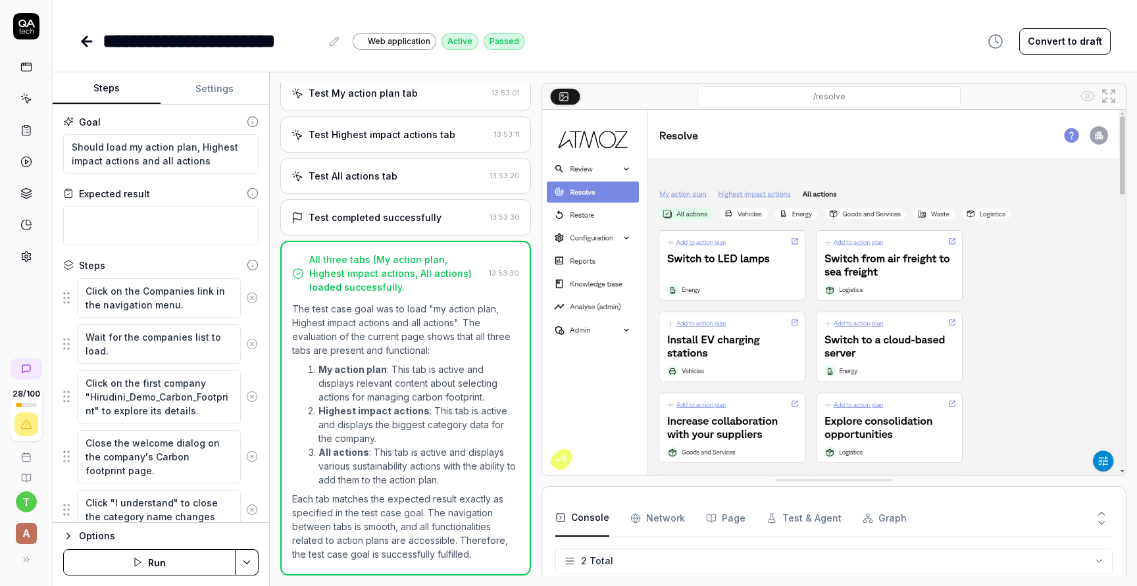
scroll to position [318, 0]
click at [209, 87] on button "Settings" at bounding box center [215, 89] width 108 height 32
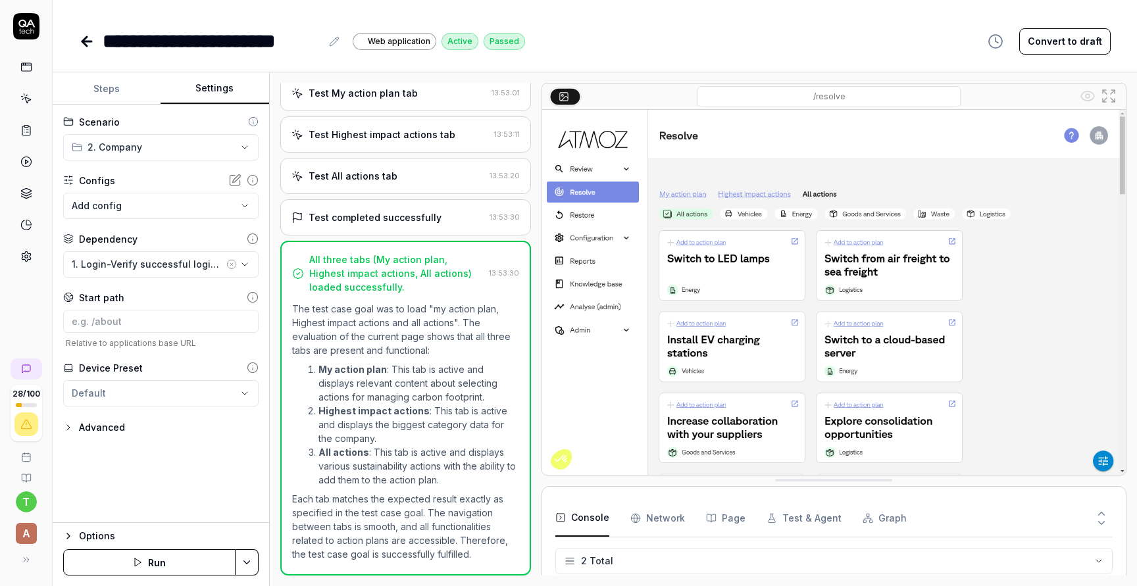
click at [115, 86] on button "Steps" at bounding box center [107, 89] width 108 height 32
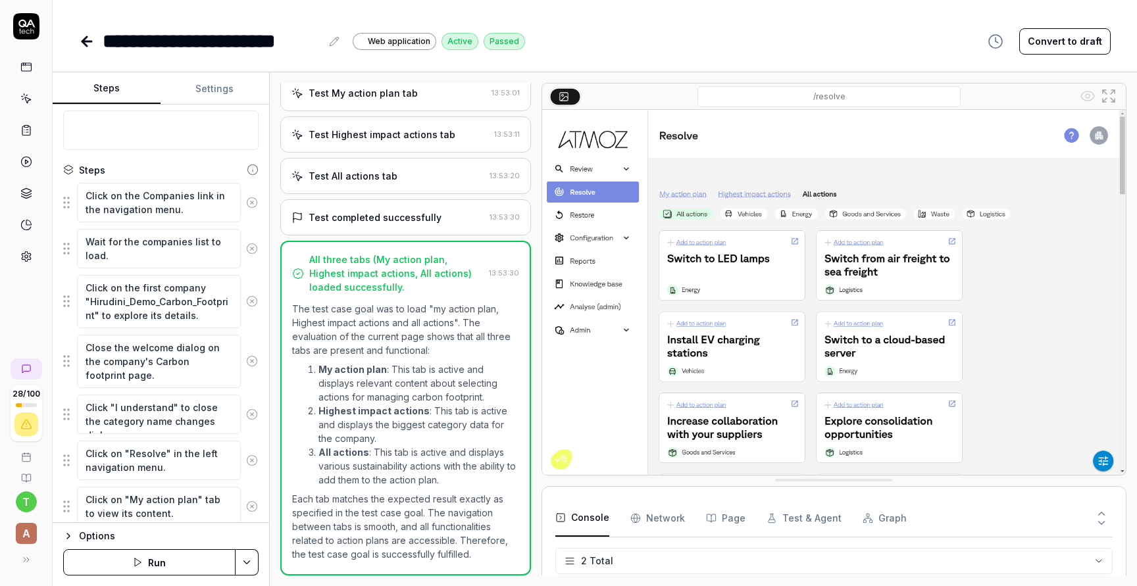
scroll to position [96, 0]
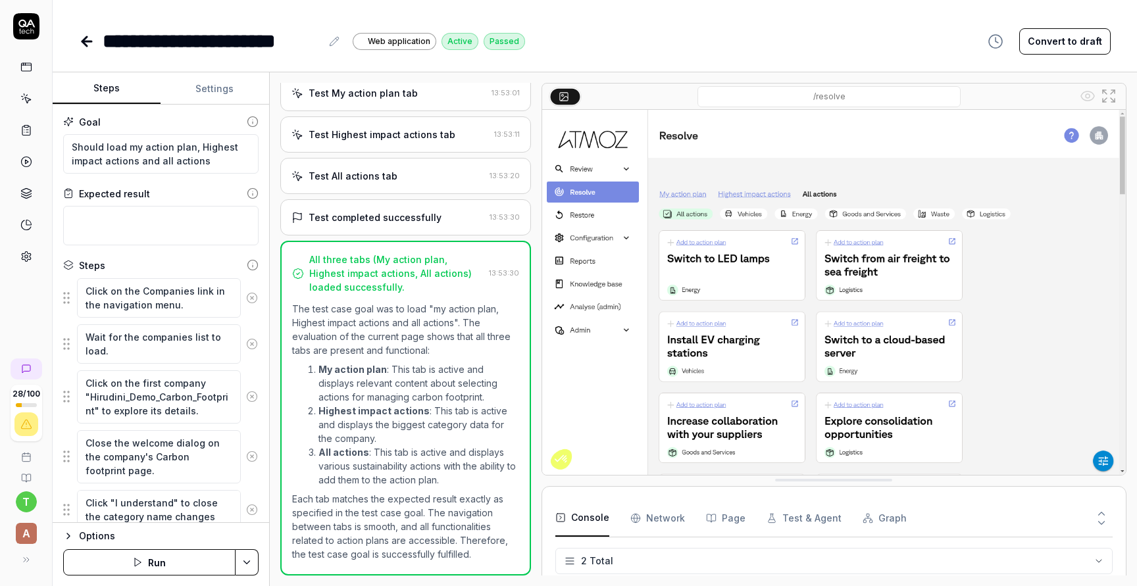
click at [84, 44] on icon at bounding box center [87, 42] width 16 height 16
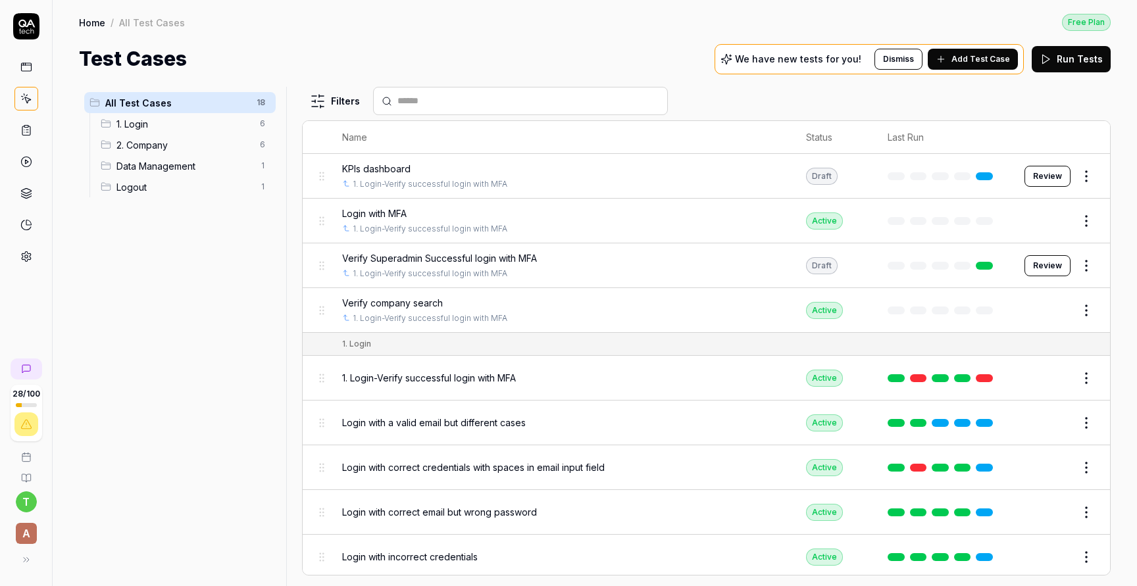
click at [165, 149] on span "2. Company" at bounding box center [185, 145] width 136 height 14
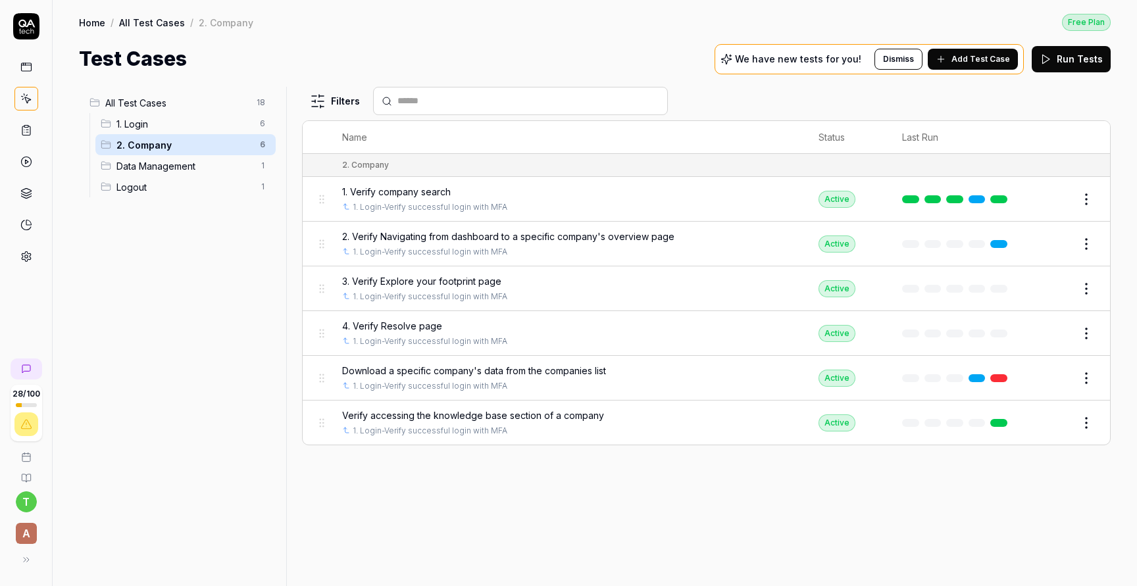
click at [972, 63] on span "Add Test Case" at bounding box center [981, 59] width 59 height 12
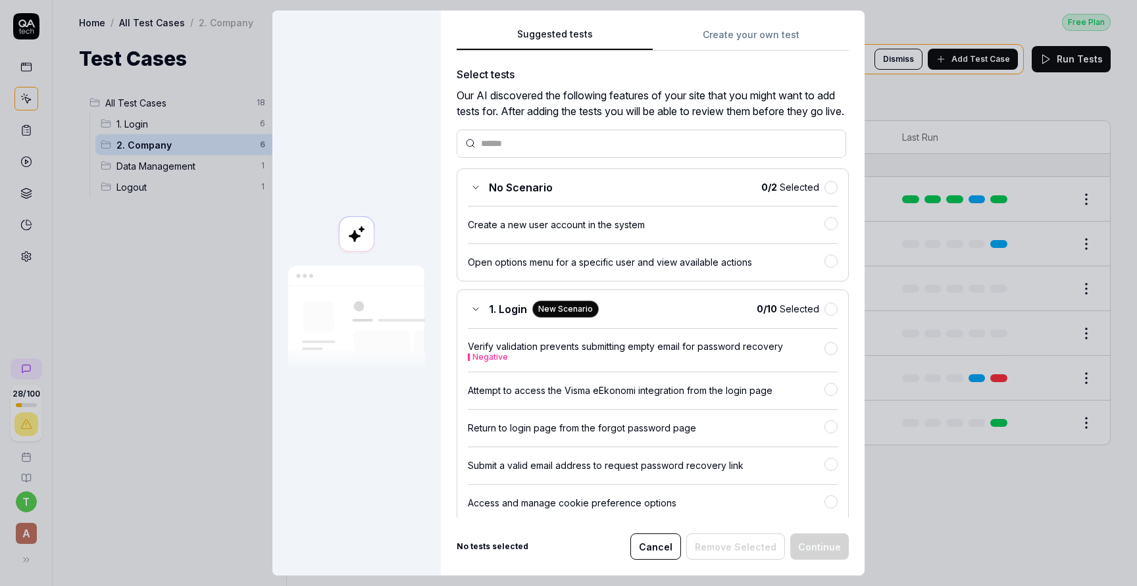
click at [748, 45] on button "Create your own test" at bounding box center [751, 39] width 196 height 24
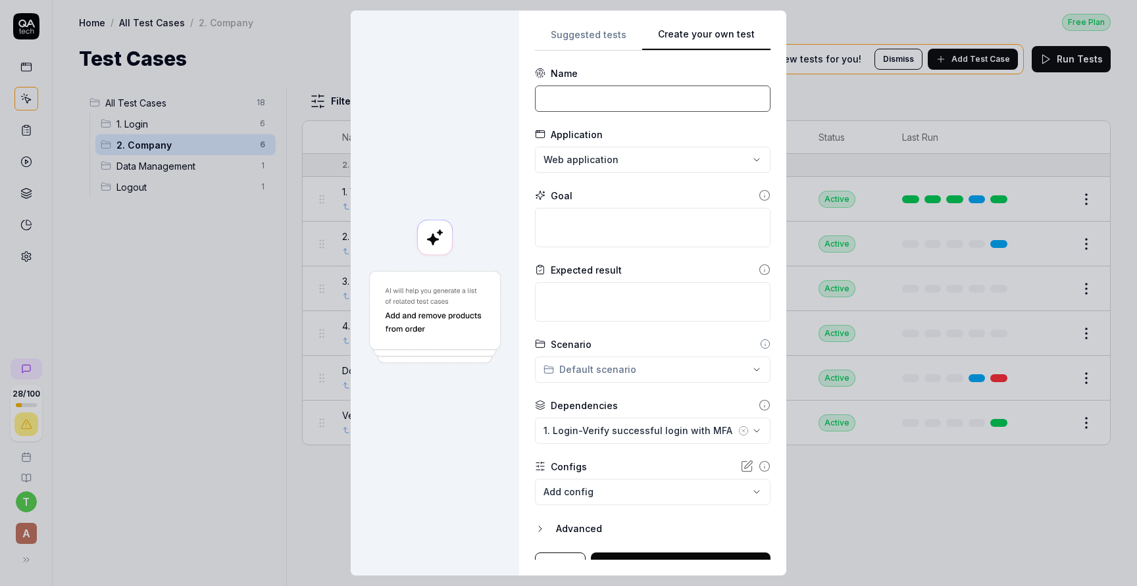
click at [606, 105] on input at bounding box center [653, 99] width 236 height 26
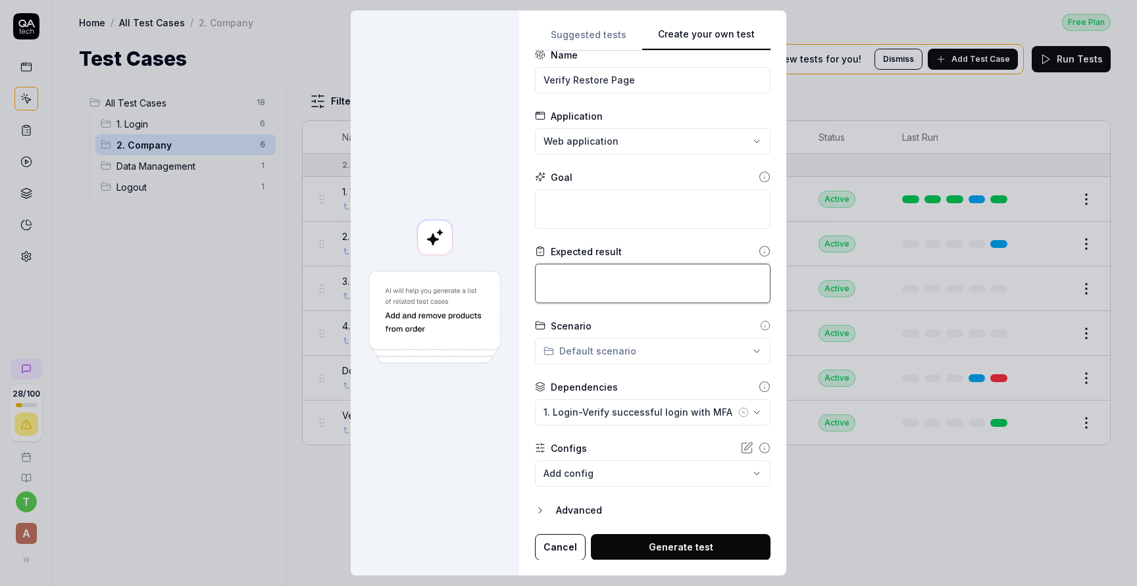
click at [642, 265] on textarea at bounding box center [653, 283] width 236 height 39
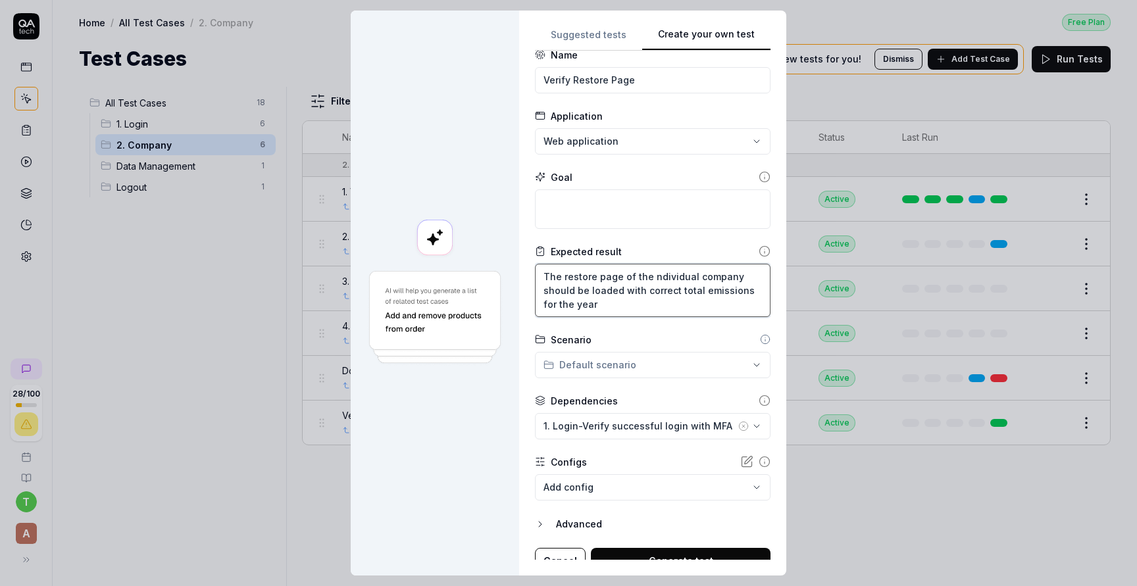
scroll to position [32, 0]
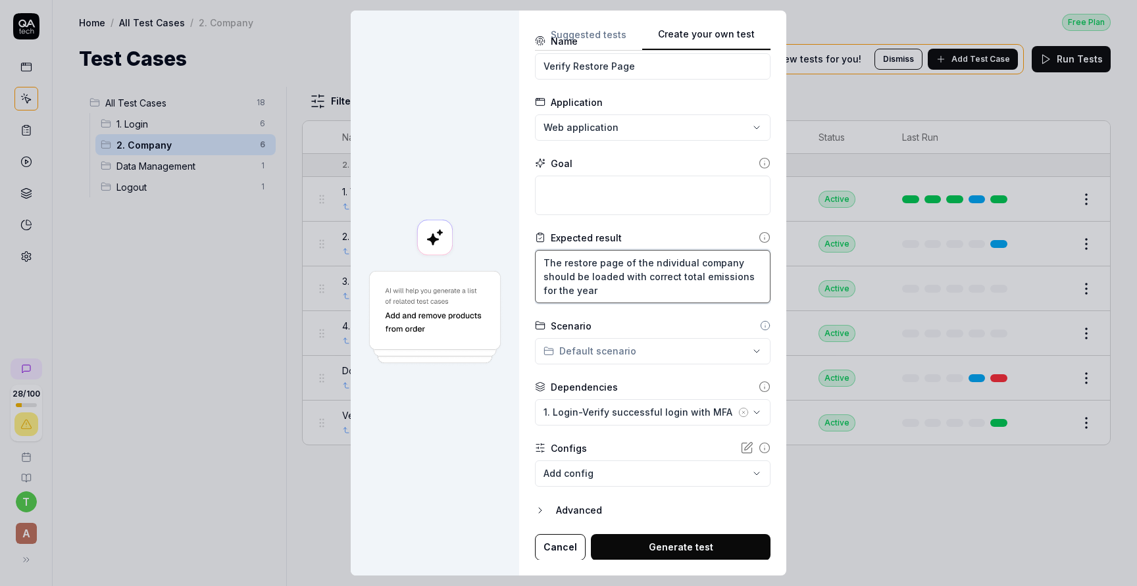
click at [654, 265] on textarea "The restore page of the ndividual company should be loaded with correct total e…" at bounding box center [653, 276] width 236 height 53
click at [659, 552] on button "Generate test" at bounding box center [681, 547] width 180 height 26
click at [604, 194] on textarea at bounding box center [653, 195] width 236 height 39
click at [656, 190] on textarea "verify Restore page compaonenets" at bounding box center [653, 195] width 236 height 39
click at [692, 546] on button "Generate test" at bounding box center [681, 547] width 180 height 26
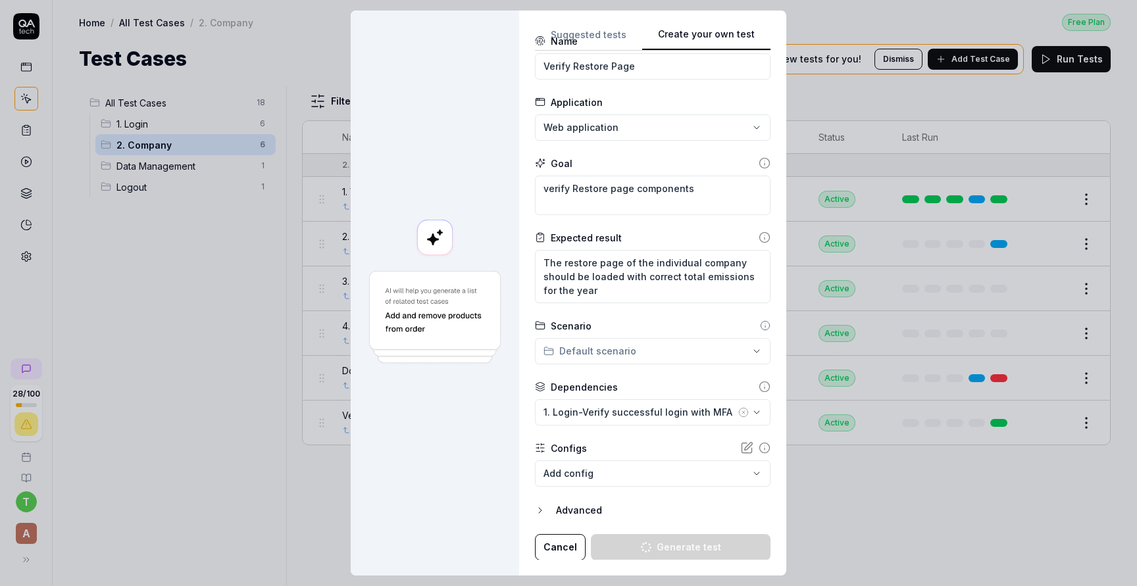
click at [557, 508] on button "Advanced" at bounding box center [653, 511] width 236 height 16
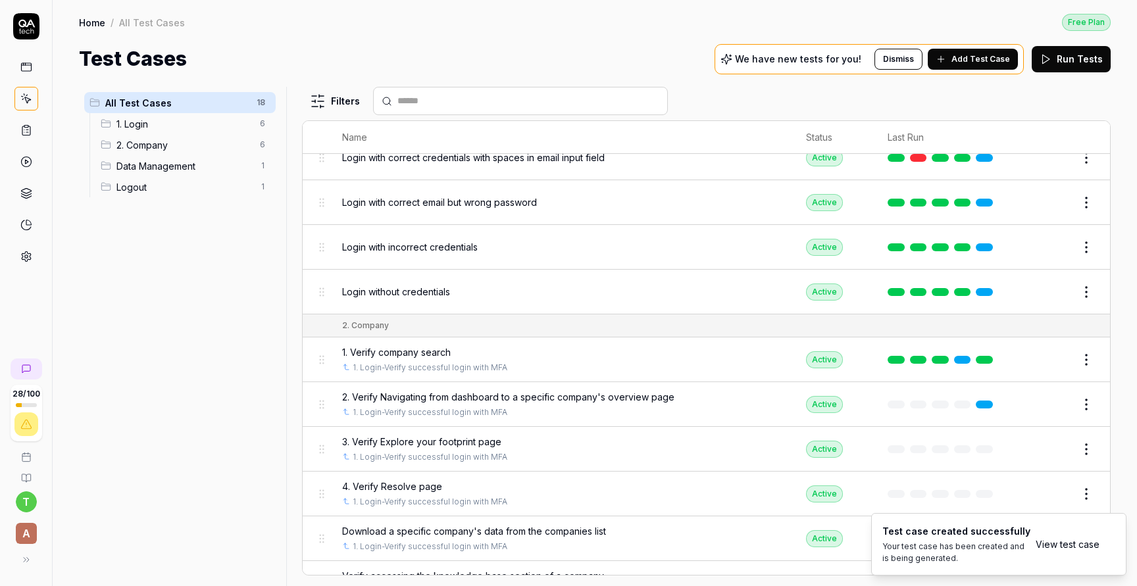
scroll to position [467, 0]
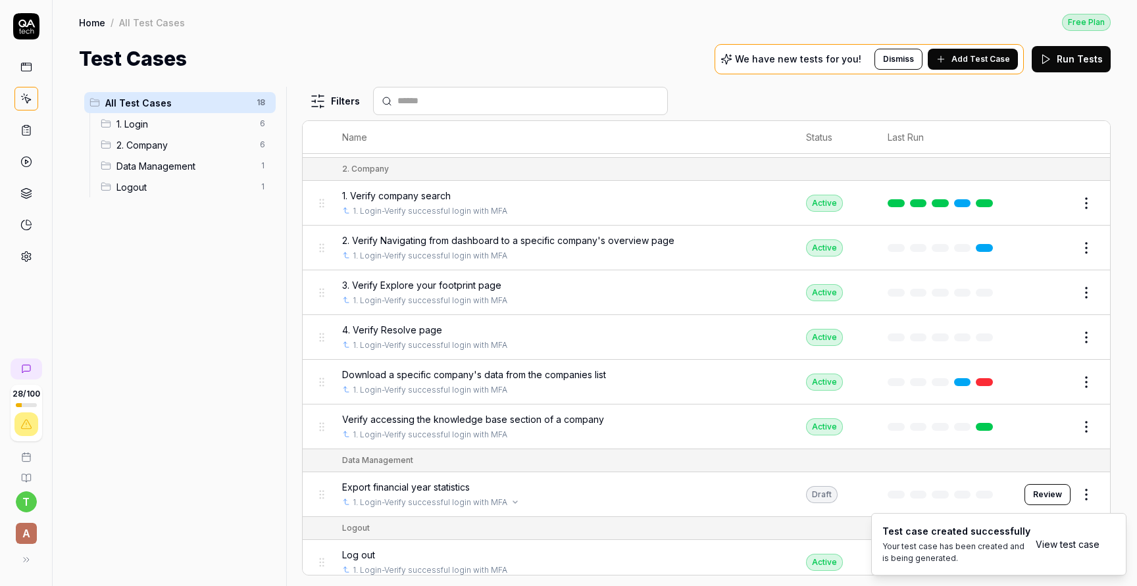
scroll to position [511, 0]
